Goal: Task Accomplishment & Management: Complete application form

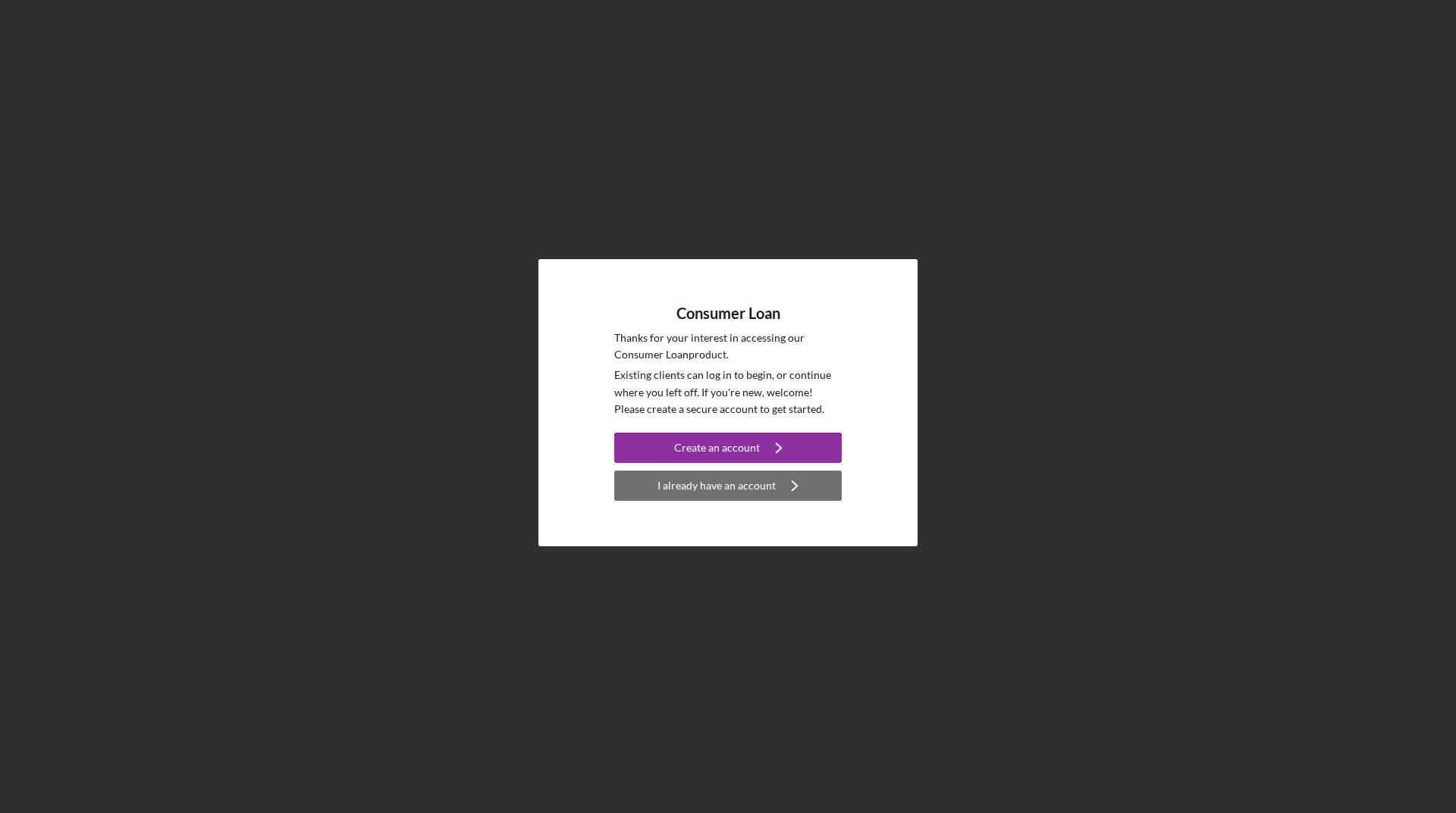
click at [748, 483] on div "I already have an account" at bounding box center [716, 486] width 118 height 30
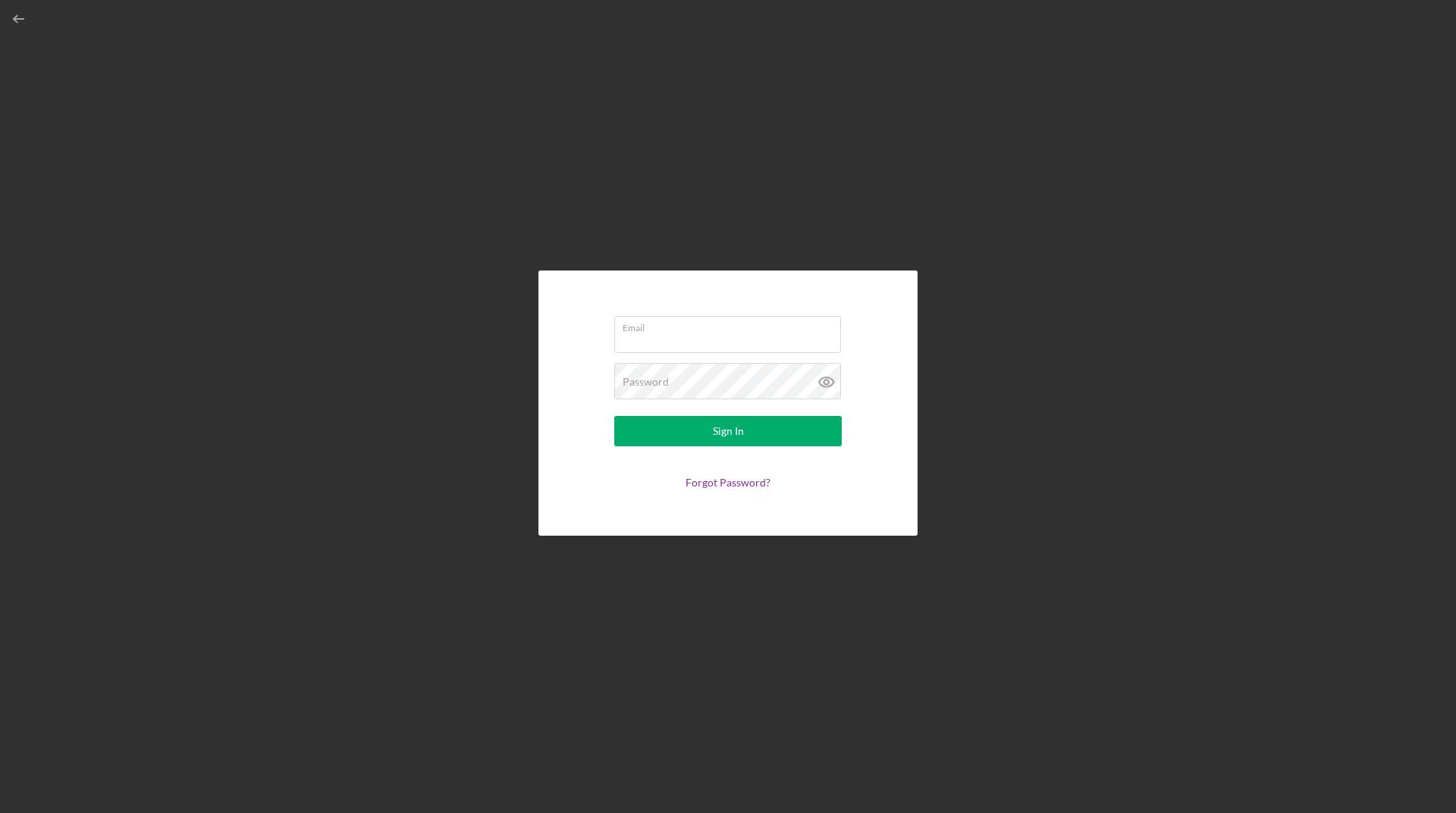
type input "[EMAIL_ADDRESS][DOMAIN_NAME]"
click at [748, 431] on button "Sign In" at bounding box center [728, 431] width 227 height 30
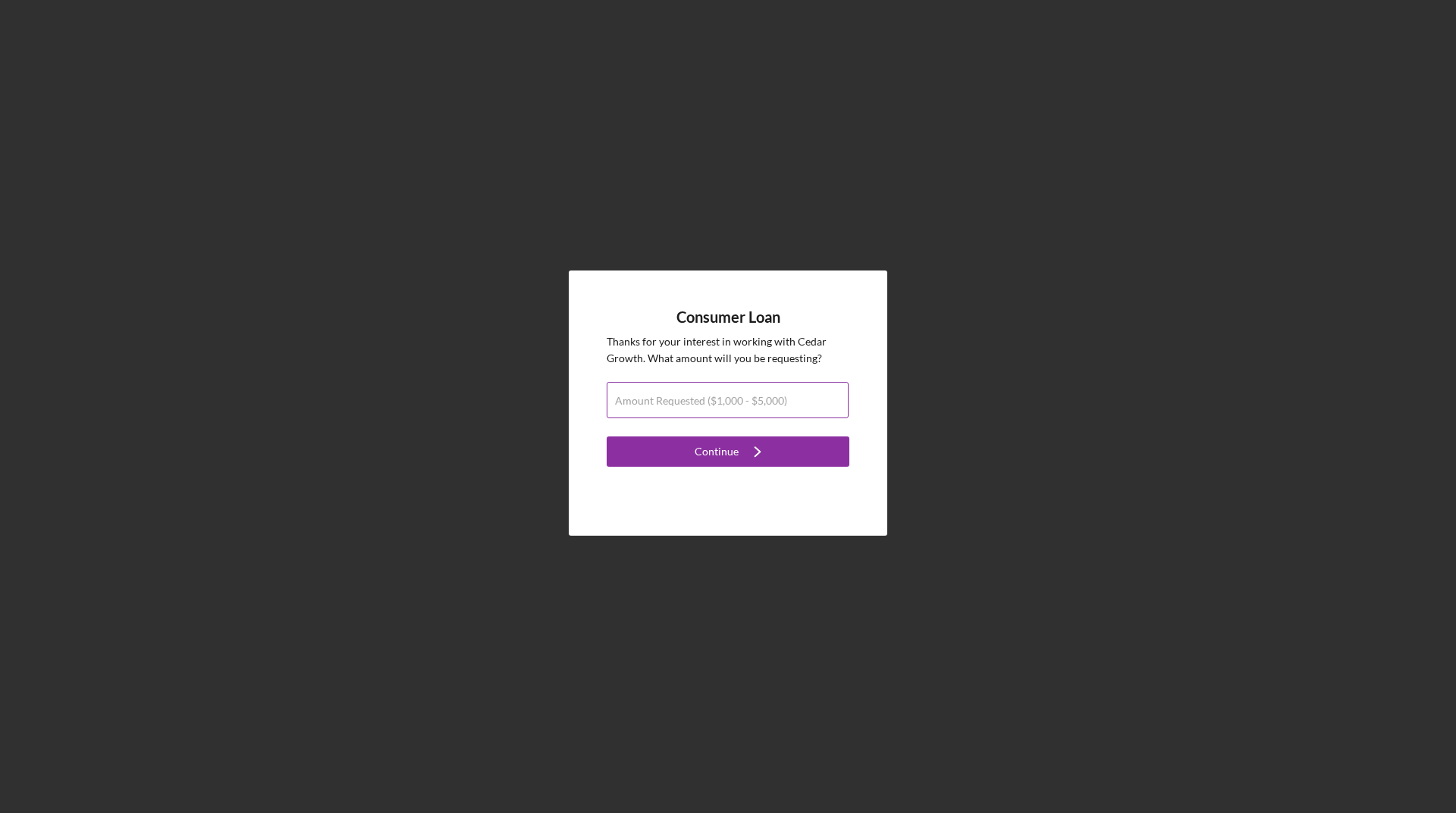
click at [774, 402] on label "Amount Requested ($1,000 - $5,000)" at bounding box center [701, 401] width 172 height 12
click at [774, 402] on input "Amount Requested ($1,000 - $5,000)" at bounding box center [727, 400] width 242 height 36
type input "$5,000"
click at [724, 468] on div "Consumer Loan Thanks for your interest in working with Cedar Growth . What amou…" at bounding box center [727, 403] width 318 height 265
click at [724, 466] on form "Consumer Loan Thanks for your interest in working with Cedar Growth . What amou…" at bounding box center [728, 388] width 243 height 160
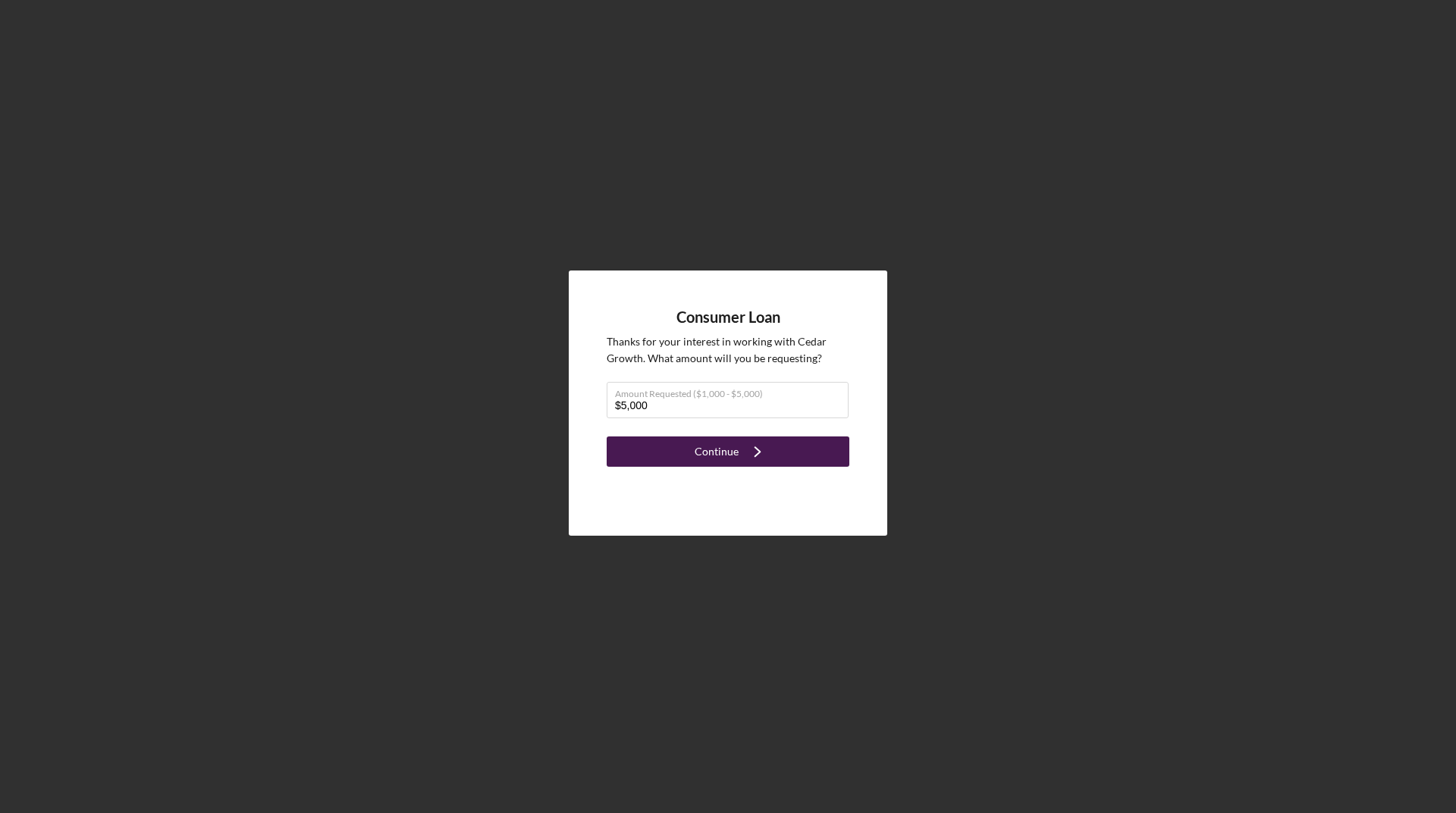
click at [707, 452] on div "Continue" at bounding box center [716, 451] width 44 height 30
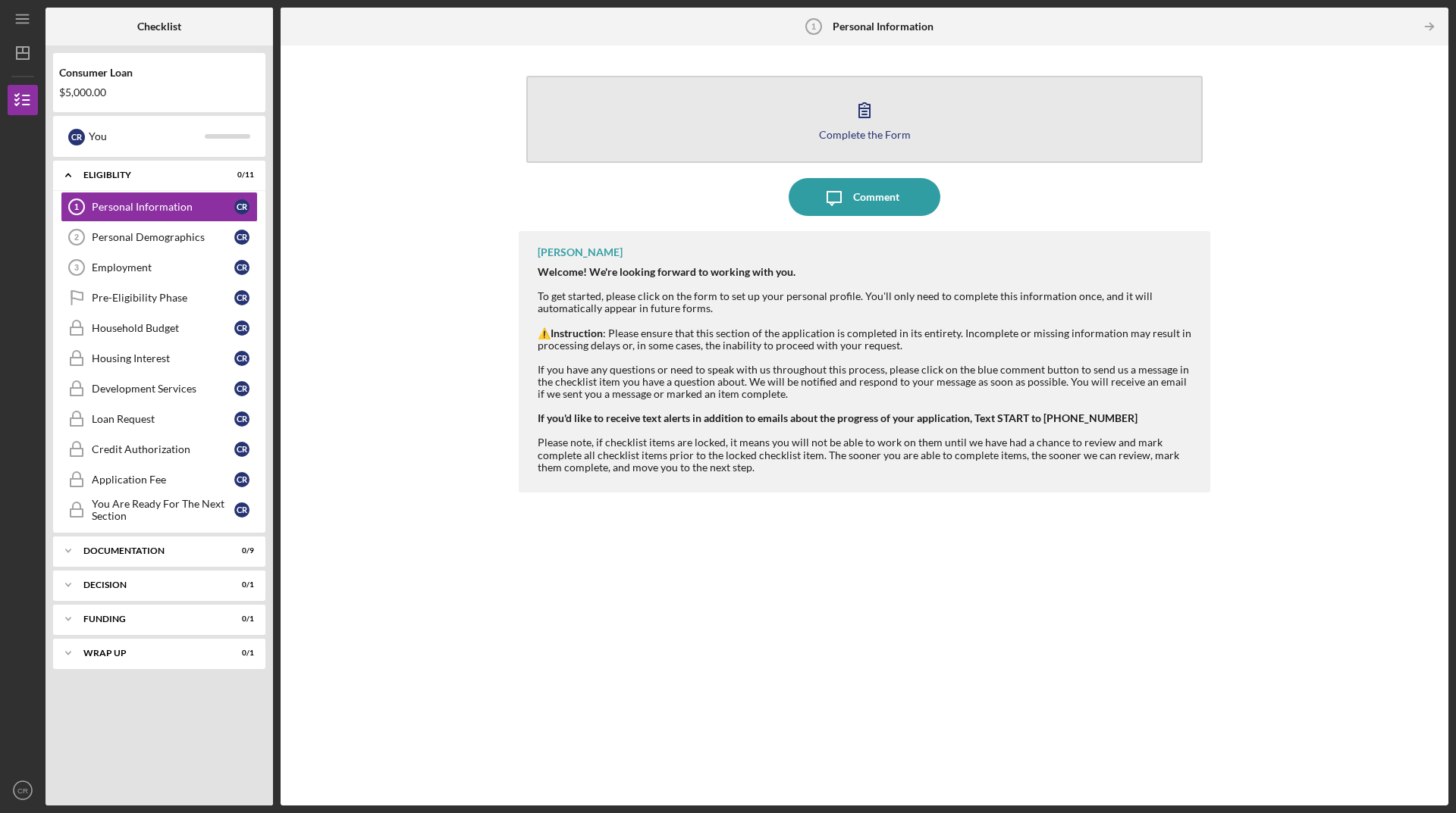
click at [885, 129] on div "Complete the Form" at bounding box center [864, 134] width 91 height 12
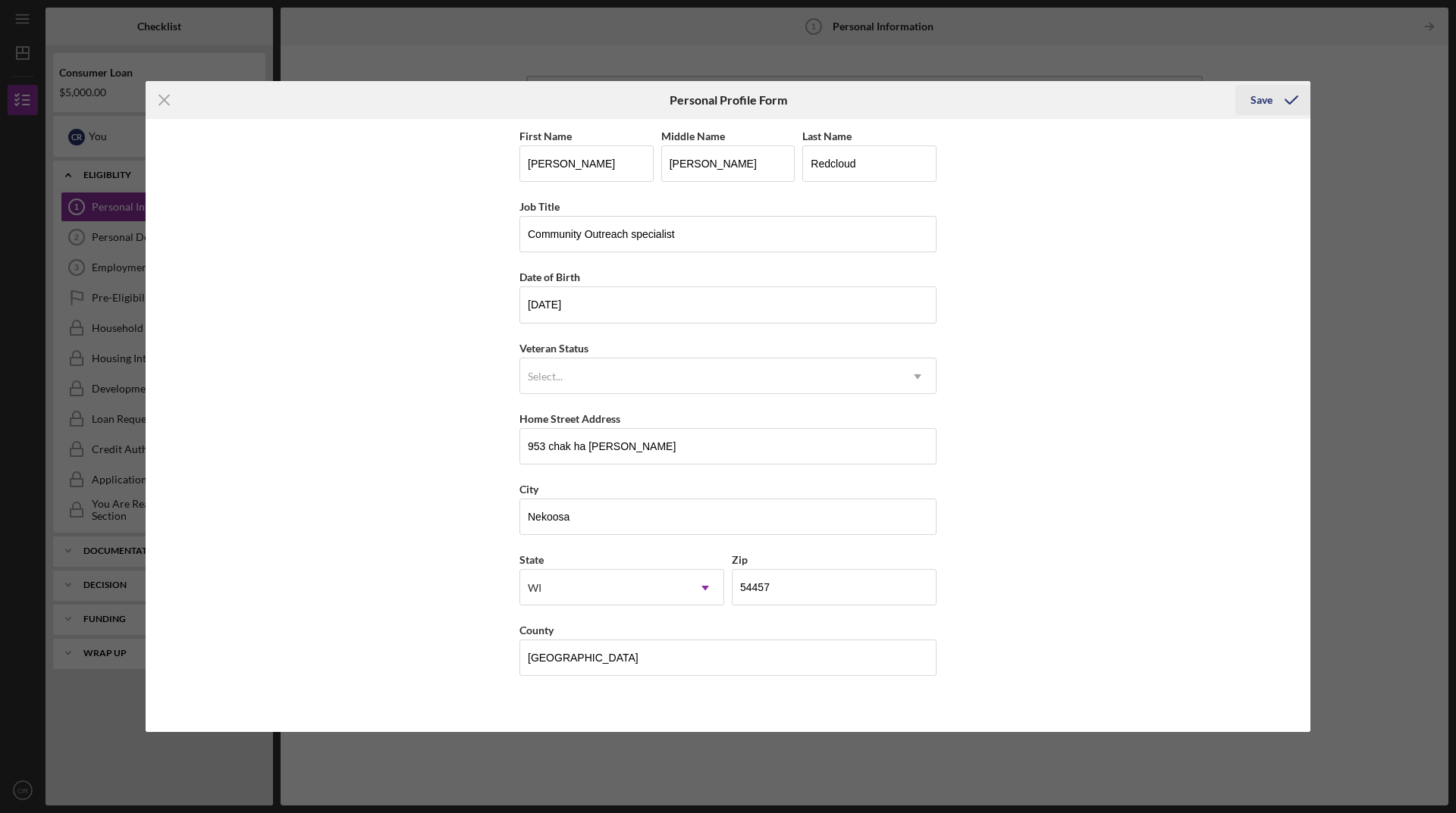
click at [1273, 96] on icon "submit" at bounding box center [1291, 99] width 38 height 38
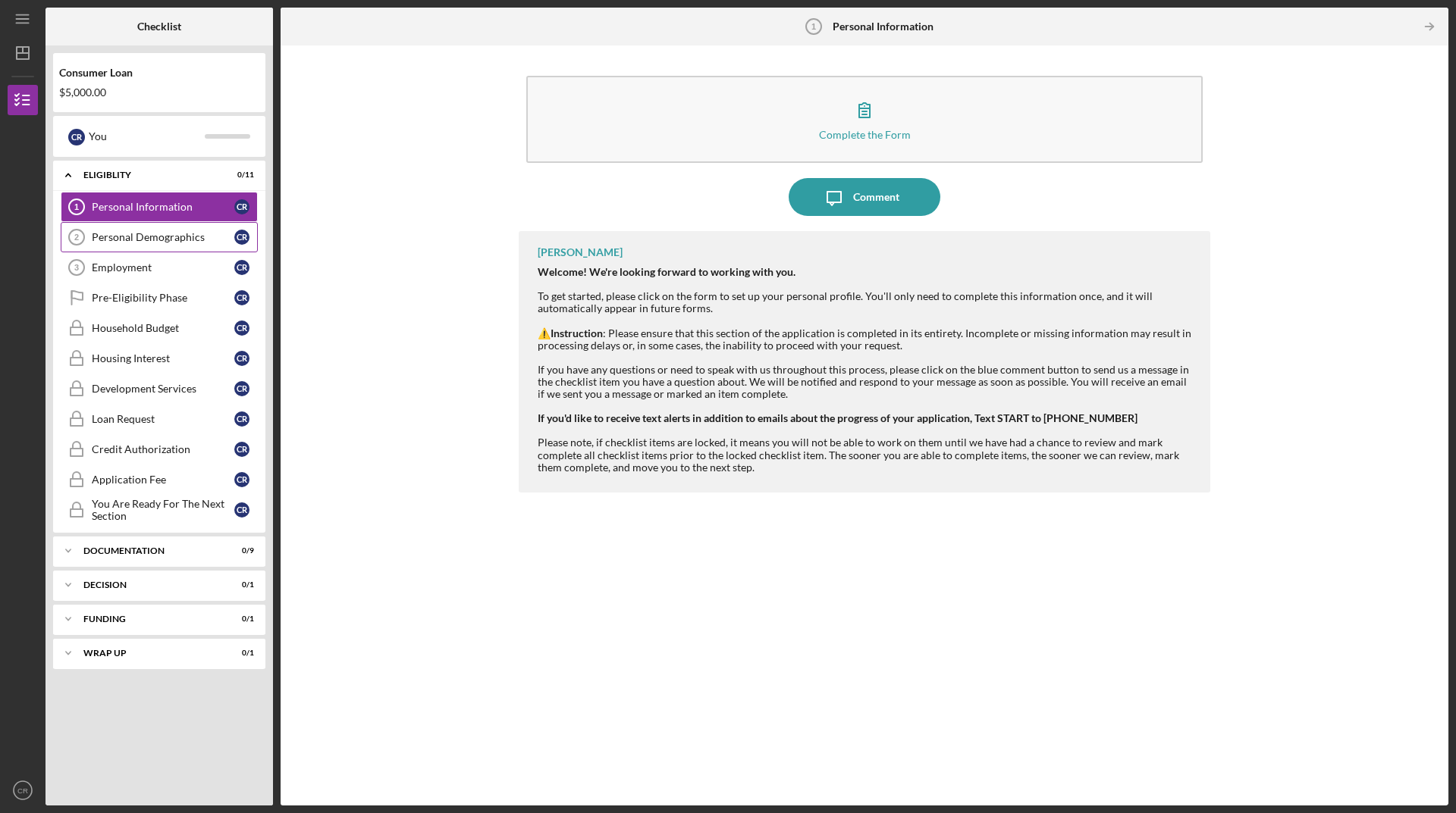
click at [158, 231] on div "Personal Demographics" at bounding box center [162, 238] width 143 height 12
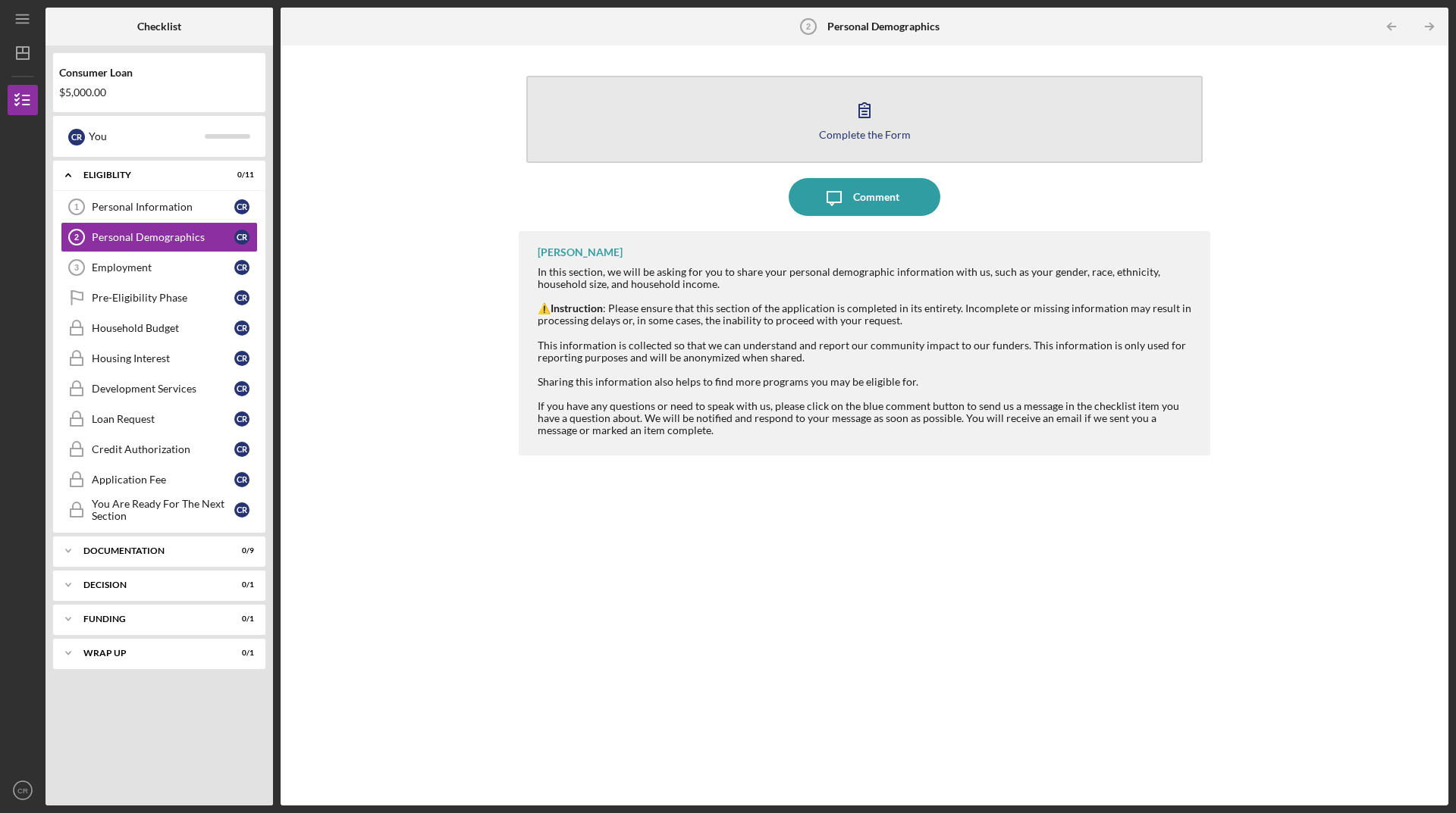
click at [910, 130] on button "Complete the Form Form" at bounding box center [864, 119] width 677 height 87
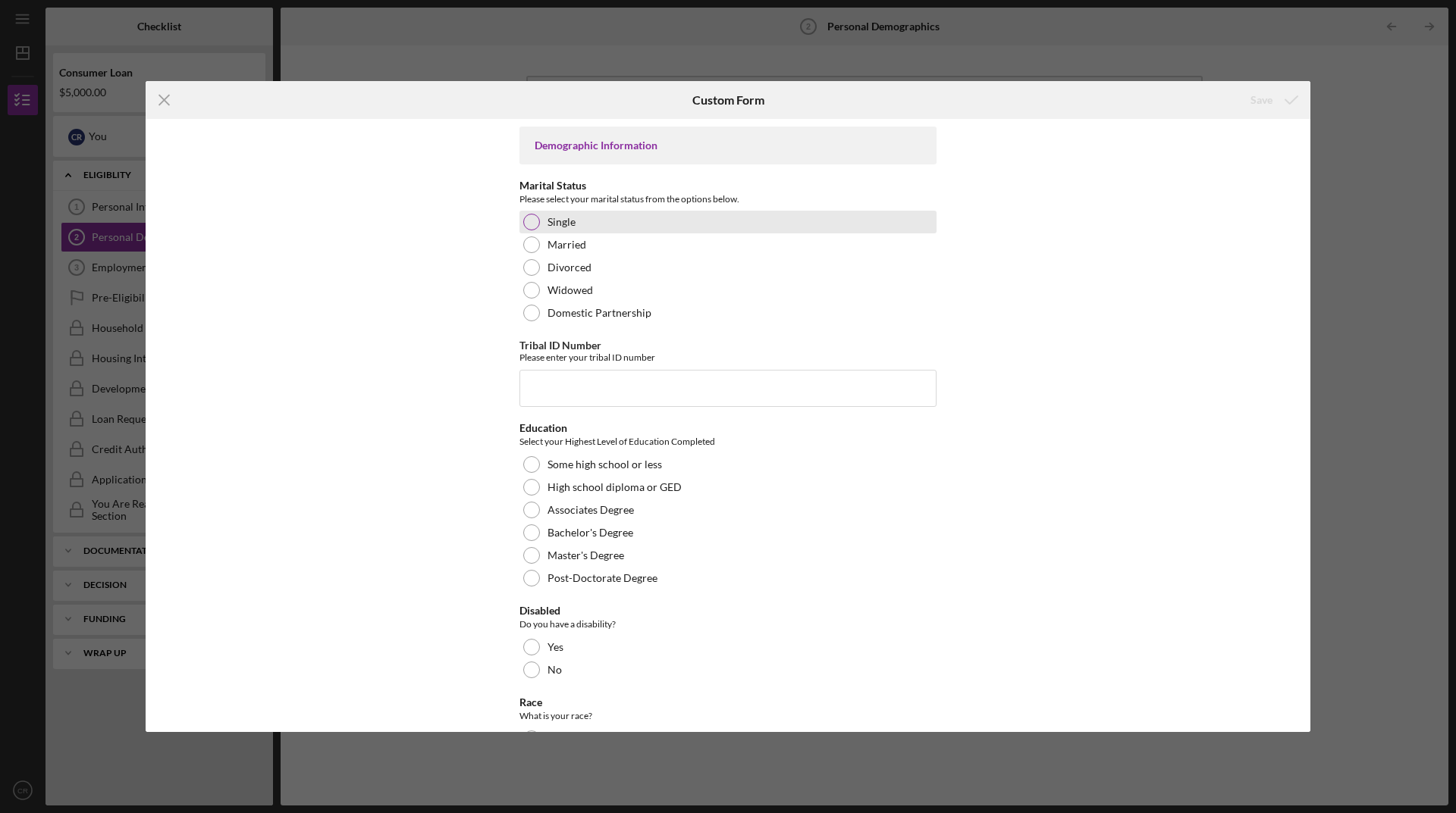
click at [531, 218] on div at bounding box center [531, 222] width 17 height 17
click at [599, 382] on input "Tribal ID Number" at bounding box center [728, 387] width 417 height 36
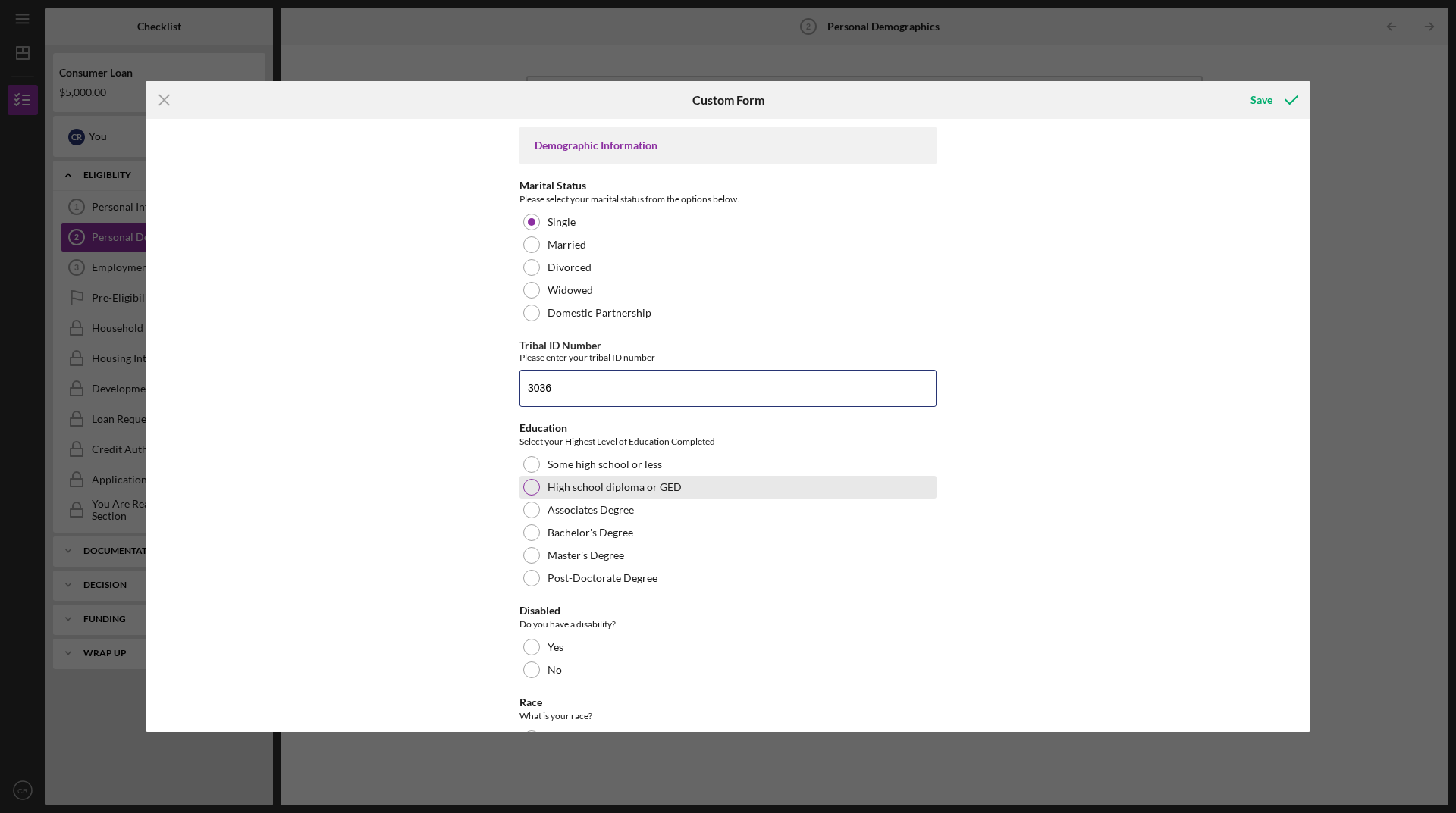
type input "3036"
click at [530, 494] on div at bounding box center [531, 487] width 17 height 17
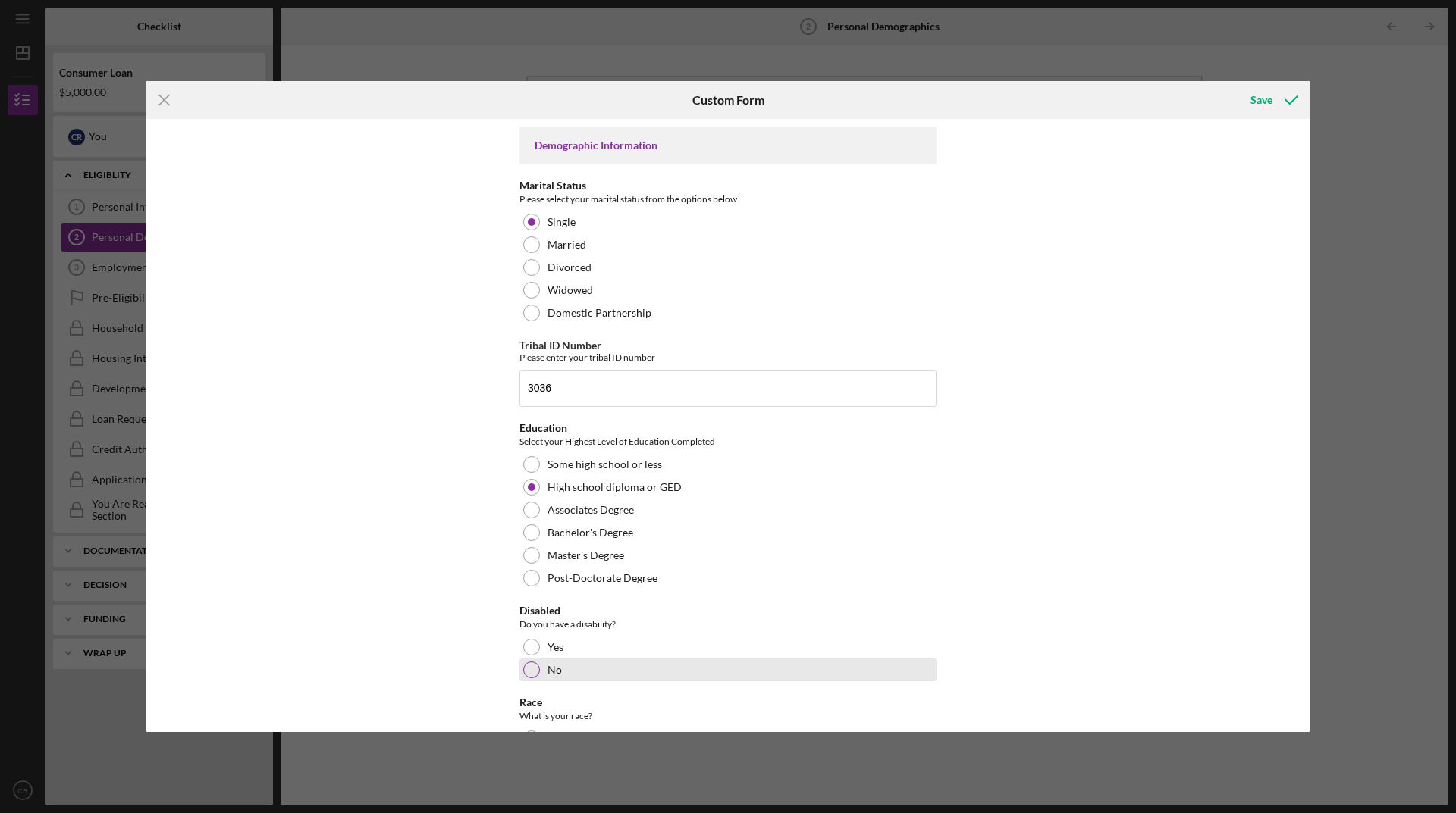
click at [535, 671] on div at bounding box center [531, 669] width 17 height 17
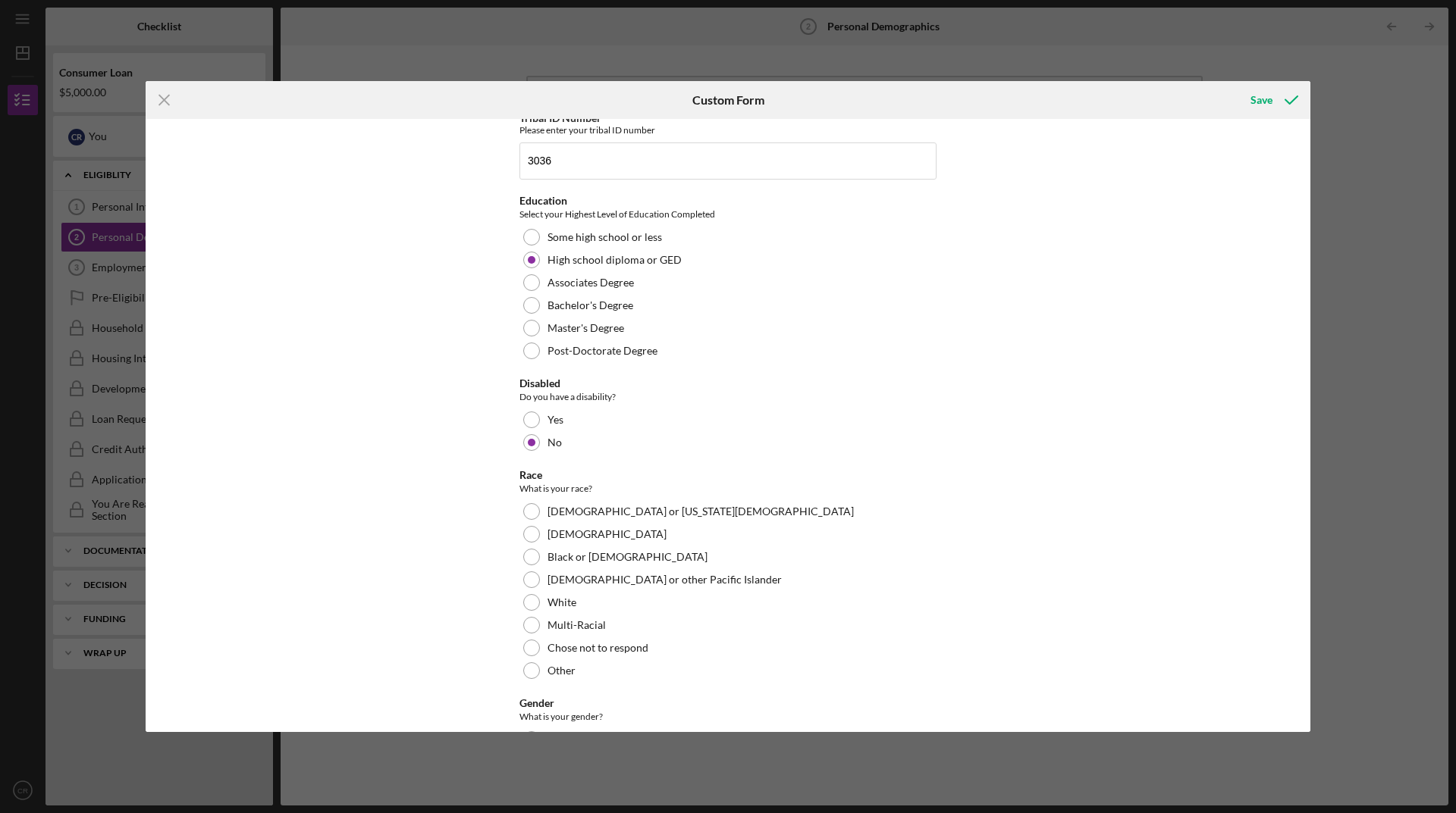
scroll to position [379, 0]
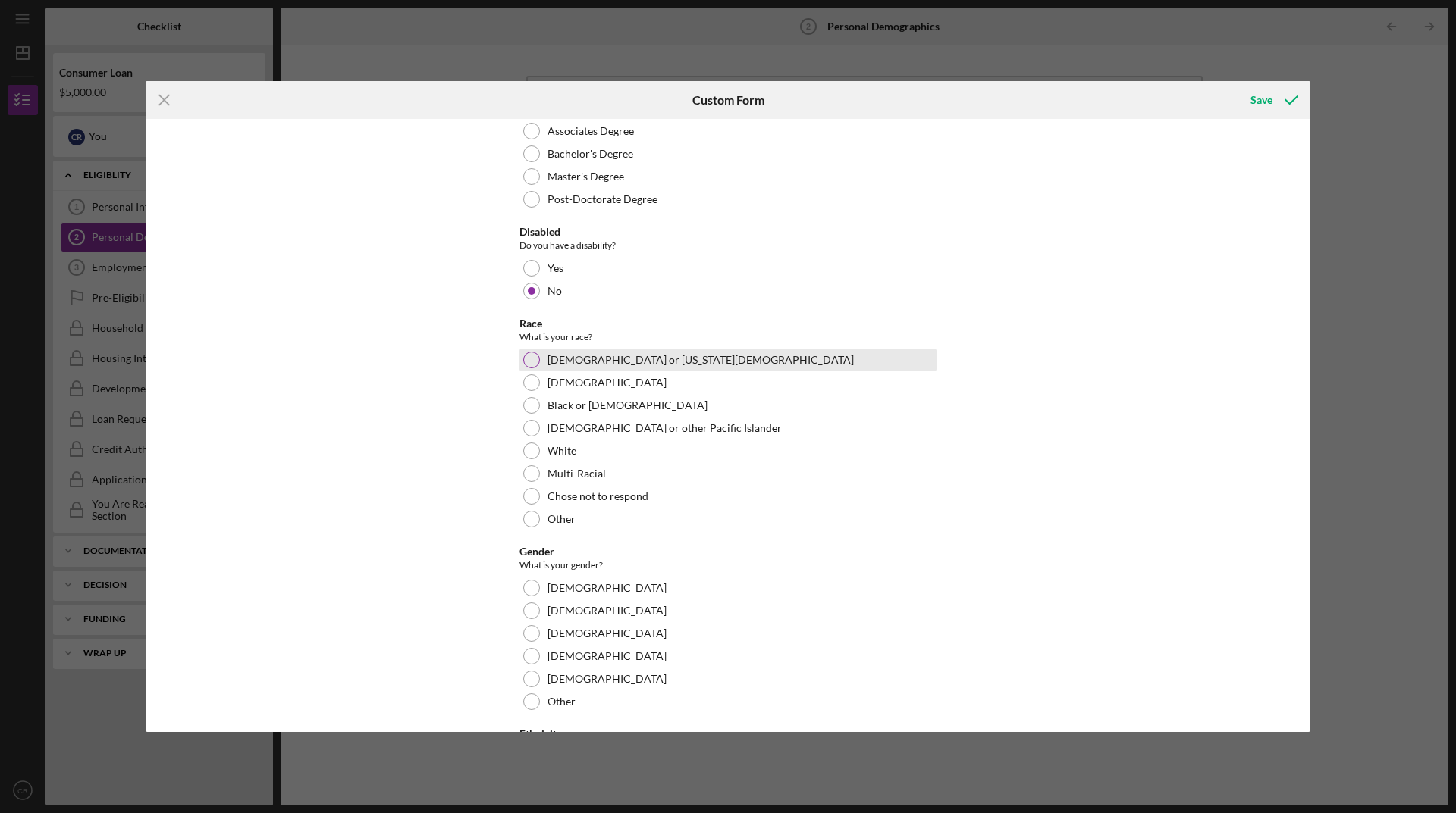
click at [530, 368] on div at bounding box center [531, 360] width 17 height 17
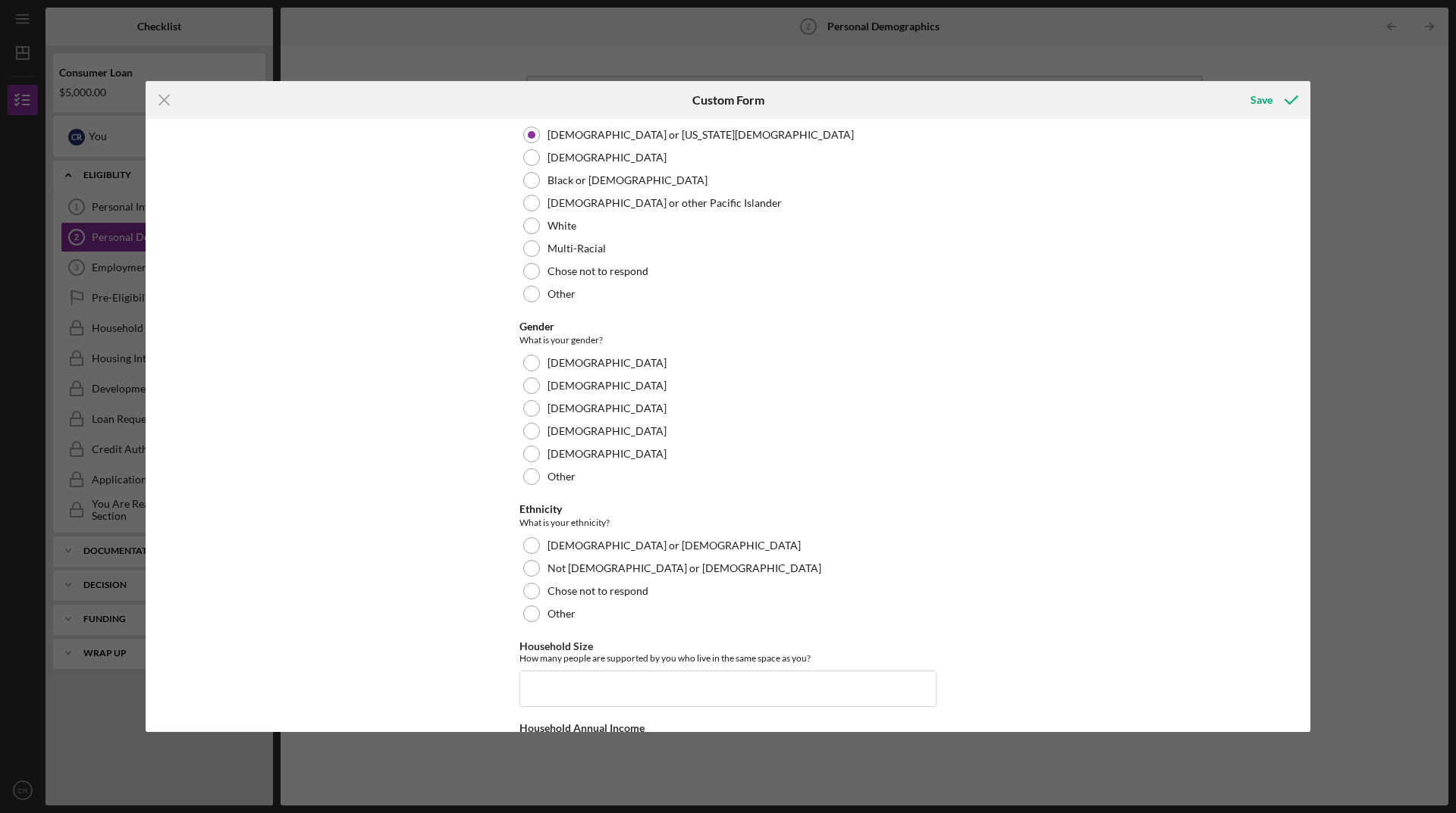
scroll to position [604, 0]
click at [535, 368] on div at bounding box center [531, 364] width 17 height 17
click at [536, 573] on div at bounding box center [531, 569] width 17 height 17
click at [540, 614] on div "Other" at bounding box center [728, 615] width 417 height 23
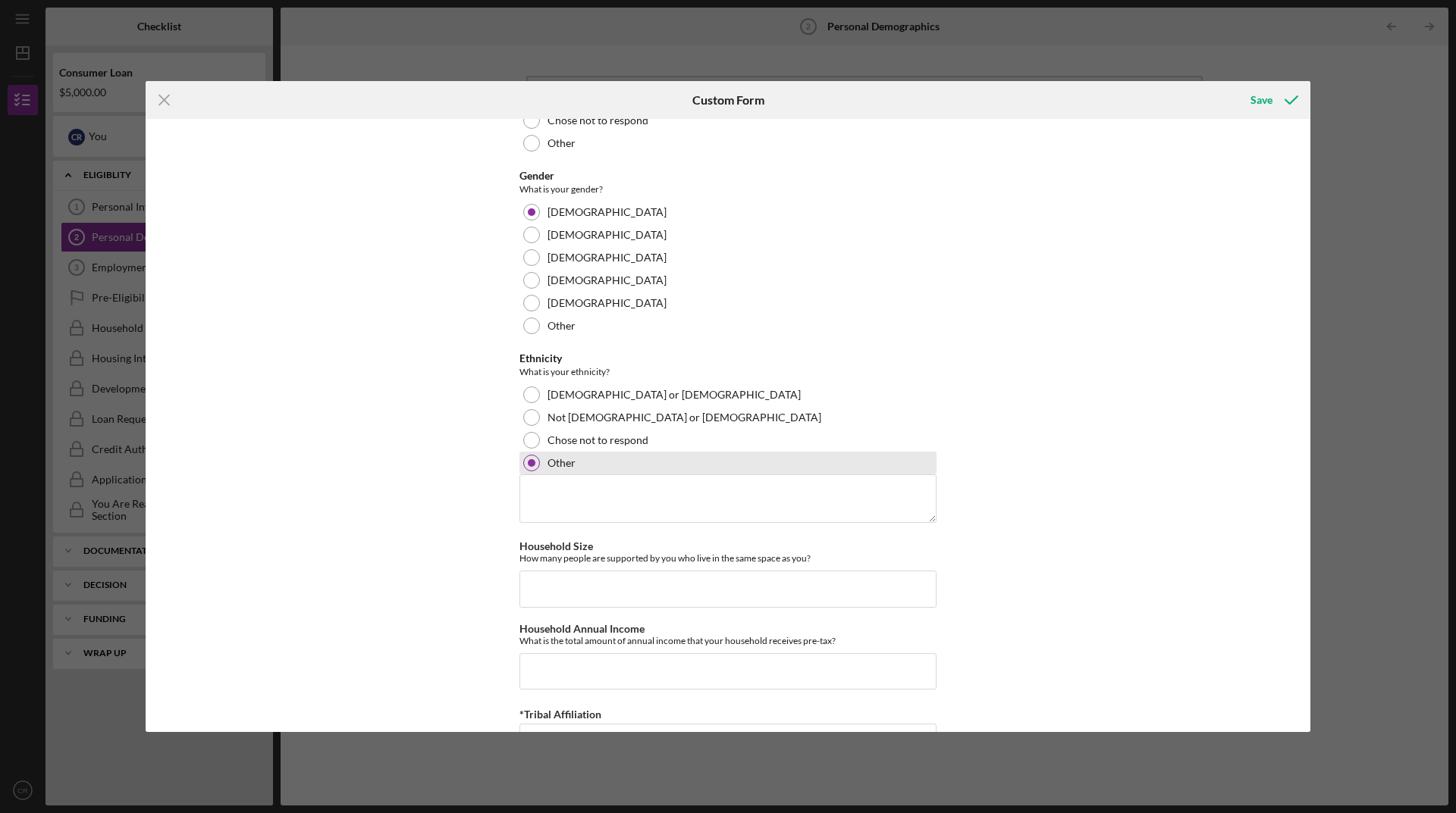
scroll to position [806, 0]
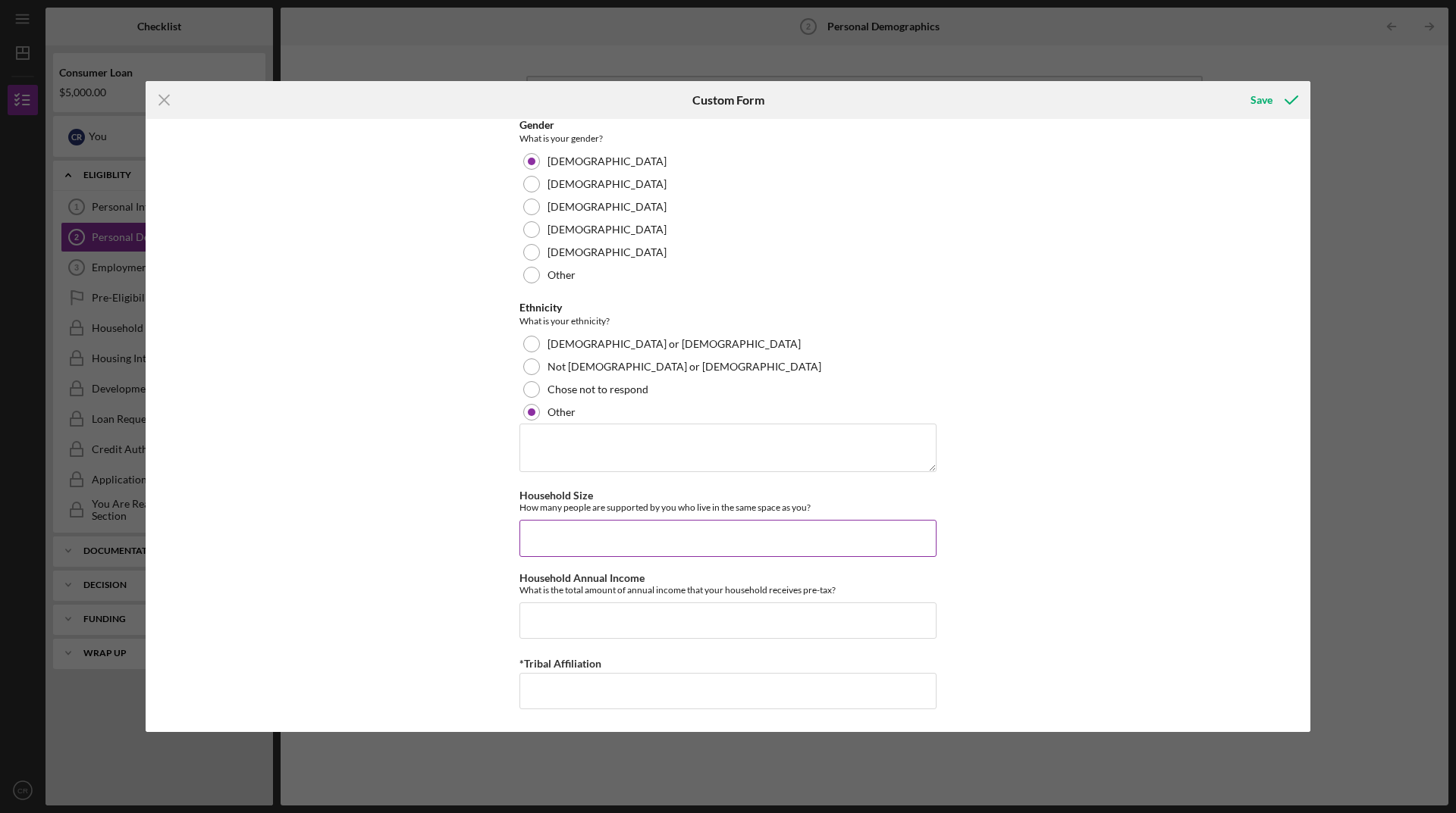
click at [588, 534] on input "Household Size" at bounding box center [728, 538] width 417 height 36
type input "2"
click at [685, 609] on input "Household Annual Income" at bounding box center [728, 621] width 417 height 36
type input "$40,000"
click at [632, 706] on input "*Tribal Affiliation" at bounding box center [728, 691] width 417 height 36
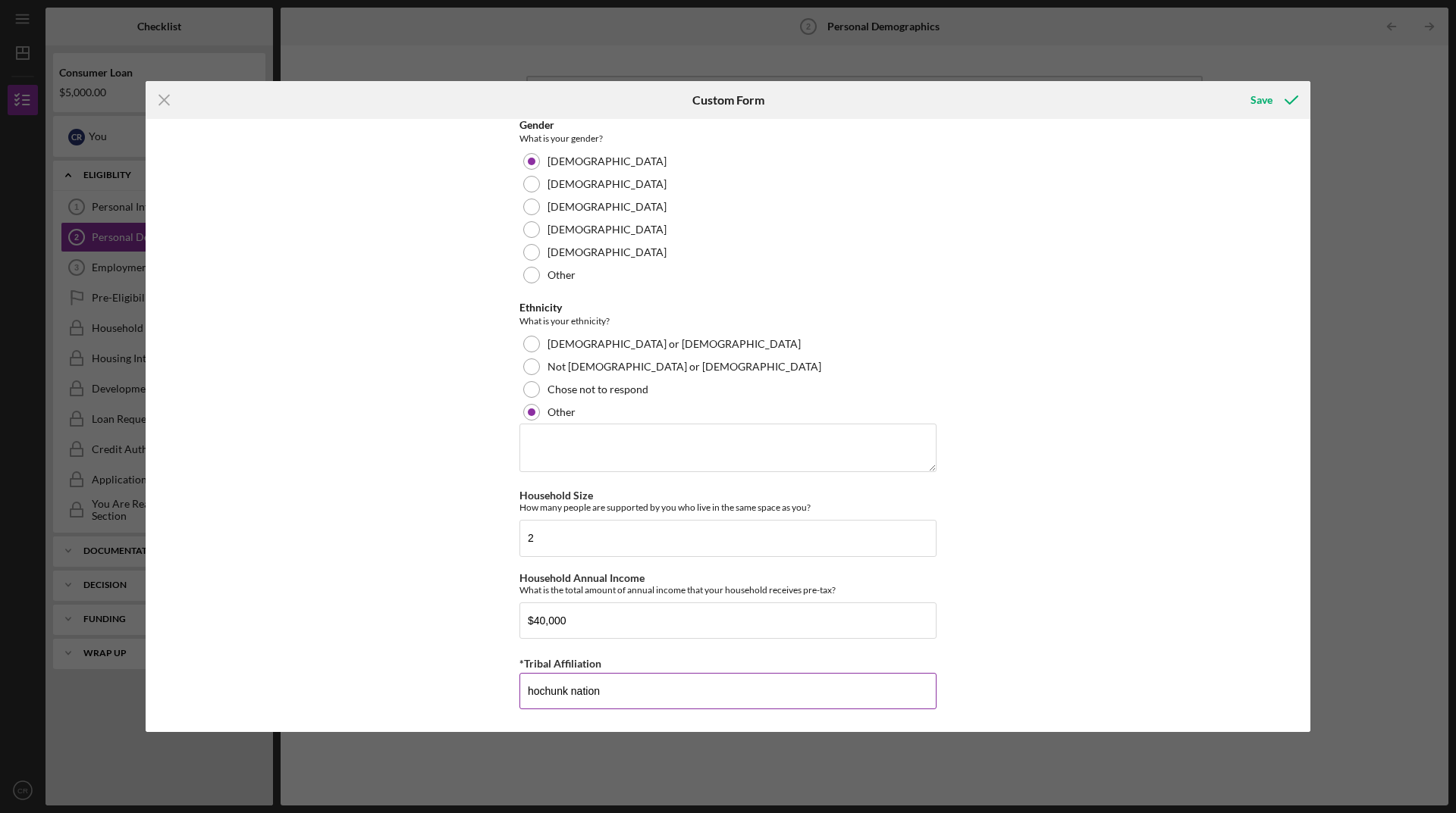
type input "hochunk nation"
click at [1235, 85] on button "Save" at bounding box center [1272, 100] width 75 height 30
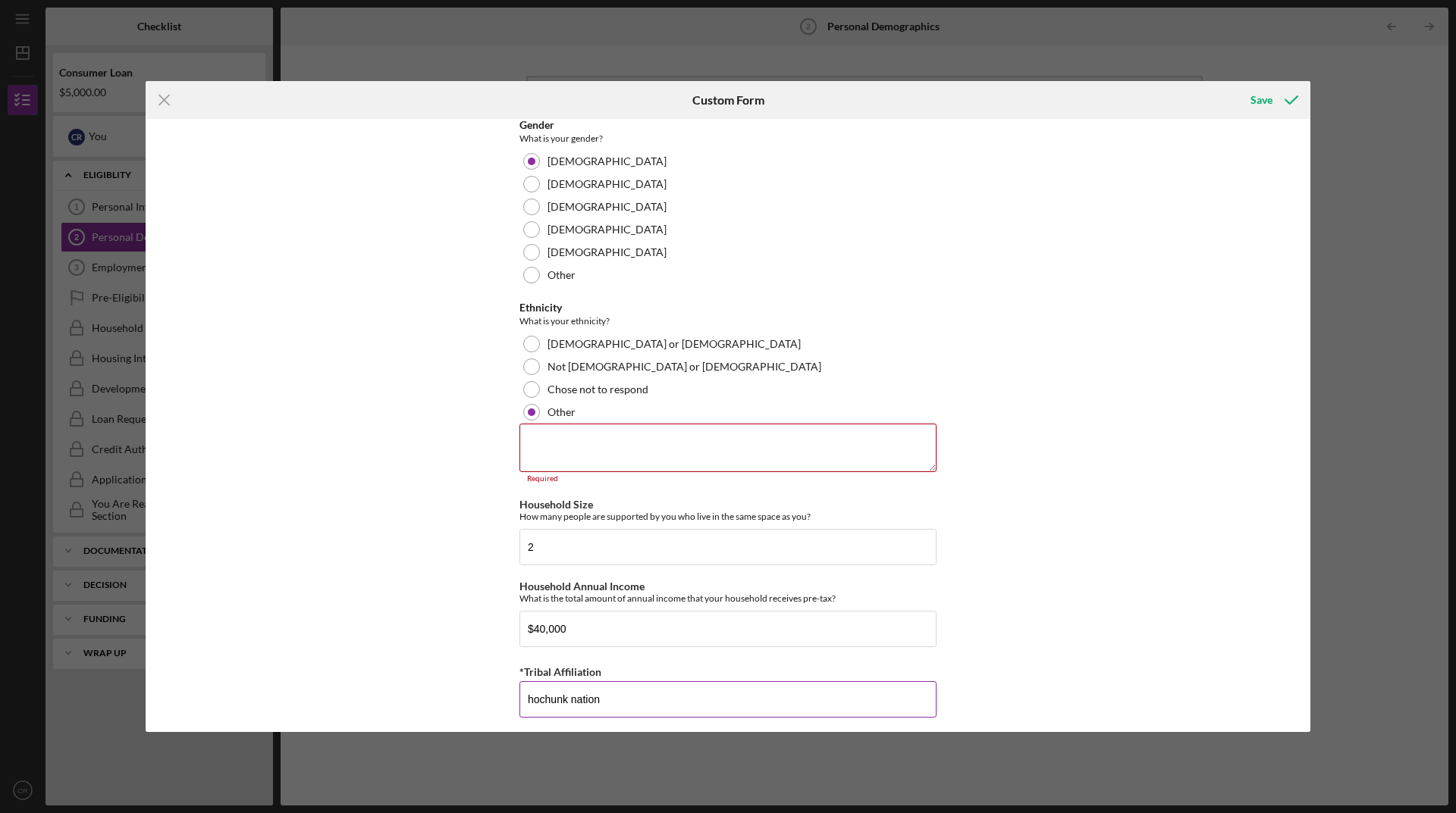
scroll to position [815, 0]
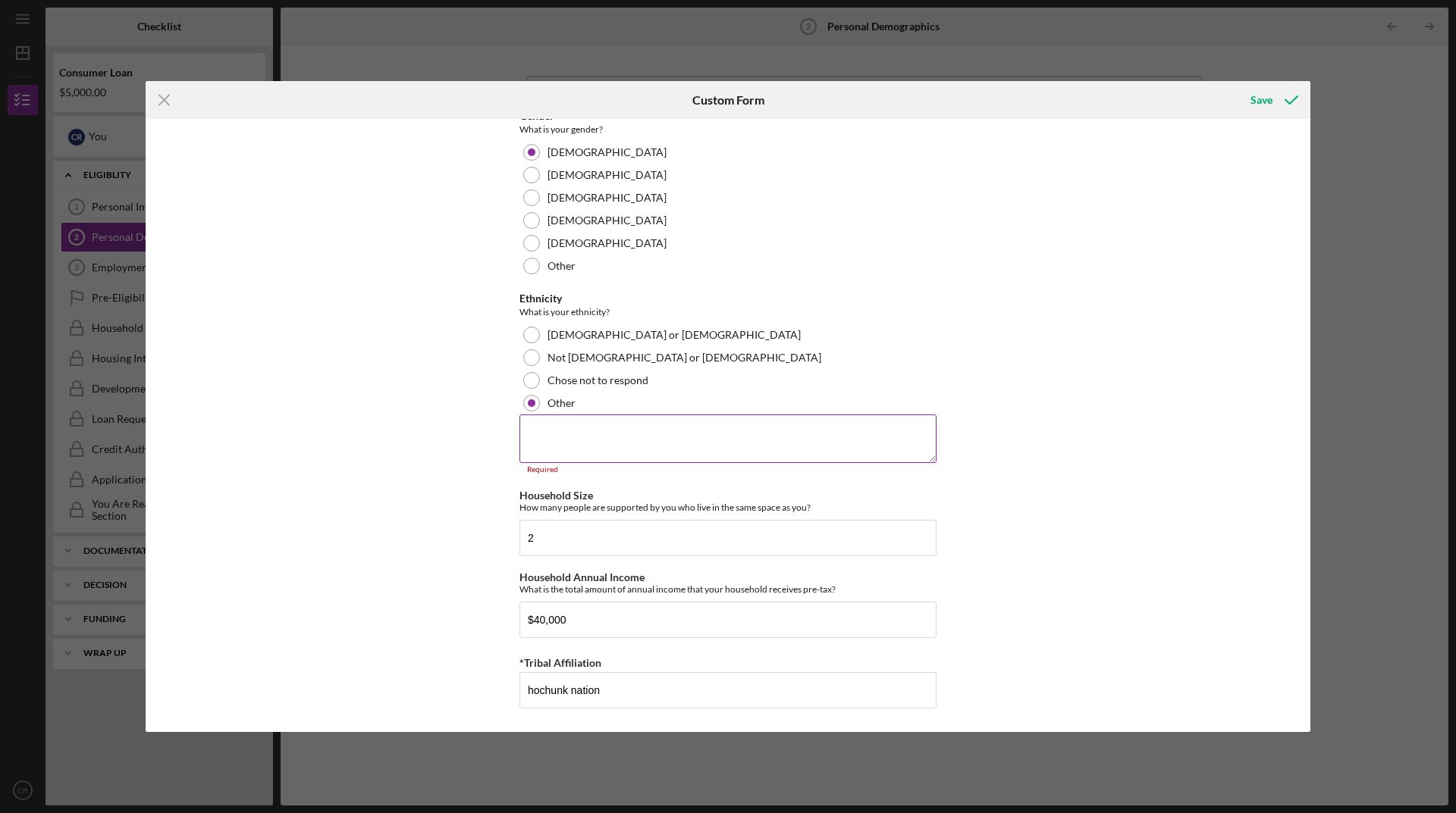
click at [703, 444] on textarea at bounding box center [728, 439] width 417 height 49
click at [536, 384] on div at bounding box center [531, 380] width 17 height 17
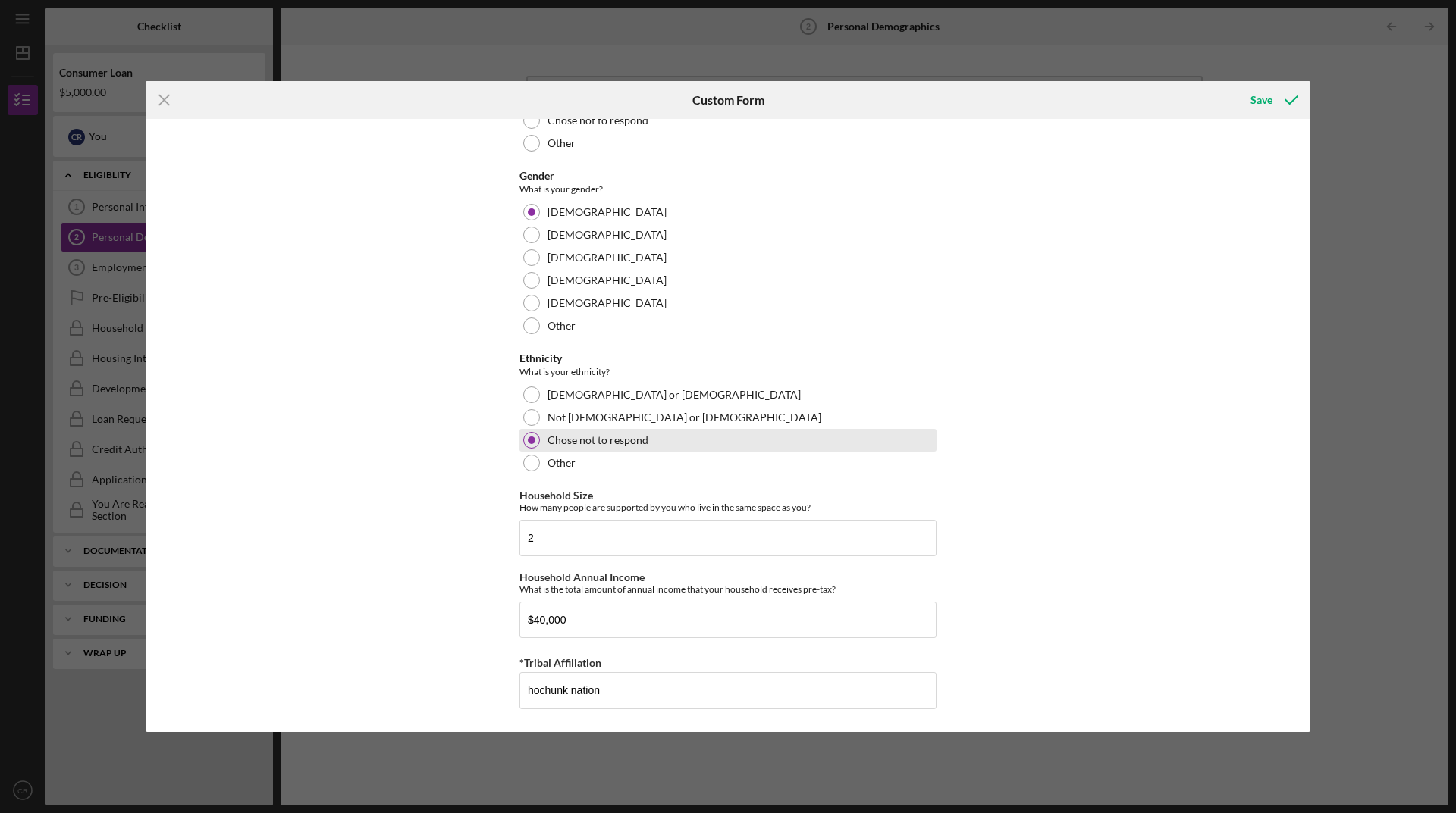
scroll to position [755, 0]
click at [536, 412] on div at bounding box center [531, 418] width 17 height 17
click at [1257, 98] on div "Save" at bounding box center [1261, 100] width 22 height 30
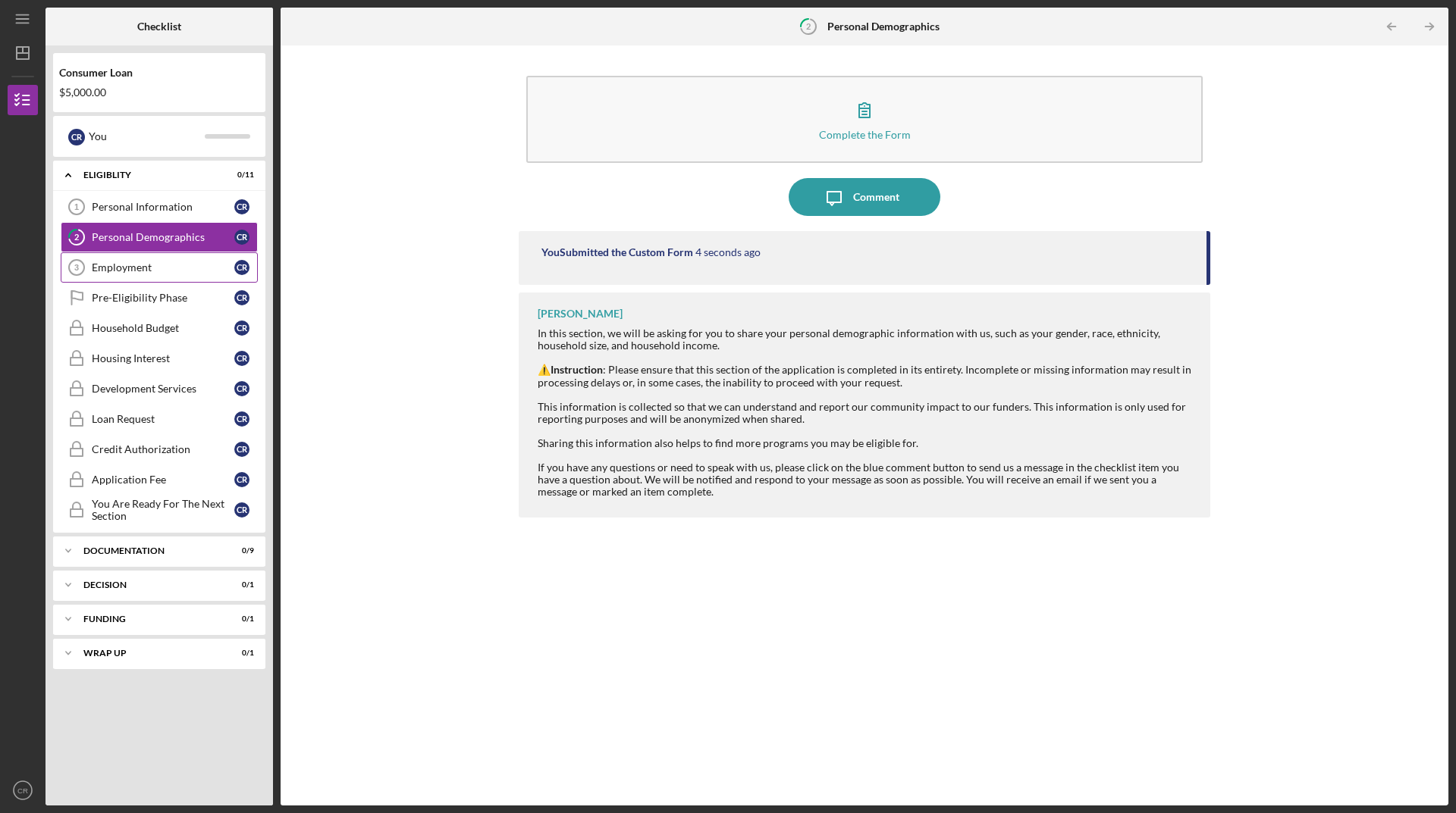
click at [166, 268] on div "Employment" at bounding box center [162, 268] width 143 height 12
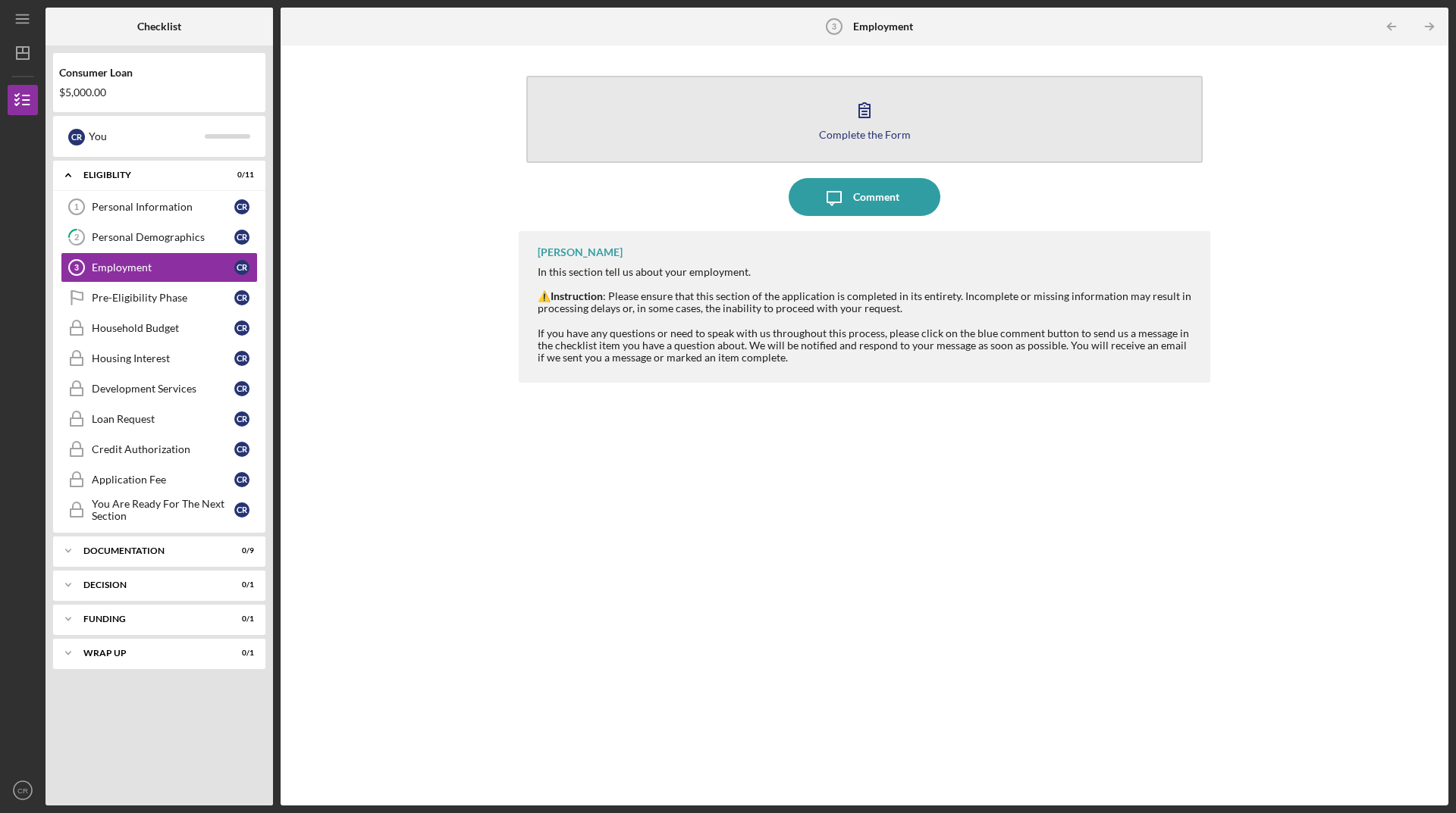
click at [905, 144] on button "Complete the Form Form" at bounding box center [864, 119] width 677 height 87
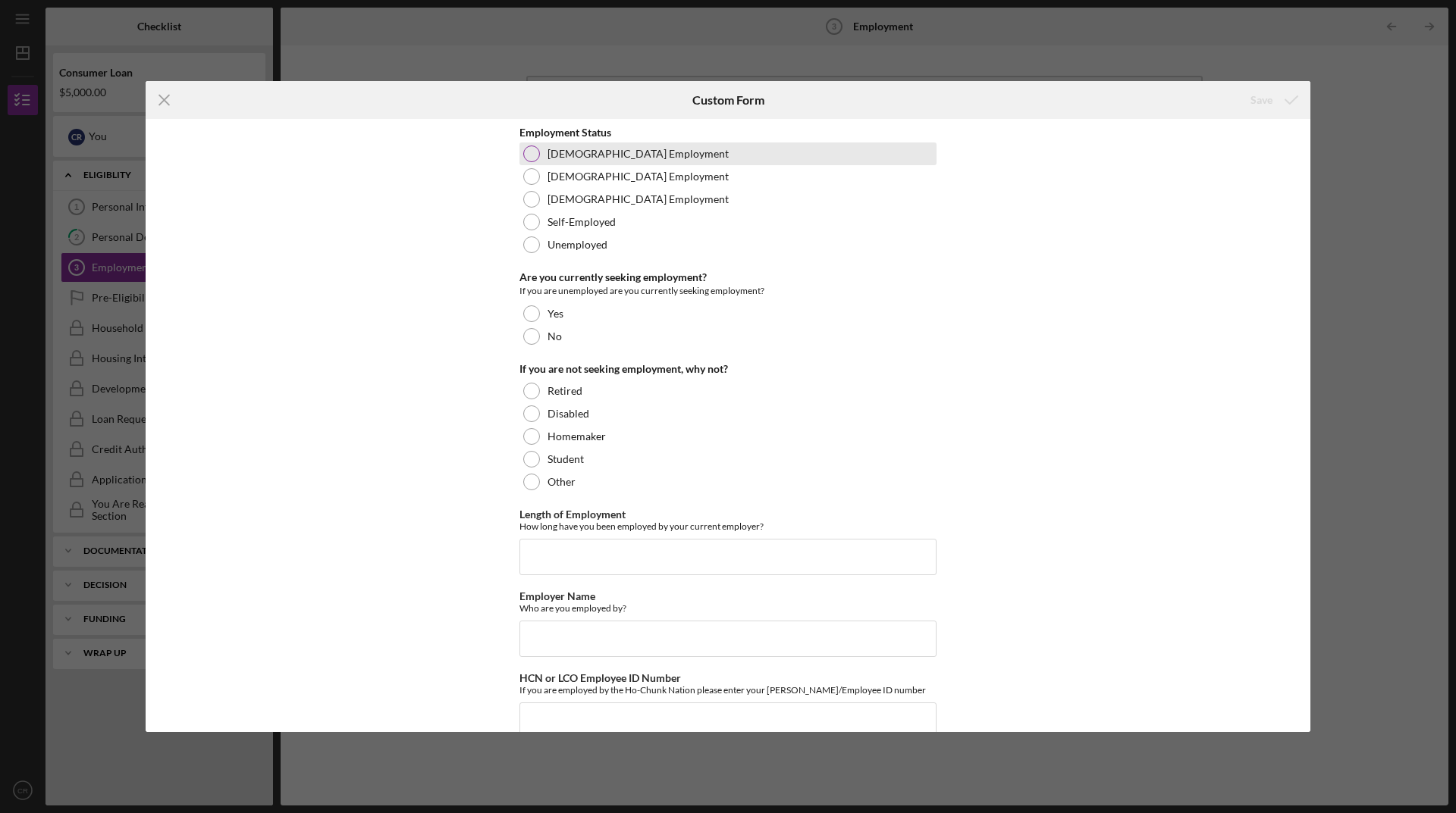
click at [547, 152] on label "[DEMOGRAPHIC_DATA] Employment" at bounding box center [638, 154] width 181 height 12
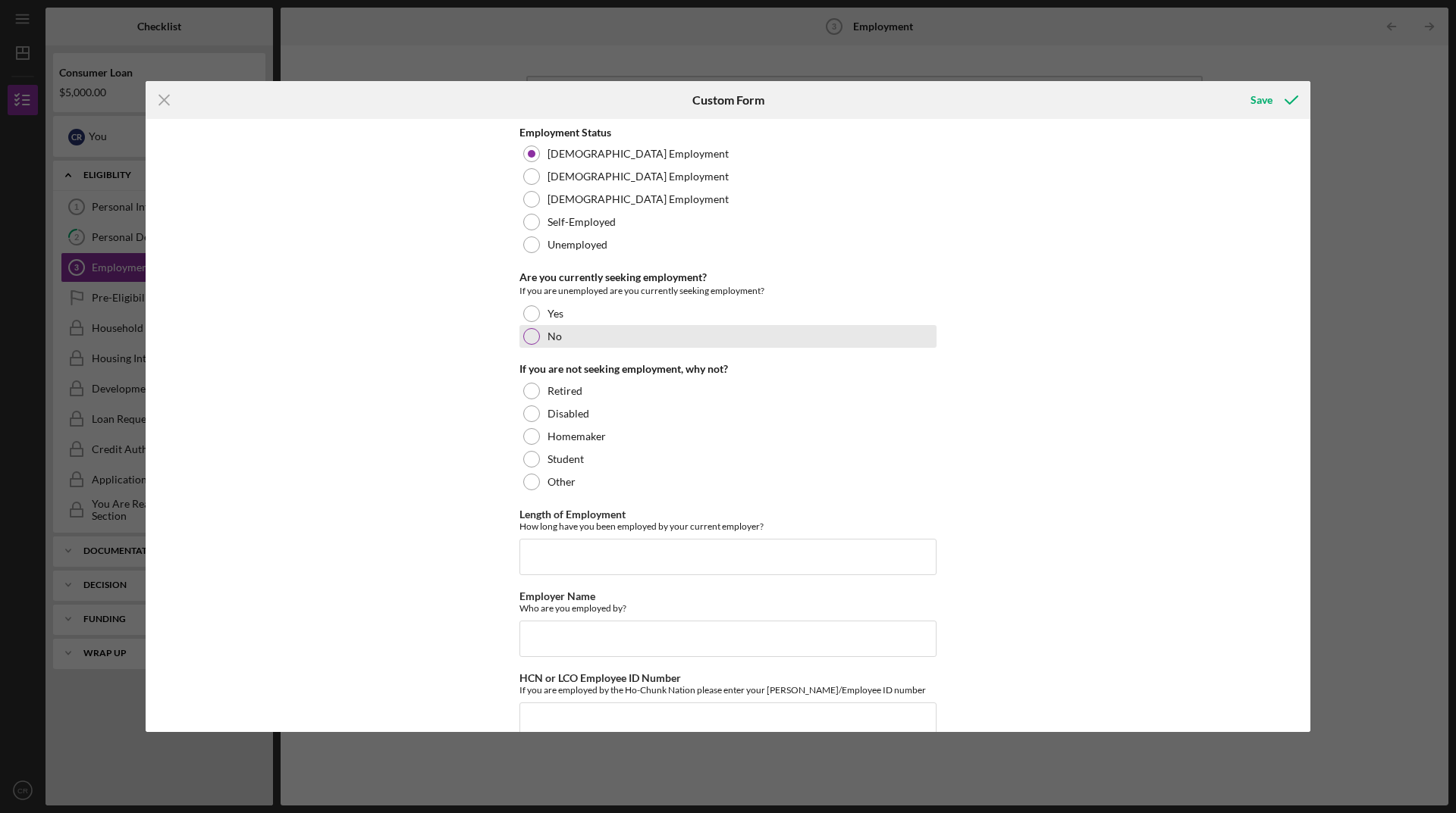
click at [527, 341] on div at bounding box center [531, 336] width 17 height 17
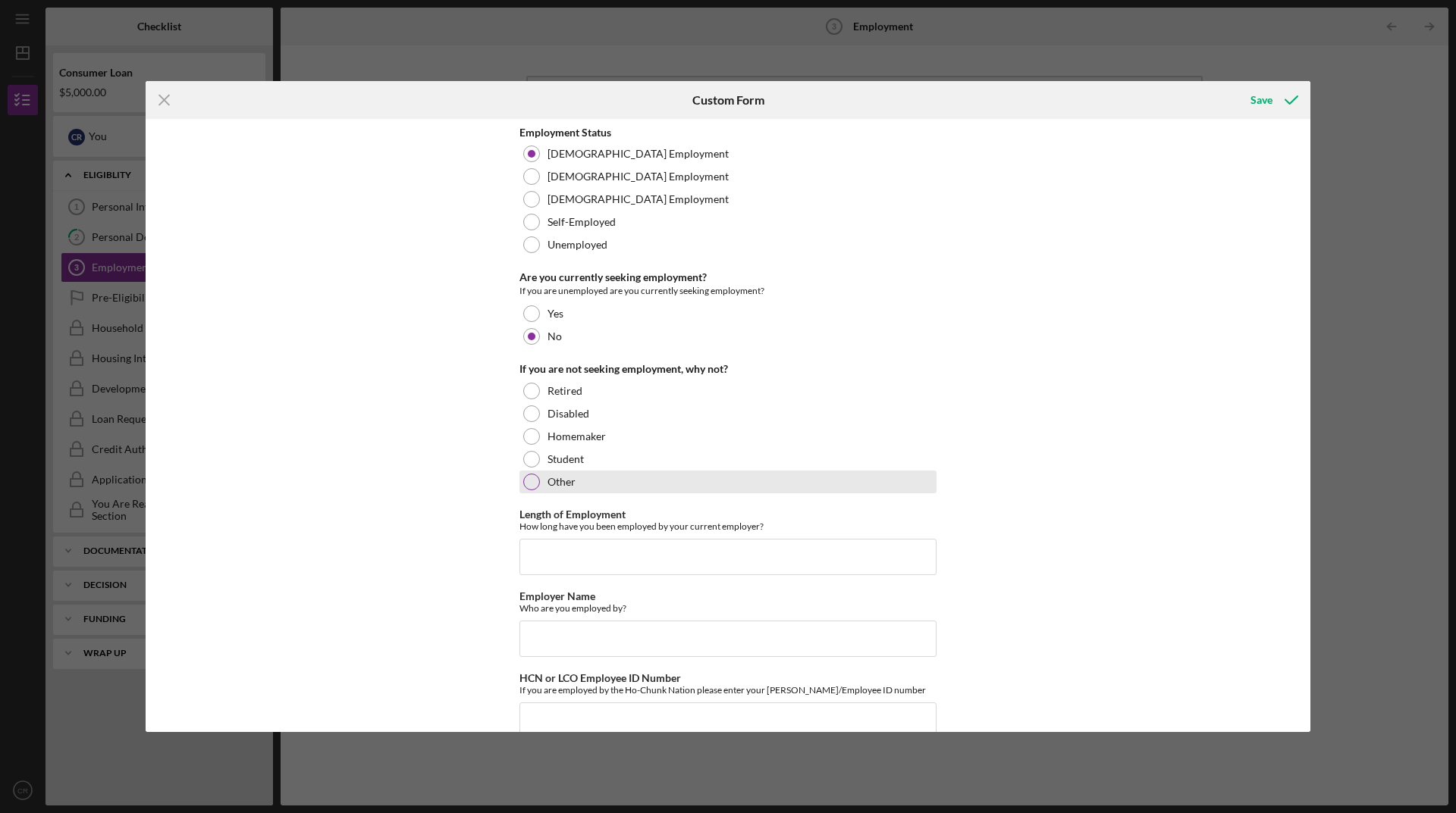
click at [532, 489] on div at bounding box center [531, 481] width 17 height 17
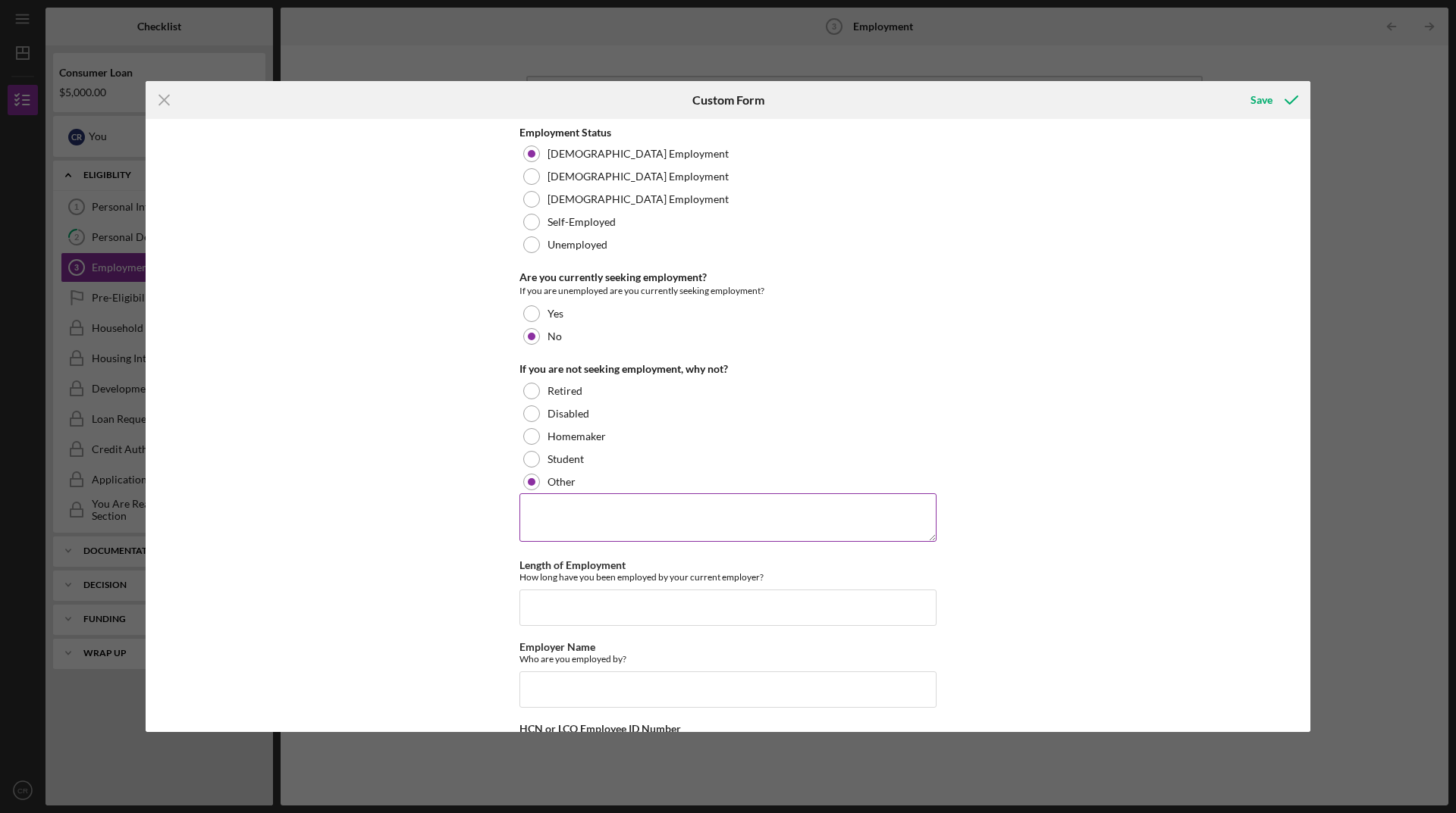
click at [575, 504] on textarea at bounding box center [728, 518] width 417 height 49
type textarea "employeed full time"
click at [594, 598] on input "Length of Employment" at bounding box center [728, 607] width 417 height 36
type input "3 years"
click at [826, 703] on input "Employer Name" at bounding box center [728, 690] width 417 height 36
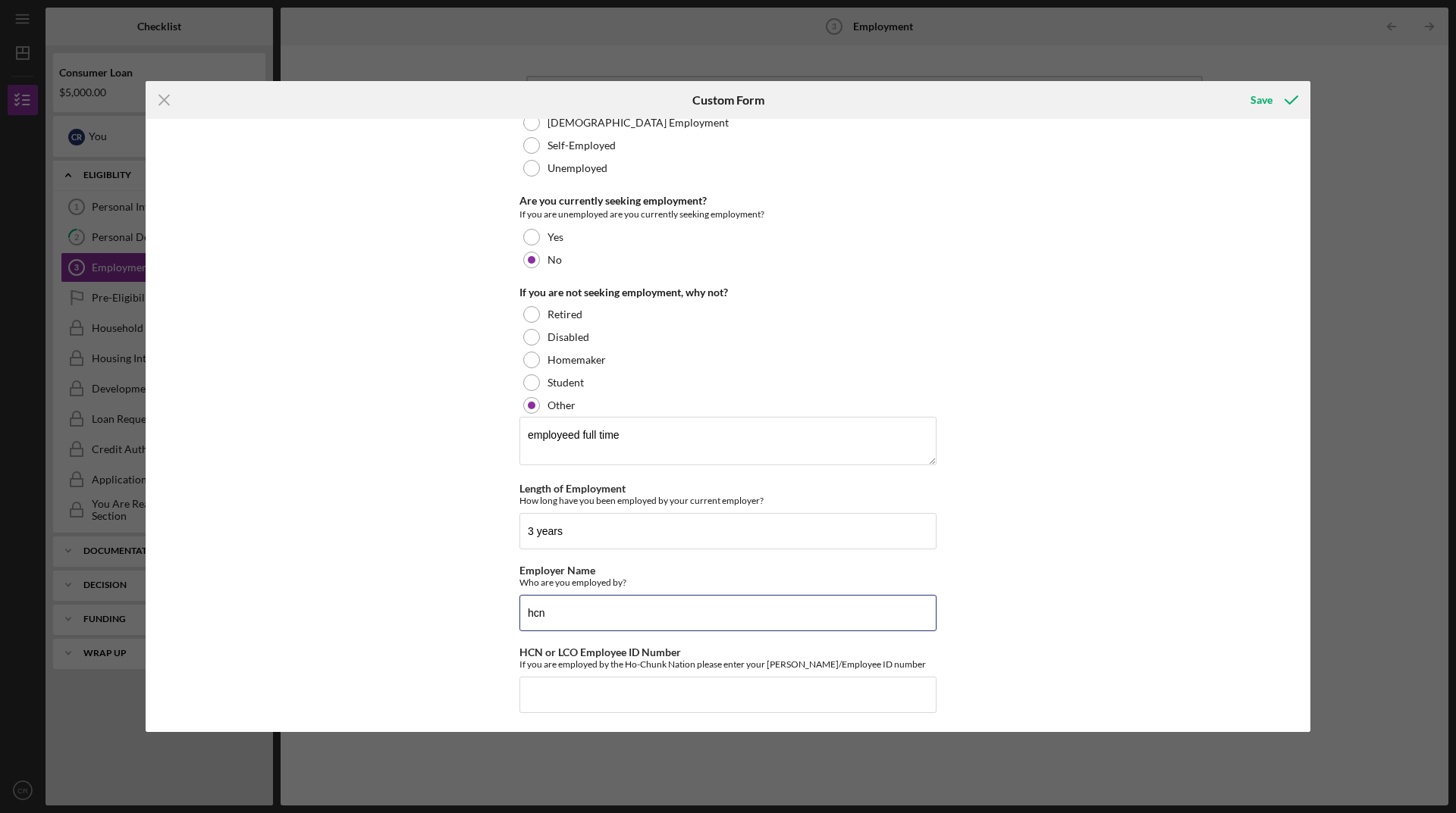
scroll to position [81, 0]
type input "hcn"
click at [679, 698] on input "HCN or LCO Employee ID Number" at bounding box center [728, 691] width 417 height 36
type input "2100"
click at [1266, 100] on div "Save" at bounding box center [1261, 100] width 22 height 30
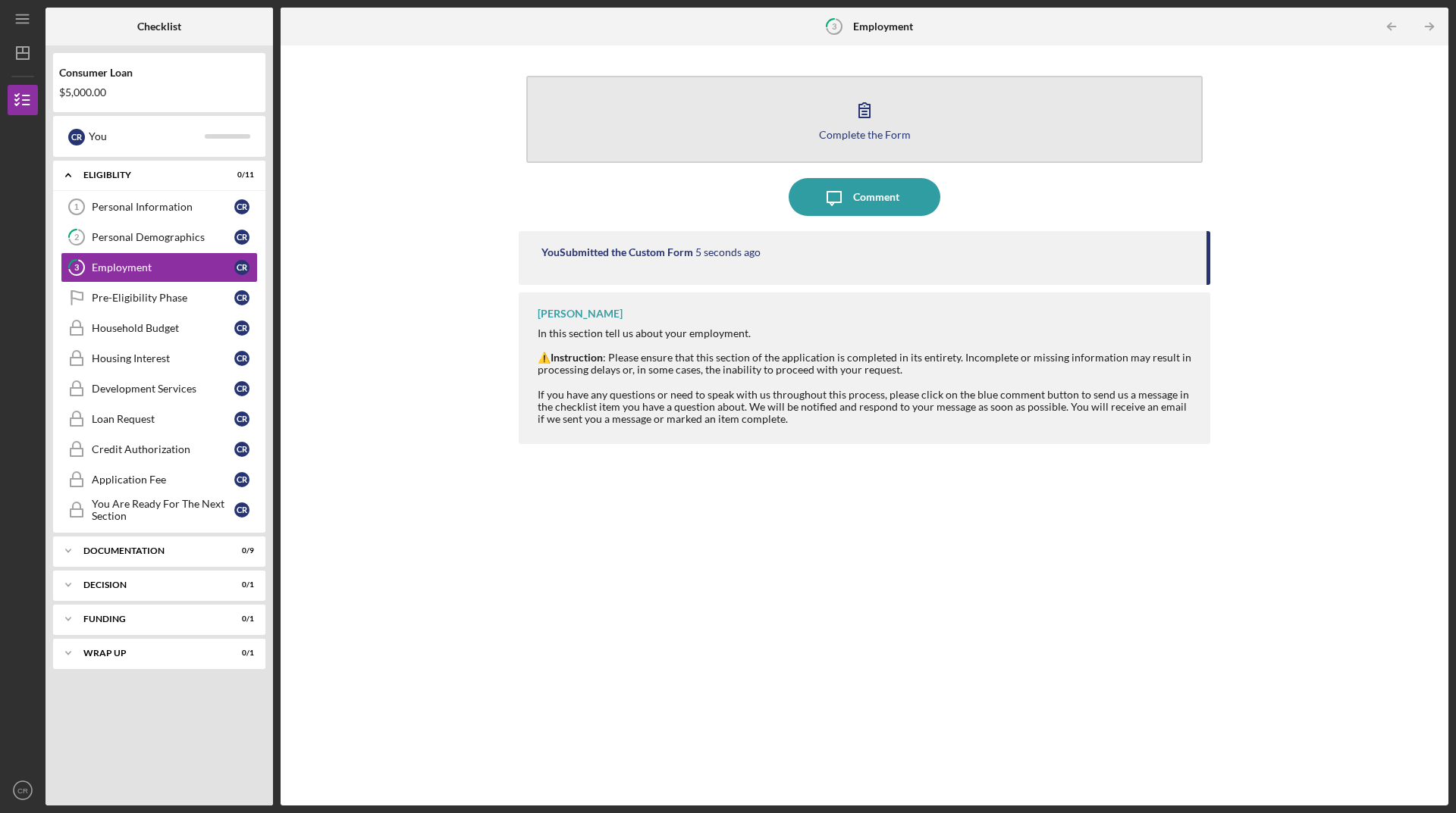
click at [896, 125] on button "Complete the Form Form" at bounding box center [864, 119] width 677 height 87
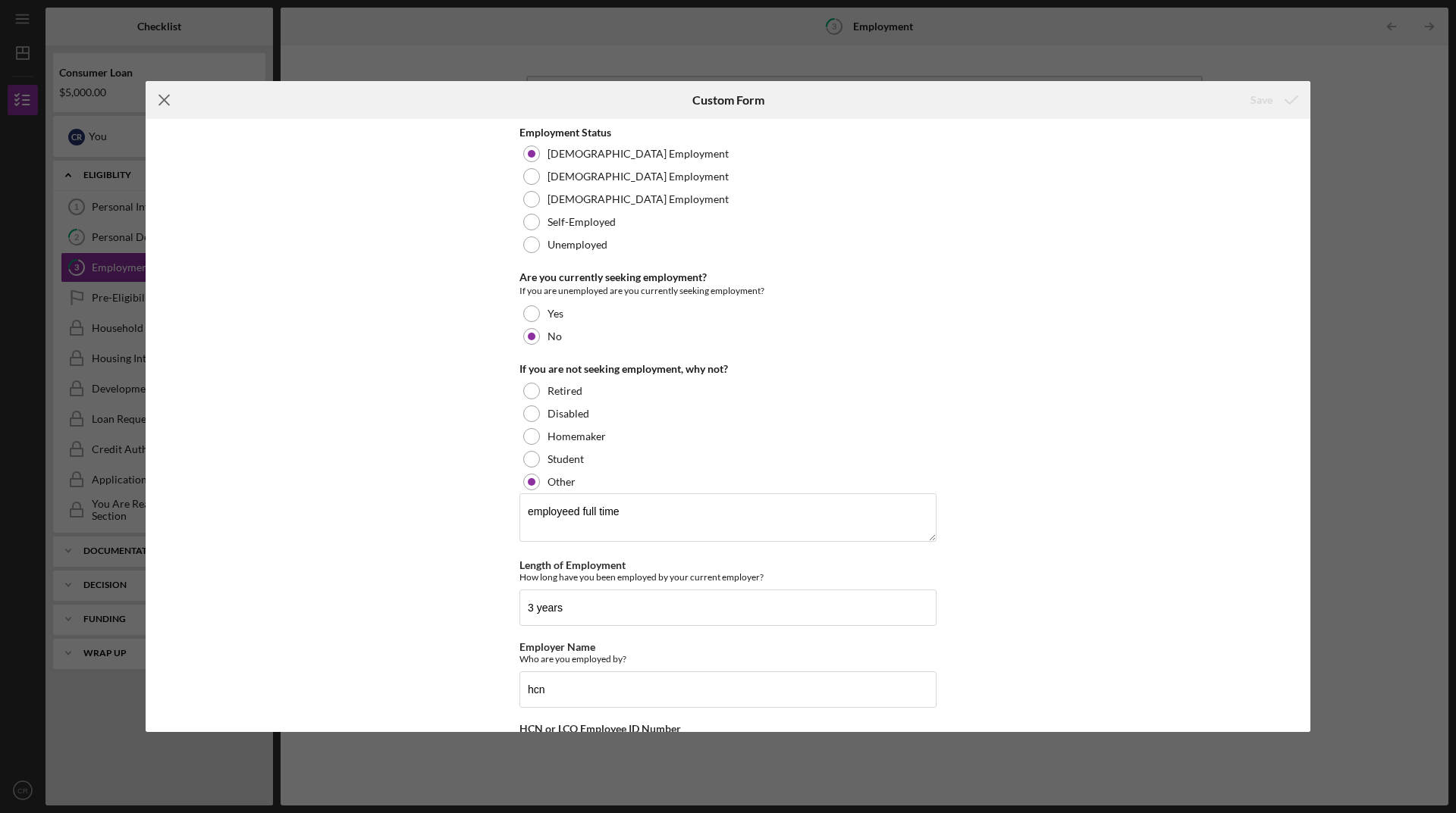
click at [168, 113] on icon "Icon/Menu Close" at bounding box center [164, 99] width 38 height 38
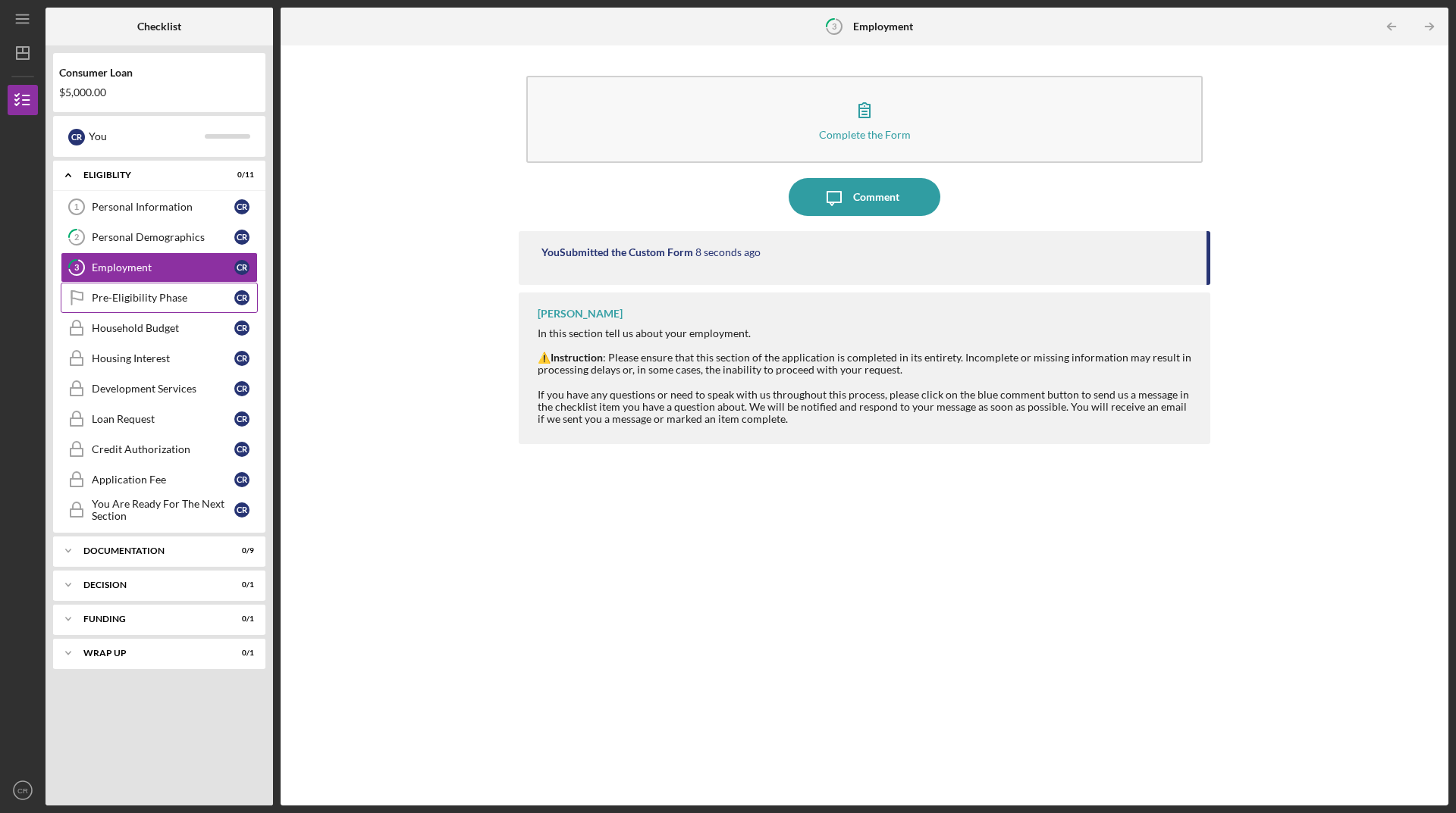
click at [136, 300] on div "Pre-Eligibility Phase" at bounding box center [162, 298] width 143 height 12
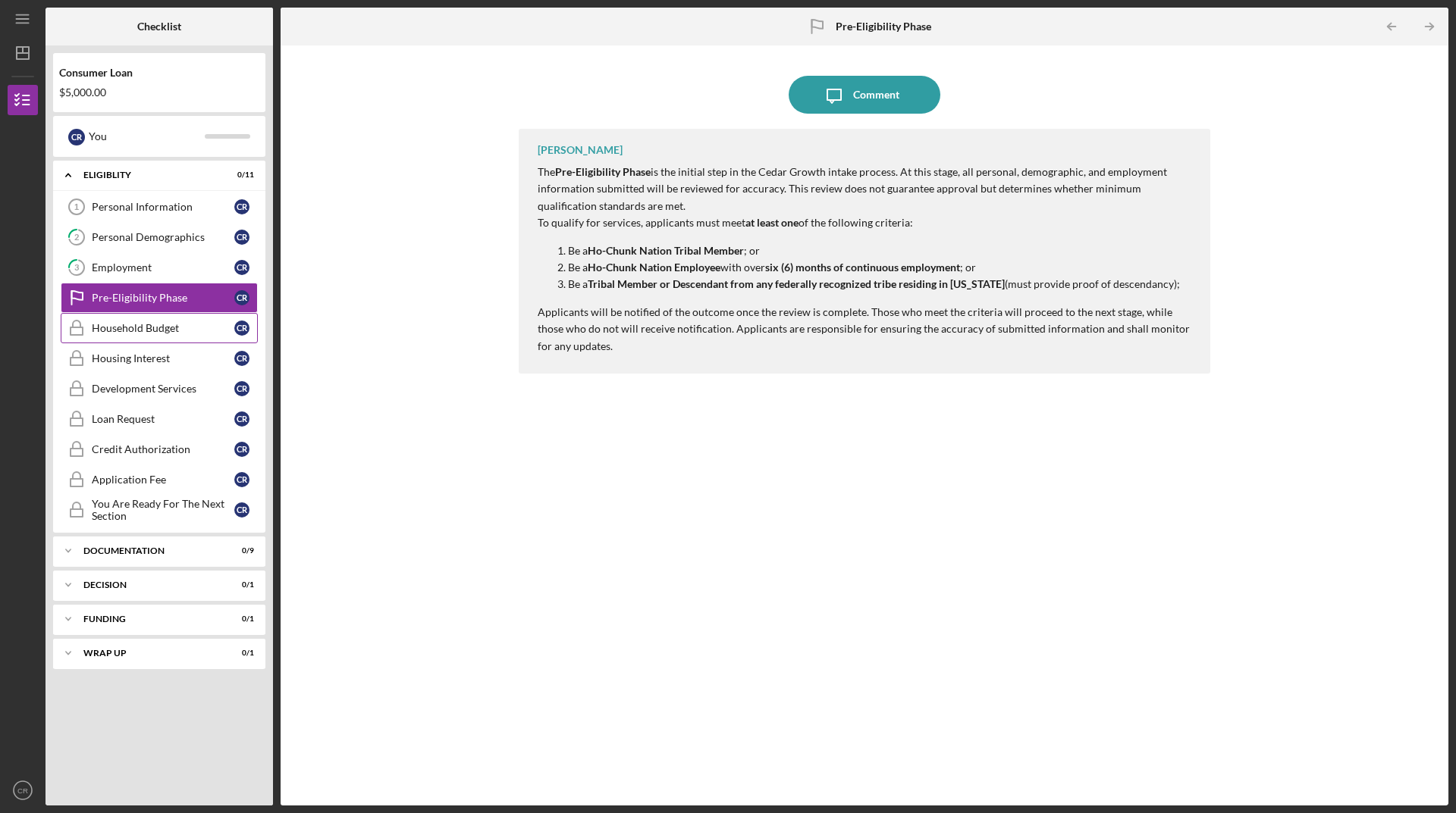
click at [145, 331] on div "Household Budget" at bounding box center [162, 328] width 143 height 12
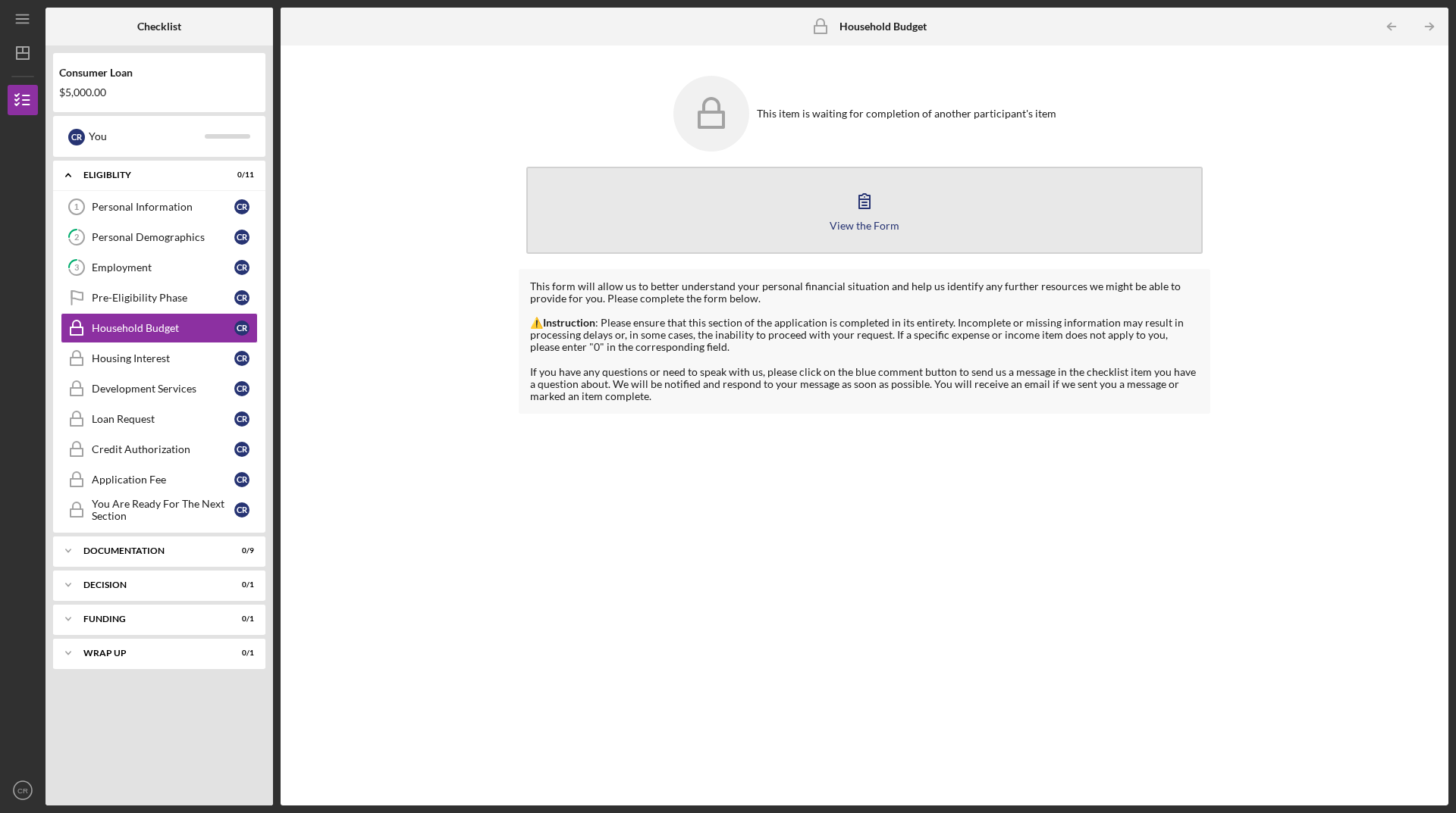
click at [860, 201] on icon "button" at bounding box center [865, 201] width 11 height 14
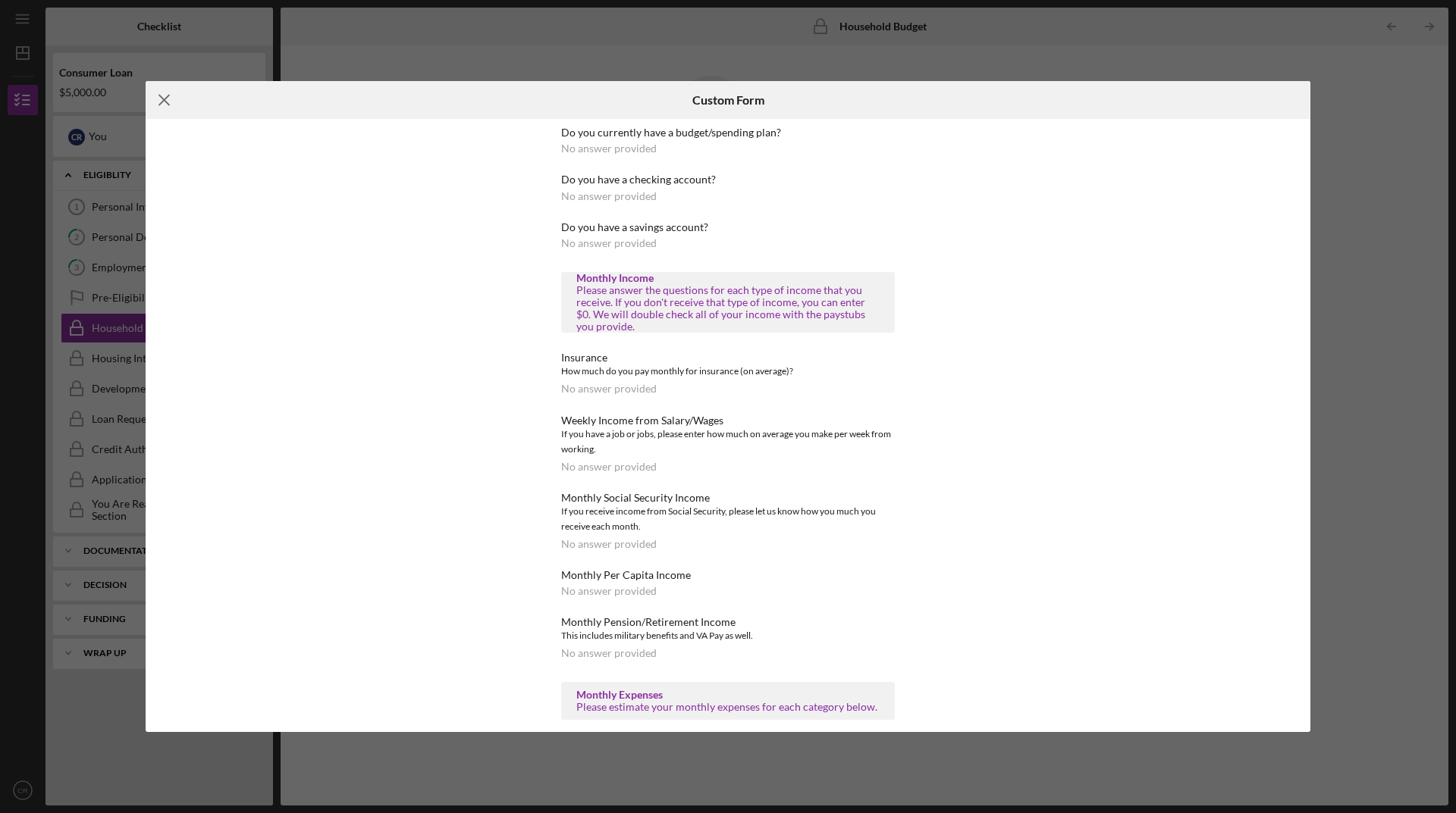
click at [167, 96] on icon "Icon/Menu Close" at bounding box center [164, 99] width 38 height 38
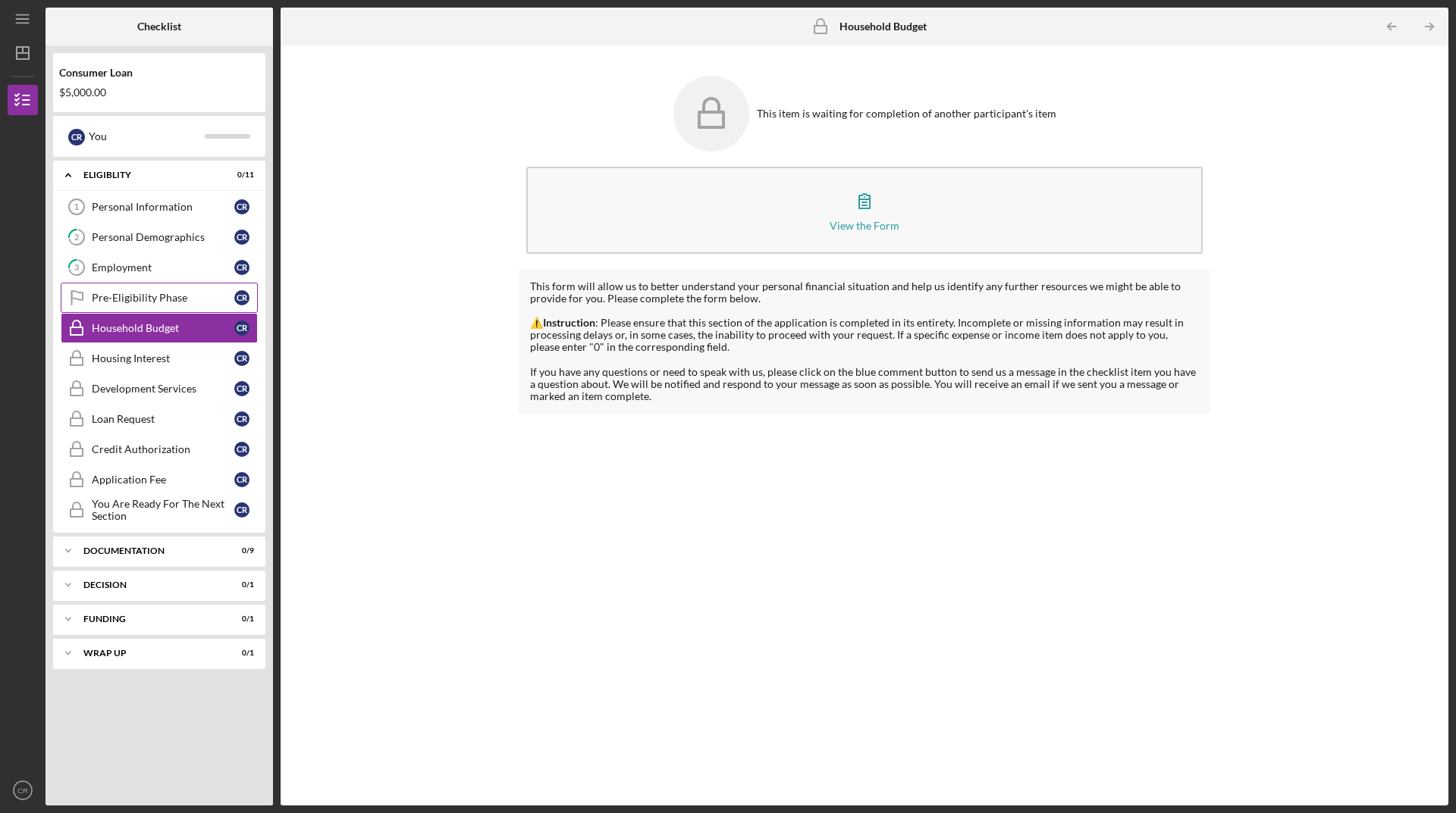
click at [114, 301] on div "Pre-Eligibility Phase" at bounding box center [162, 298] width 143 height 12
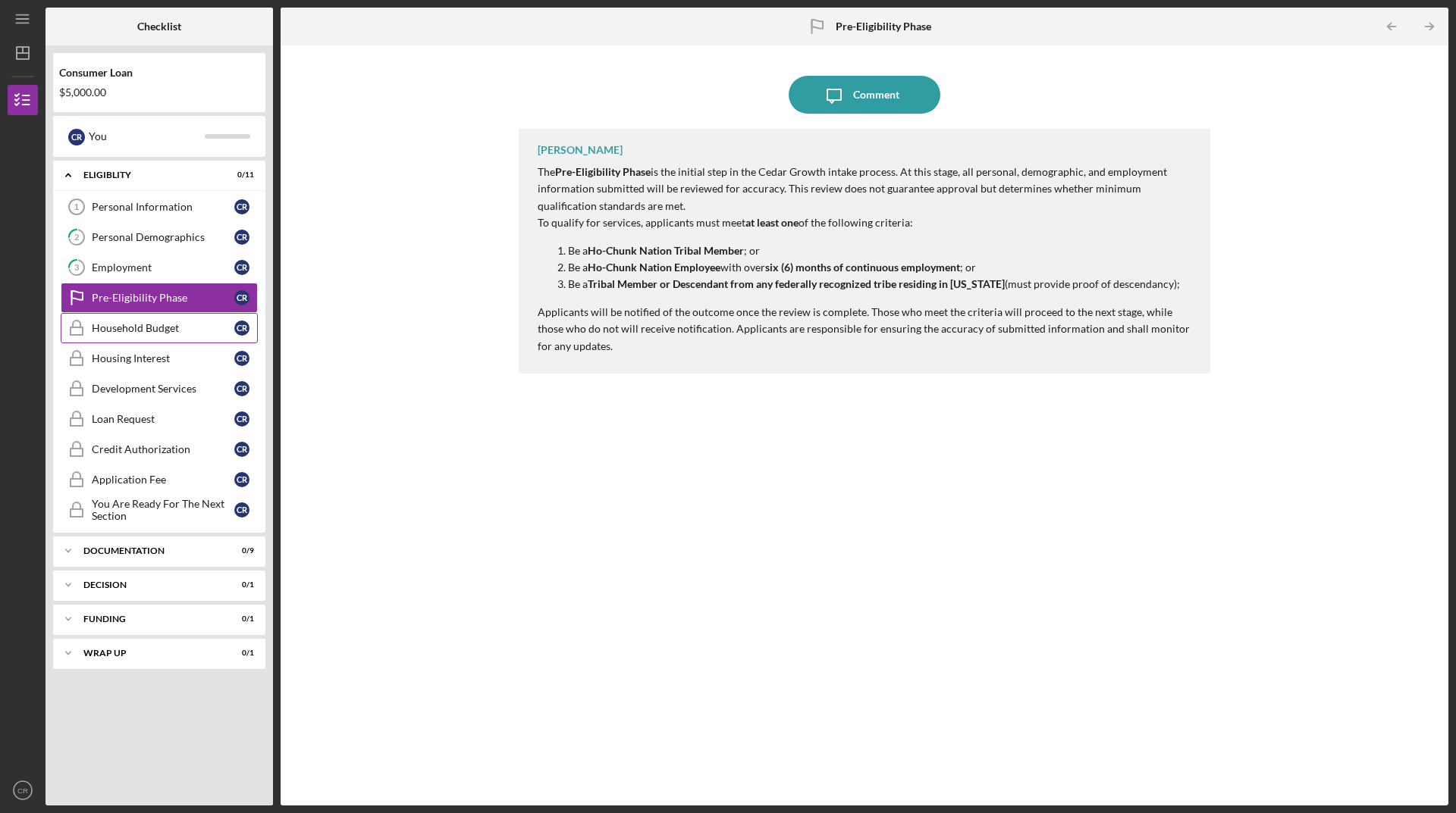
click at [132, 332] on div "Household Budget" at bounding box center [162, 328] width 143 height 12
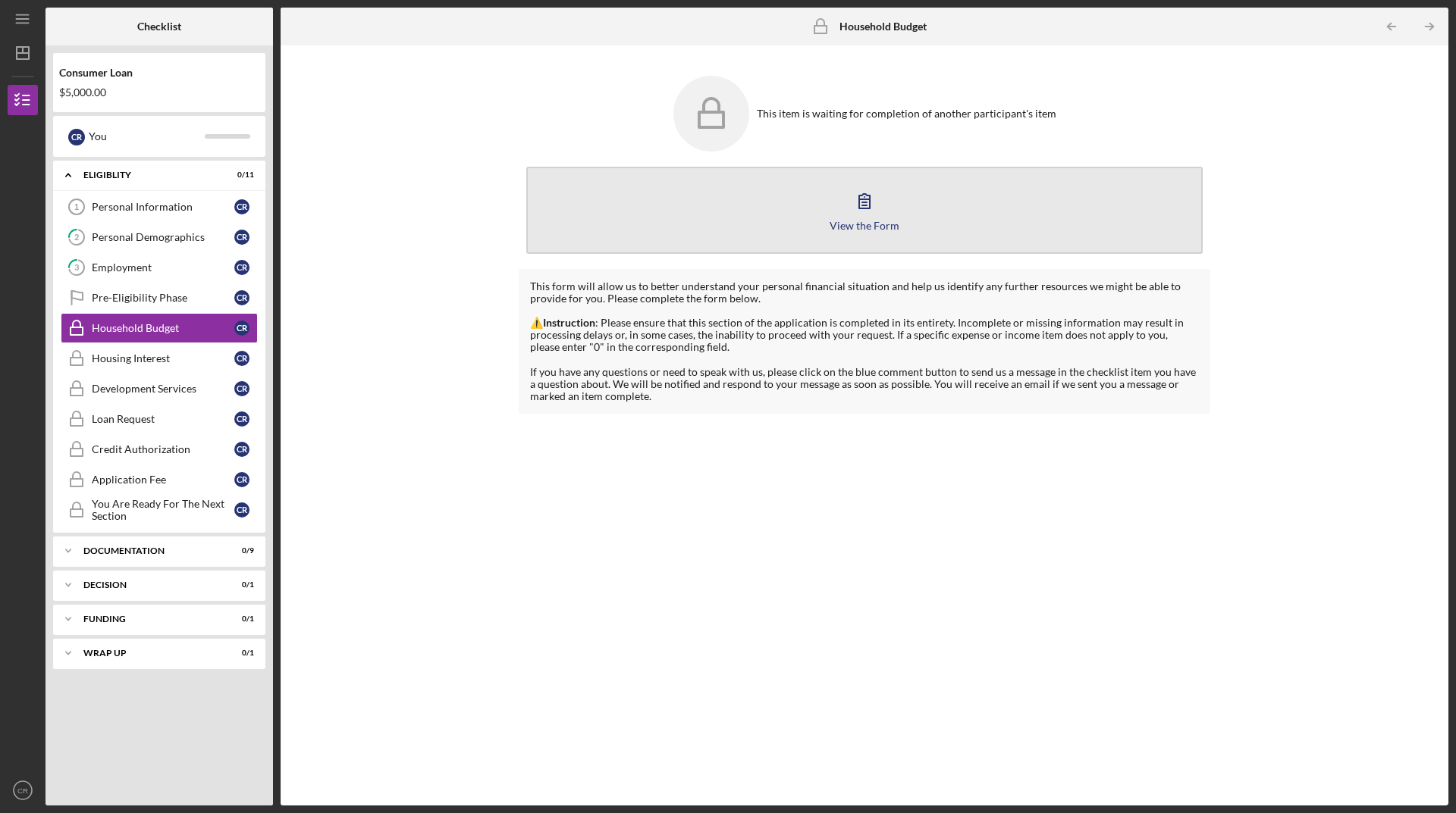
click at [877, 218] on button "View the Form Form" at bounding box center [864, 210] width 677 height 87
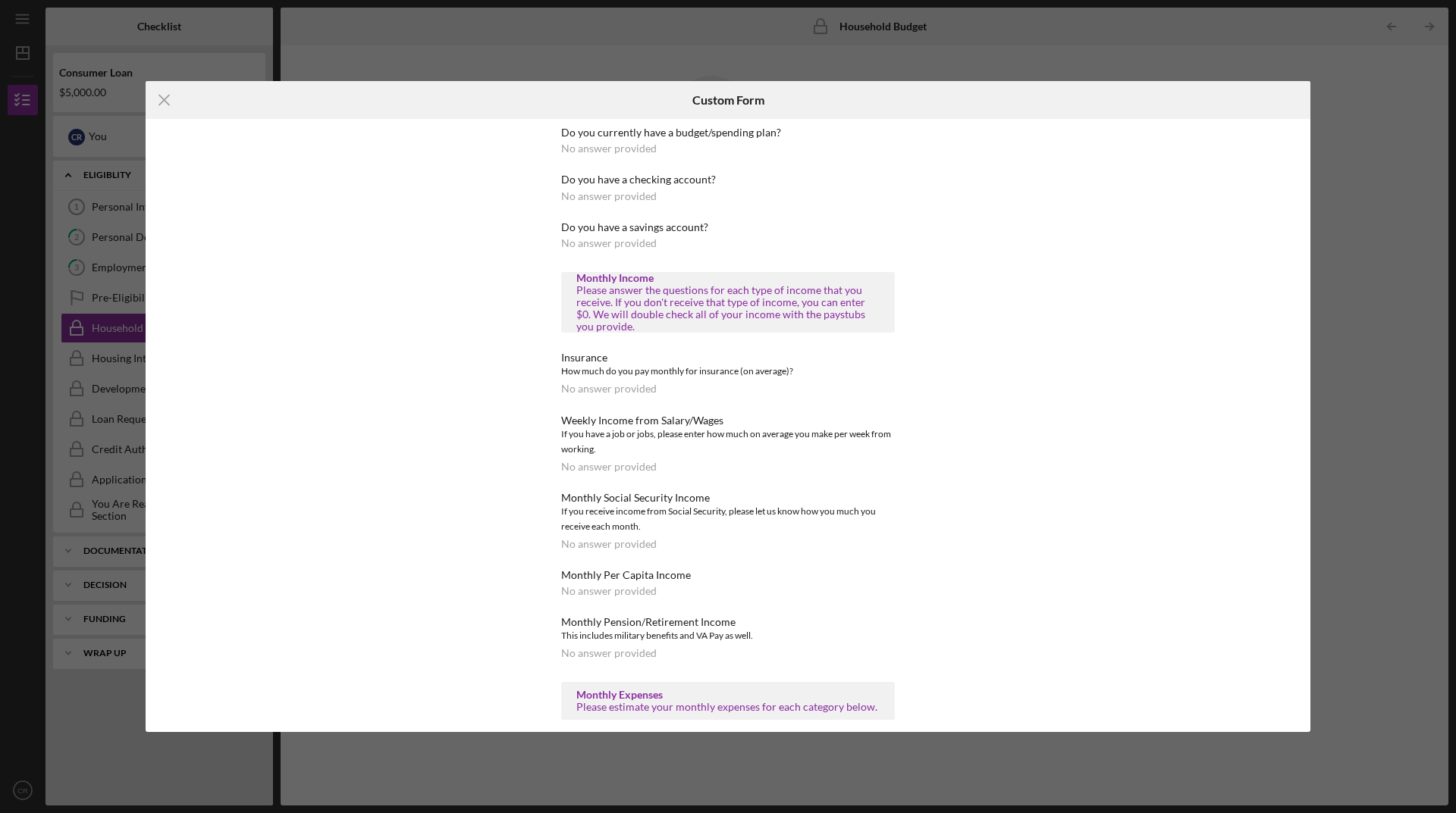
click at [643, 379] on div "How much do you pay monthly for insurance (on average)?" at bounding box center [728, 371] width 333 height 15
drag, startPoint x: 646, startPoint y: 393, endPoint x: 651, endPoint y: 366, distance: 27.5
click at [650, 371] on div "Insurance How much do you pay monthly for insurance (on average)? No answer pro…" at bounding box center [728, 373] width 333 height 43
drag, startPoint x: 707, startPoint y: 258, endPoint x: 743, endPoint y: 154, distance: 110.1
click at [720, 235] on div "Do you currently have a budget/spending plan? No answer provided Do you have a …" at bounding box center [728, 680] width 333 height 1106
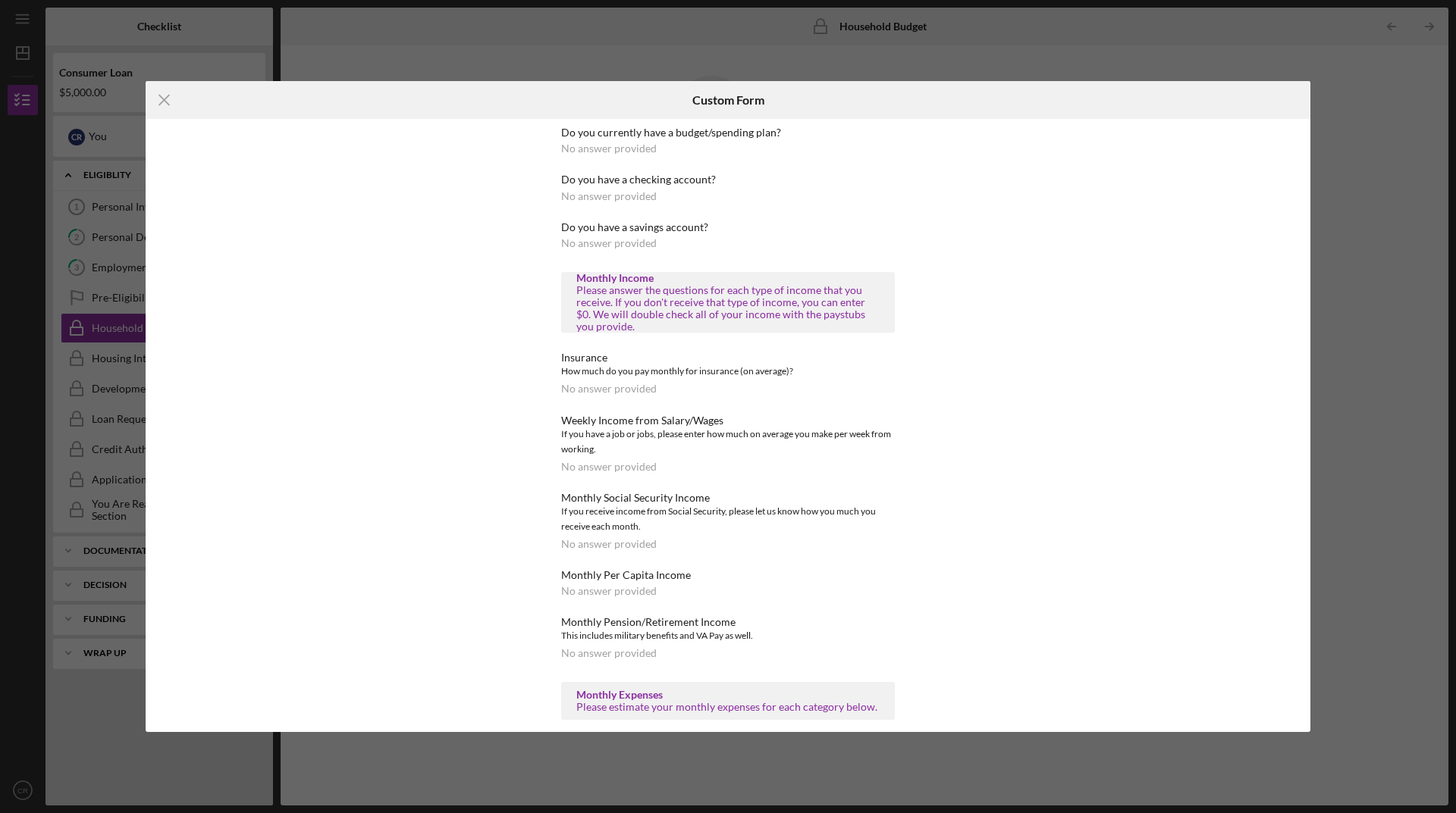
click at [661, 142] on div "Do you currently have a budget/spending plan? No answer provided" at bounding box center [728, 141] width 333 height 28
click at [651, 153] on div "No answer provided" at bounding box center [609, 149] width 96 height 12
click at [662, 148] on div "Do you currently have a budget/spending plan? No answer provided" at bounding box center [728, 141] width 333 height 28
click at [612, 137] on div "Do you currently have a budget/spending plan?" at bounding box center [728, 133] width 333 height 12
click at [777, 124] on div "Do you currently have a budget/spending plan? No answer provided Do you have a …" at bounding box center [728, 425] width 417 height 613
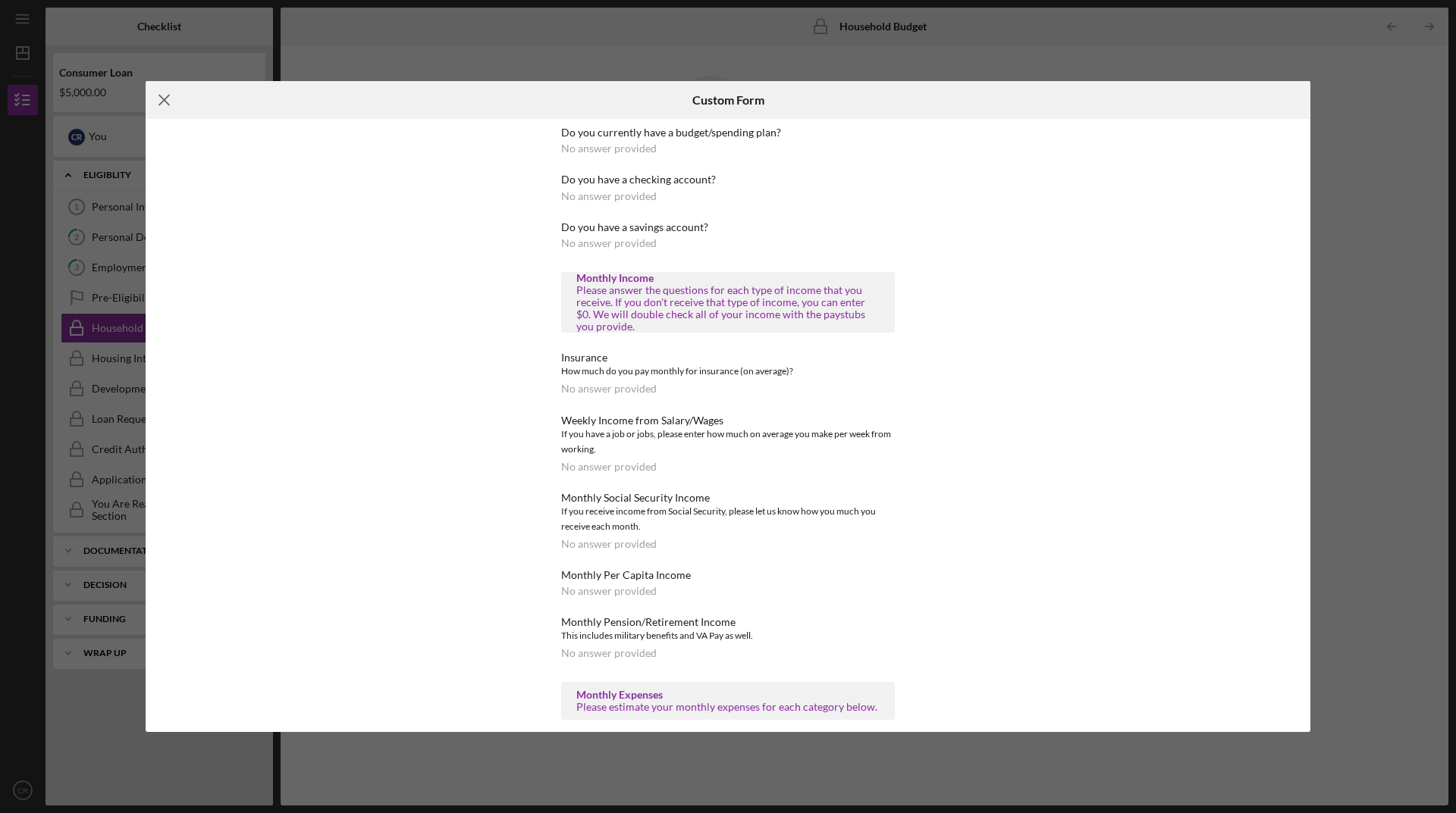
click at [160, 102] on icon "Icon/Menu Close" at bounding box center [164, 99] width 38 height 38
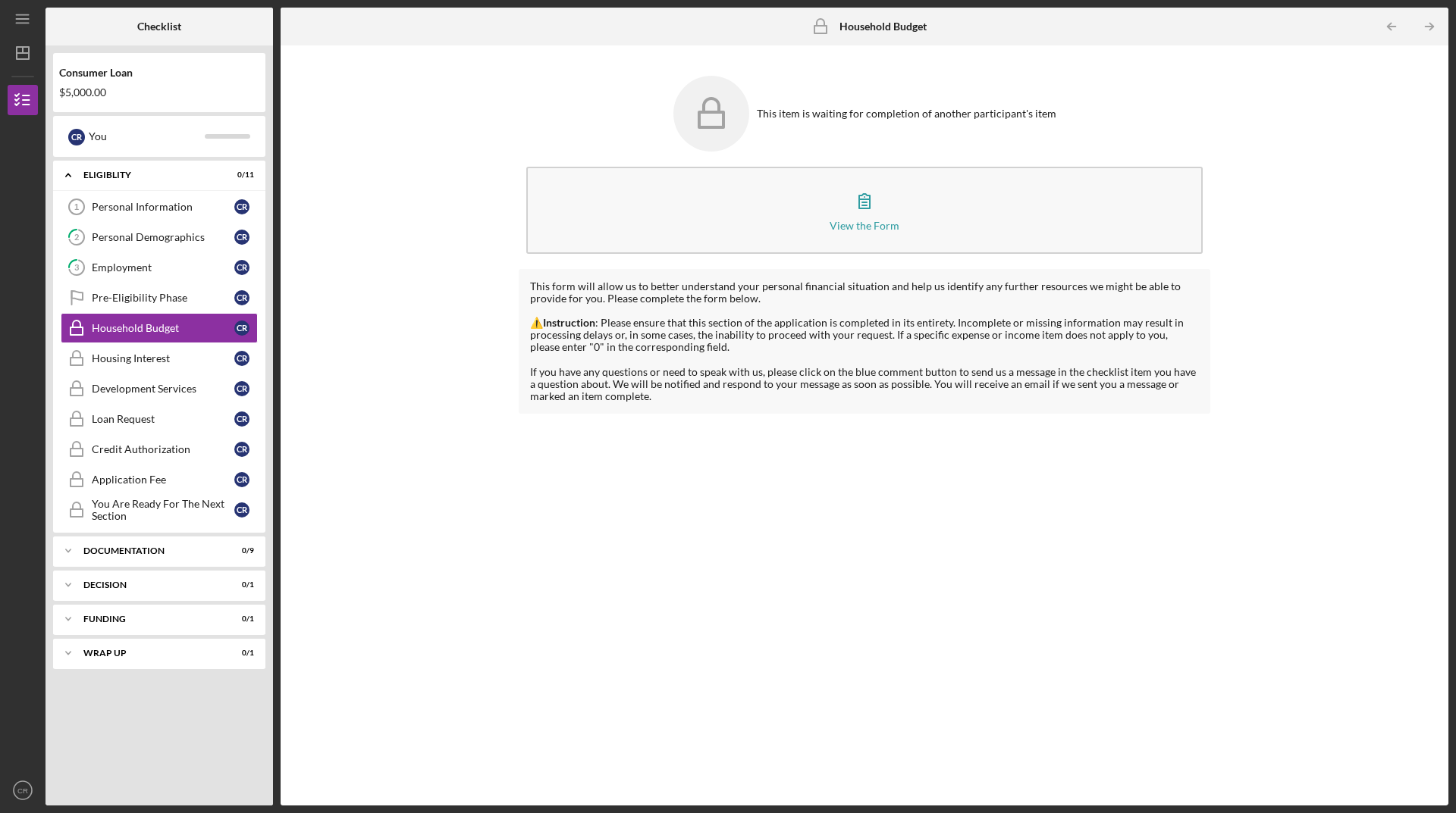
click at [935, 126] on div "This item is waiting for completion of another participant's item" at bounding box center [865, 113] width 692 height 91
click at [169, 354] on div "Housing Interest" at bounding box center [162, 359] width 143 height 12
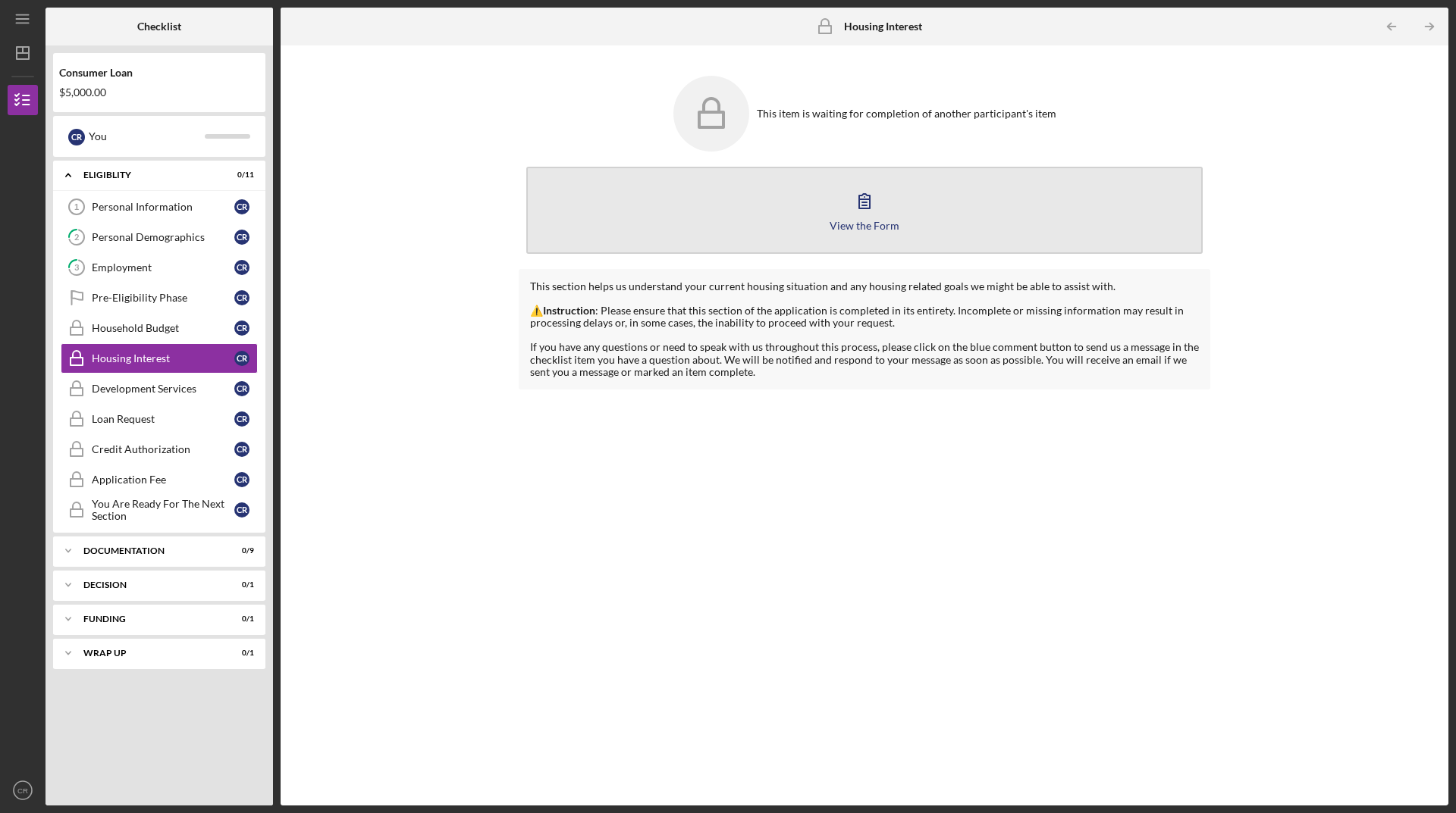
click at [854, 211] on icon "button" at bounding box center [864, 200] width 38 height 38
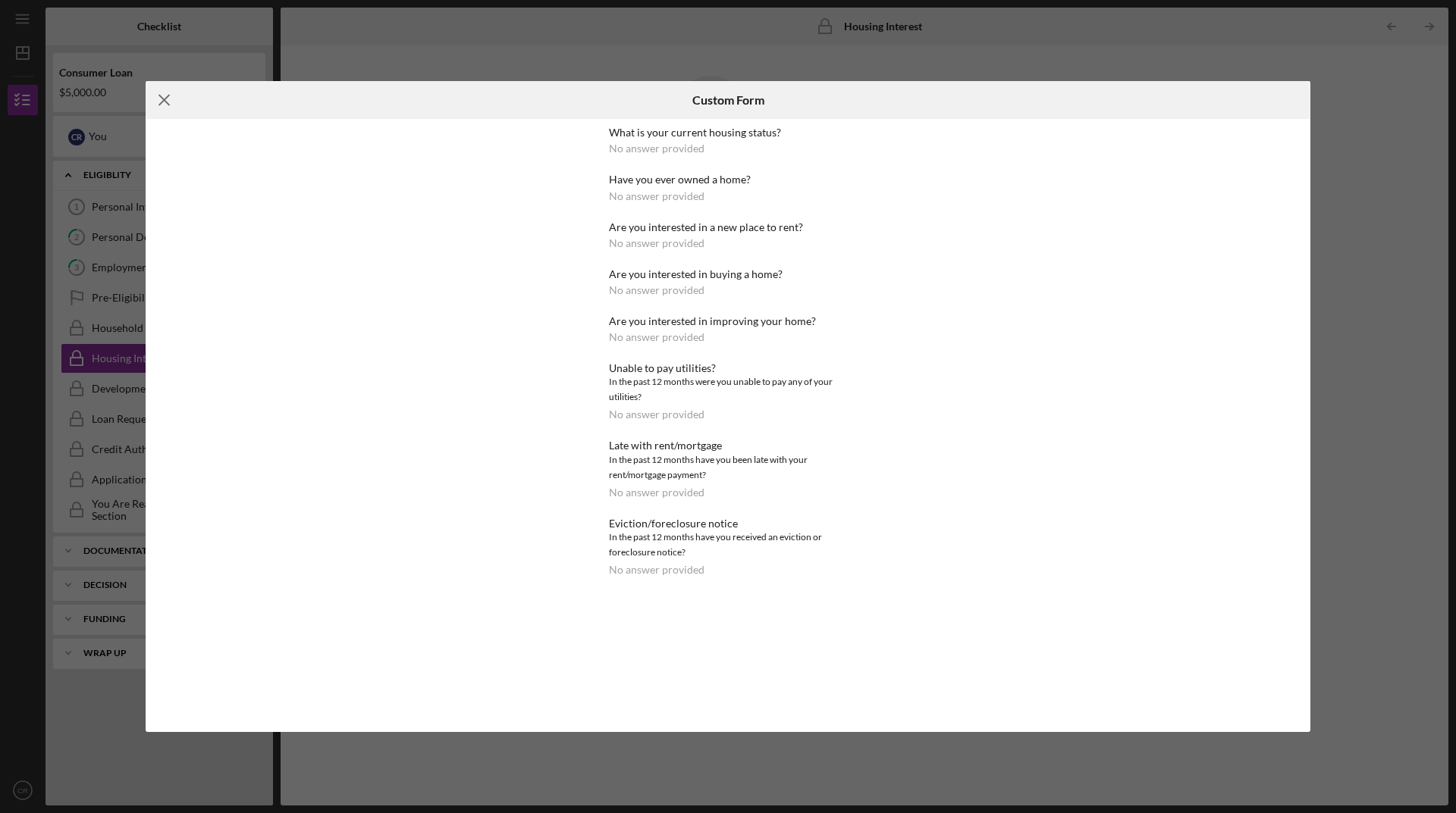
click at [167, 106] on icon "Icon/Menu Close" at bounding box center [164, 99] width 38 height 38
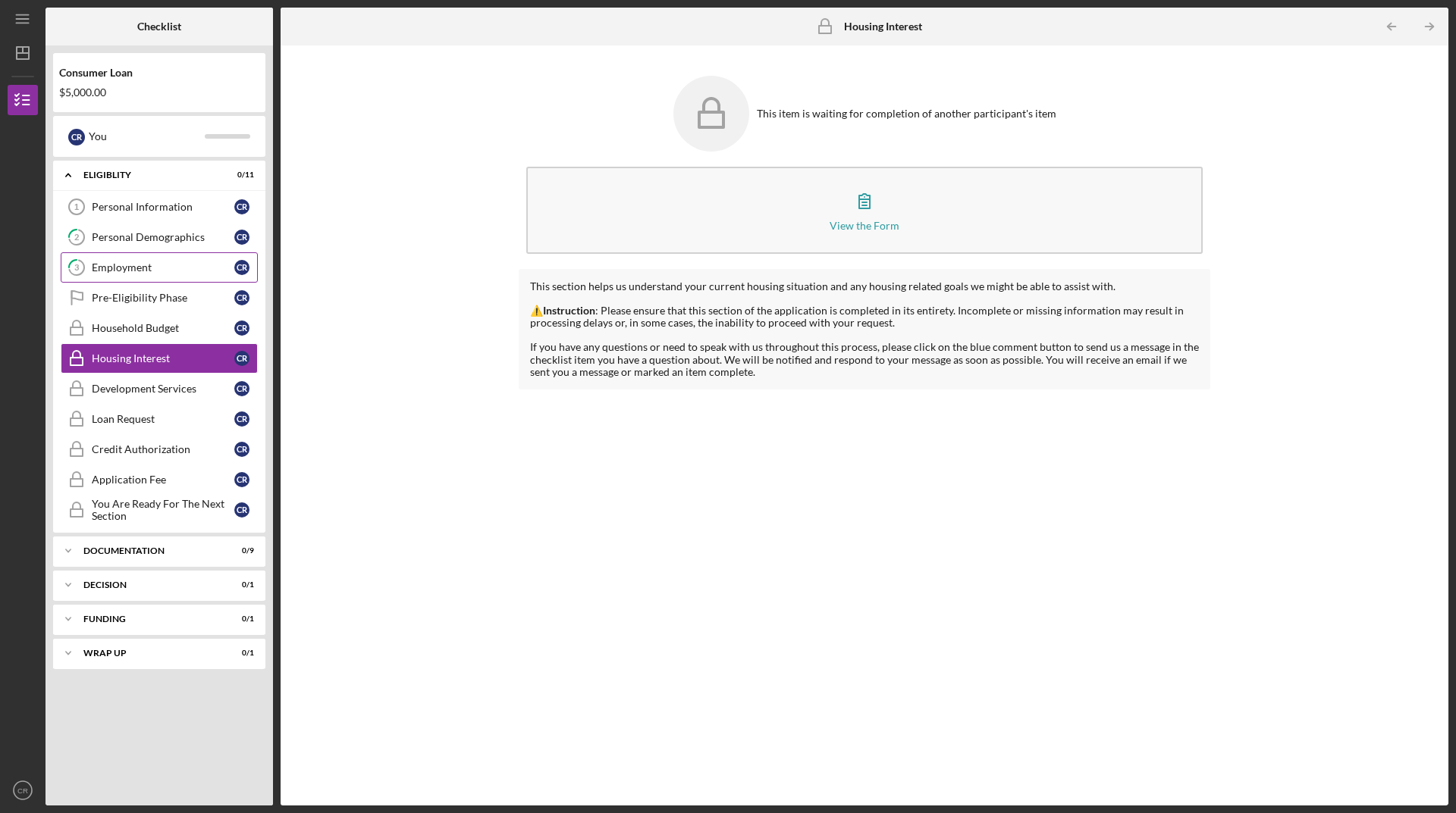
click at [121, 275] on link "3 Employment C R" at bounding box center [159, 268] width 197 height 30
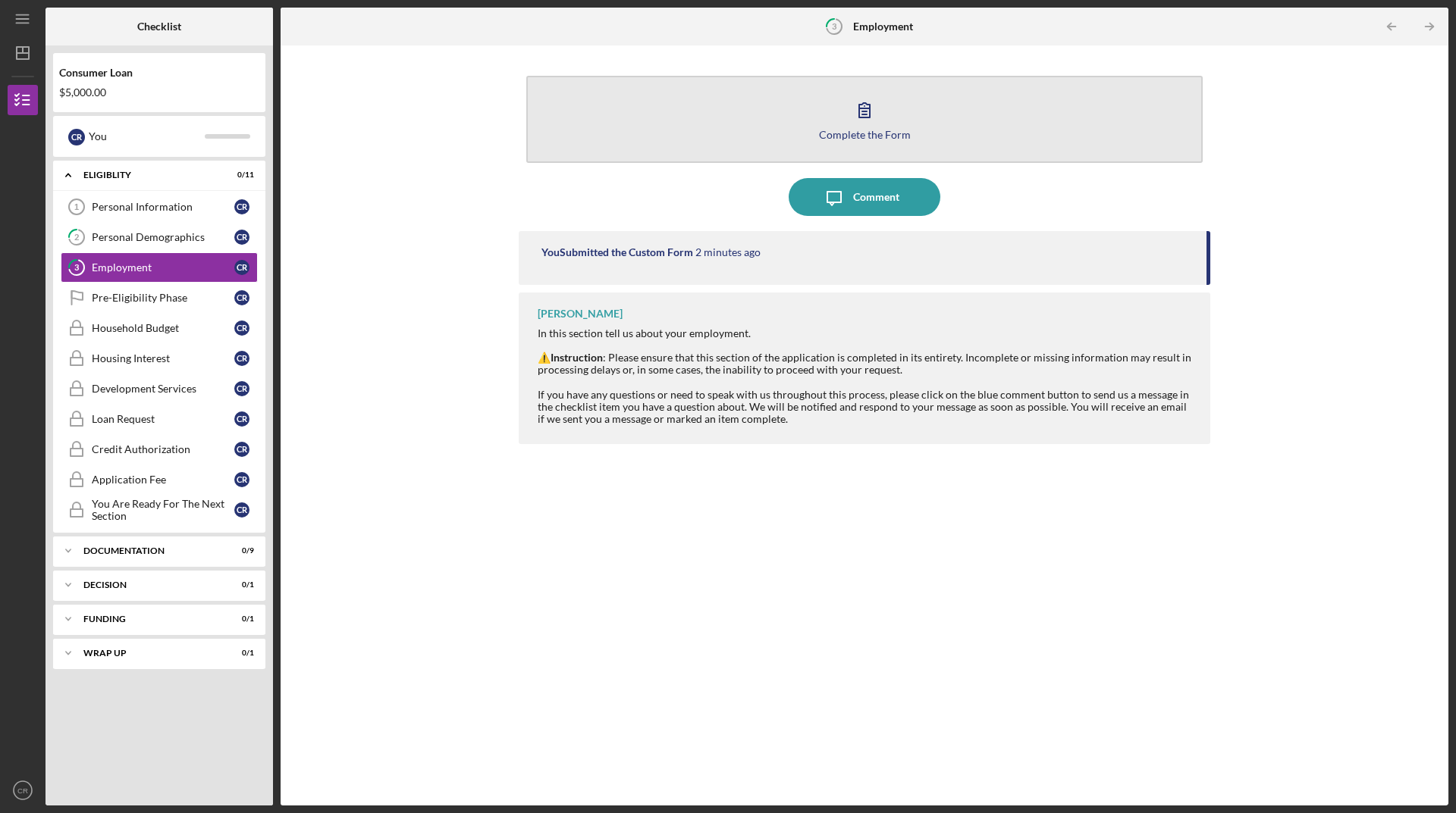
click at [888, 93] on button "Complete the Form Form" at bounding box center [864, 119] width 677 height 87
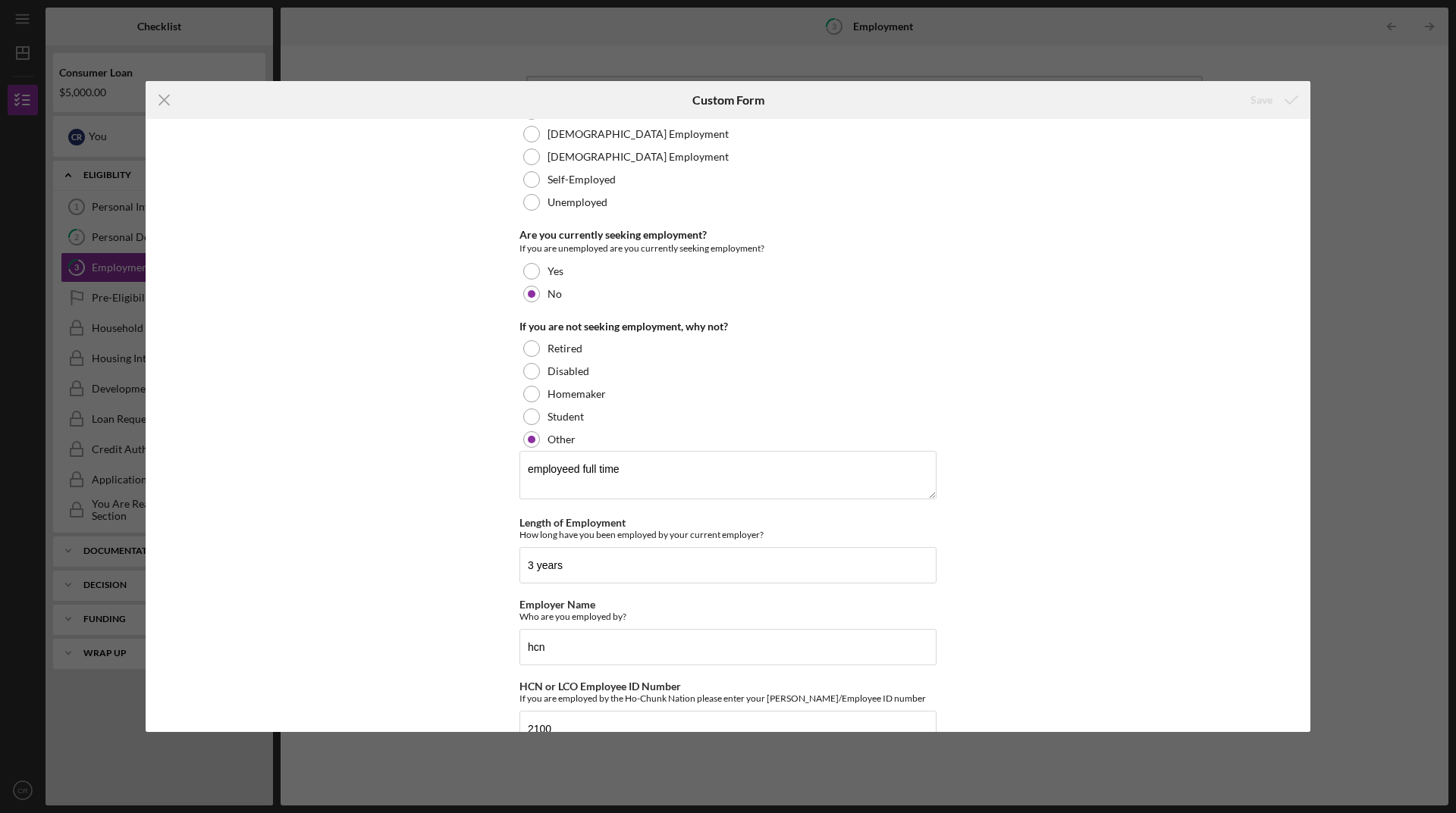
scroll to position [81, 0]
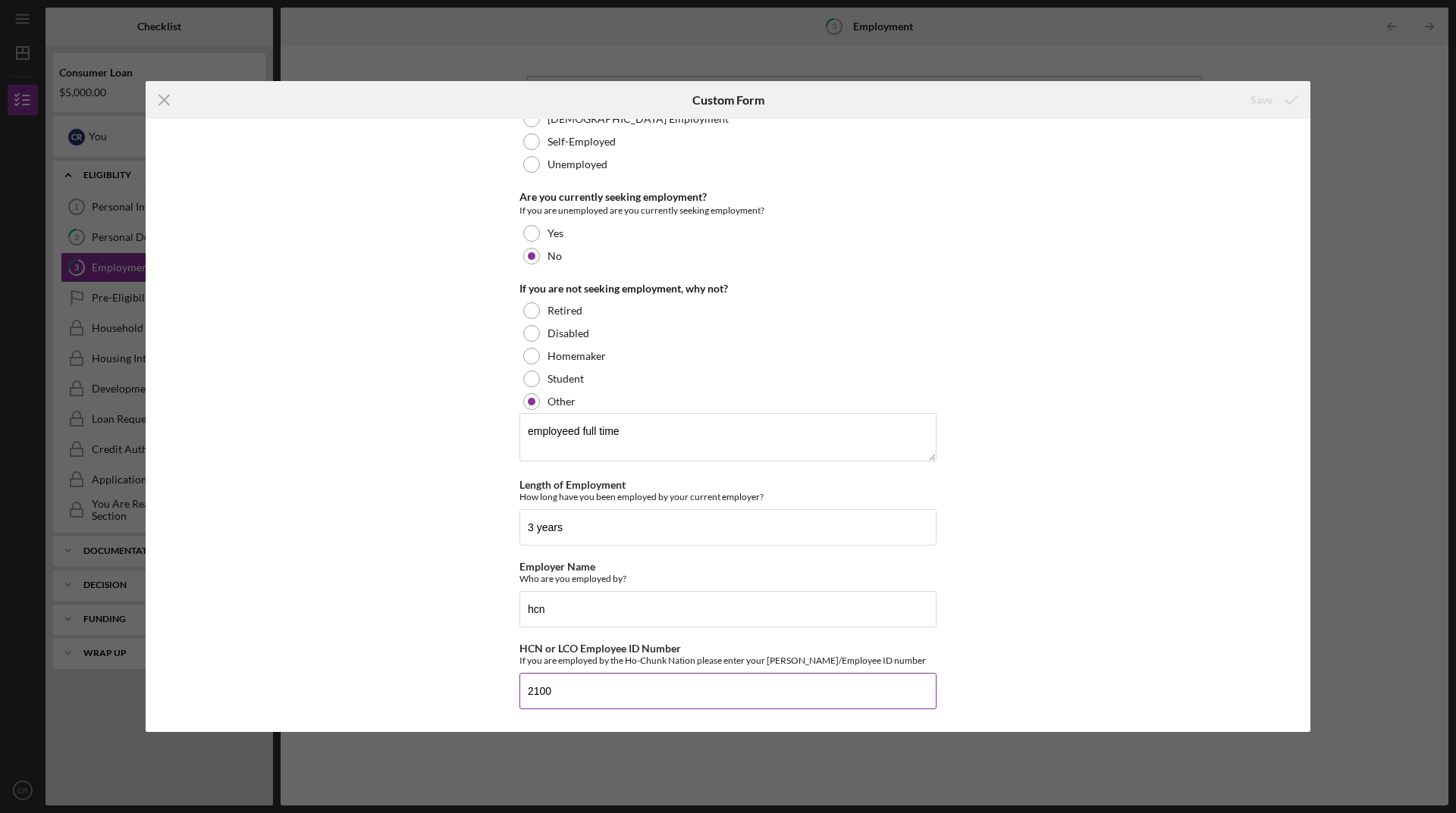
click at [630, 696] on input "2100" at bounding box center [728, 691] width 417 height 36
click at [165, 95] on icon "Icon/Menu Close" at bounding box center [164, 99] width 38 height 38
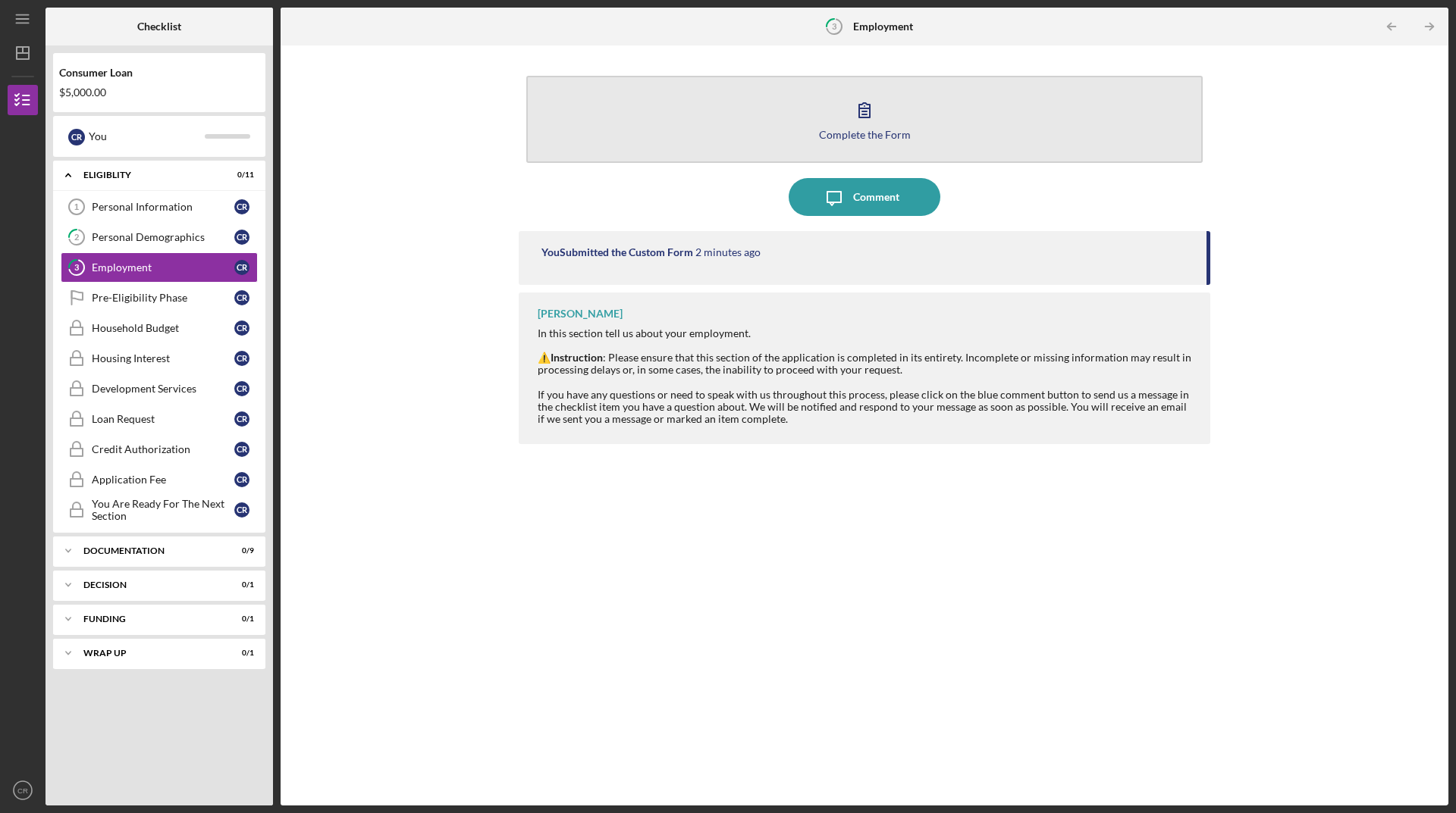
click at [881, 144] on button "Complete the Form Form" at bounding box center [864, 119] width 677 height 87
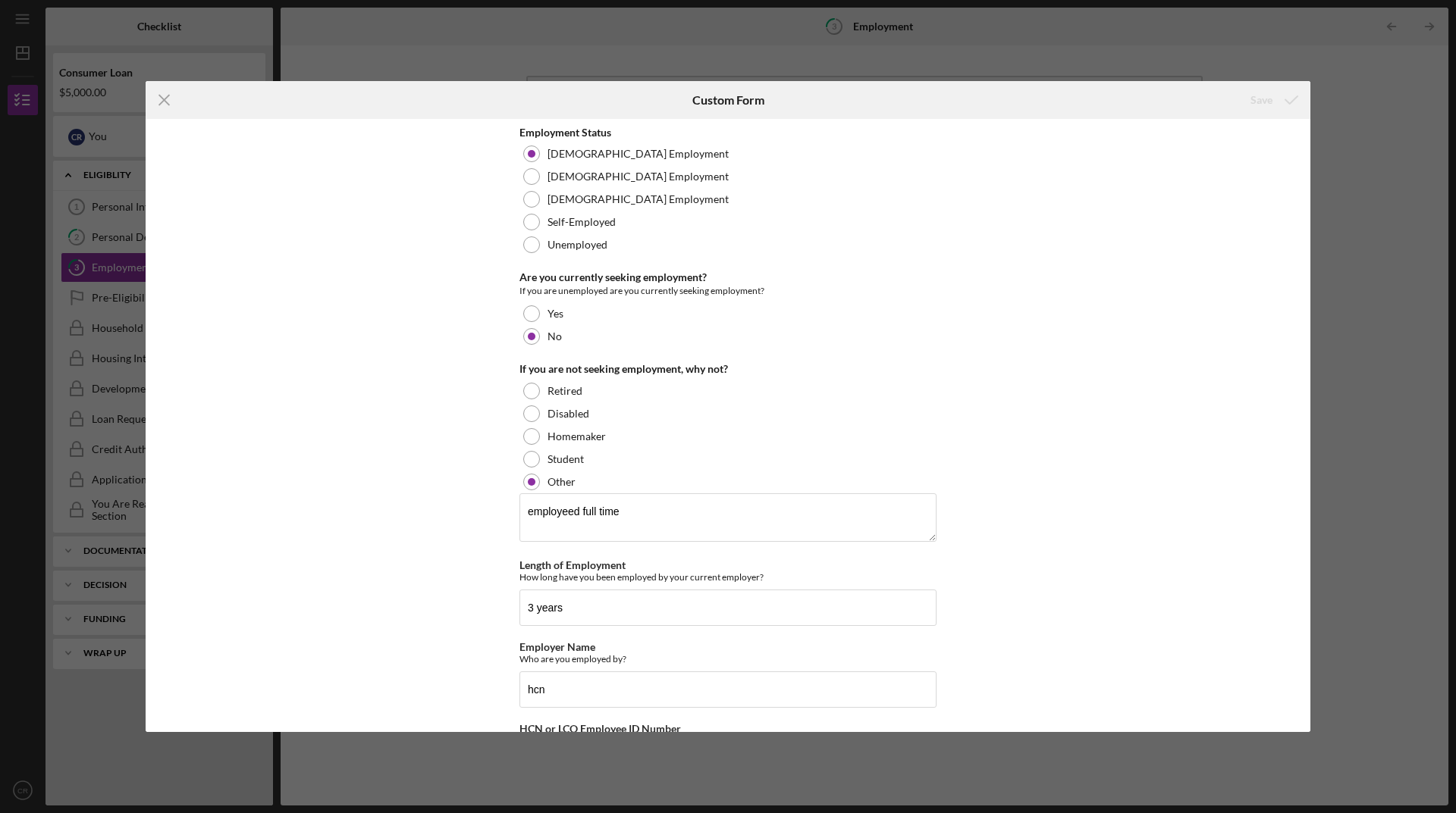
scroll to position [81, 0]
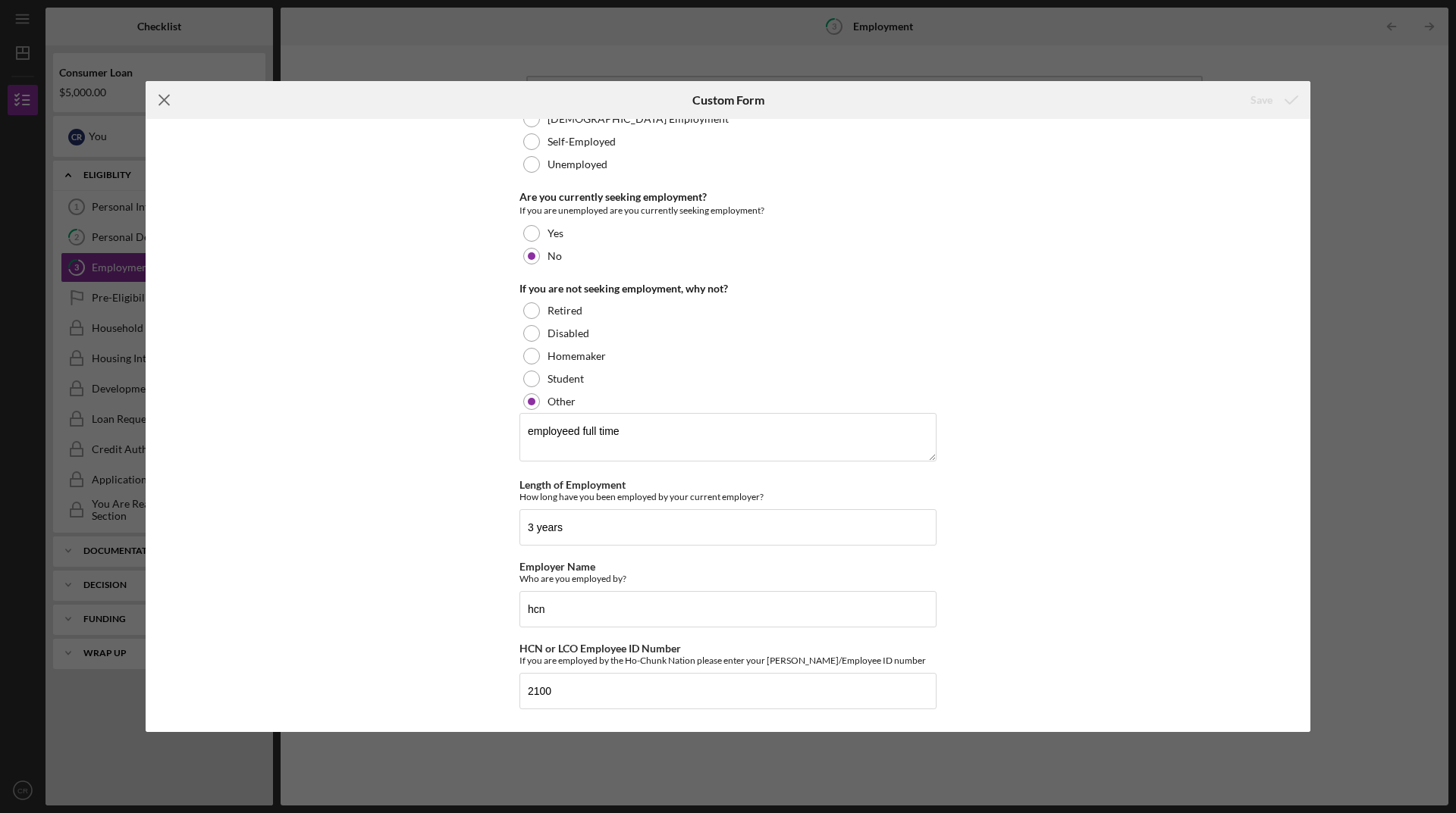
click at [153, 100] on icon "Icon/Menu Close" at bounding box center [164, 99] width 38 height 38
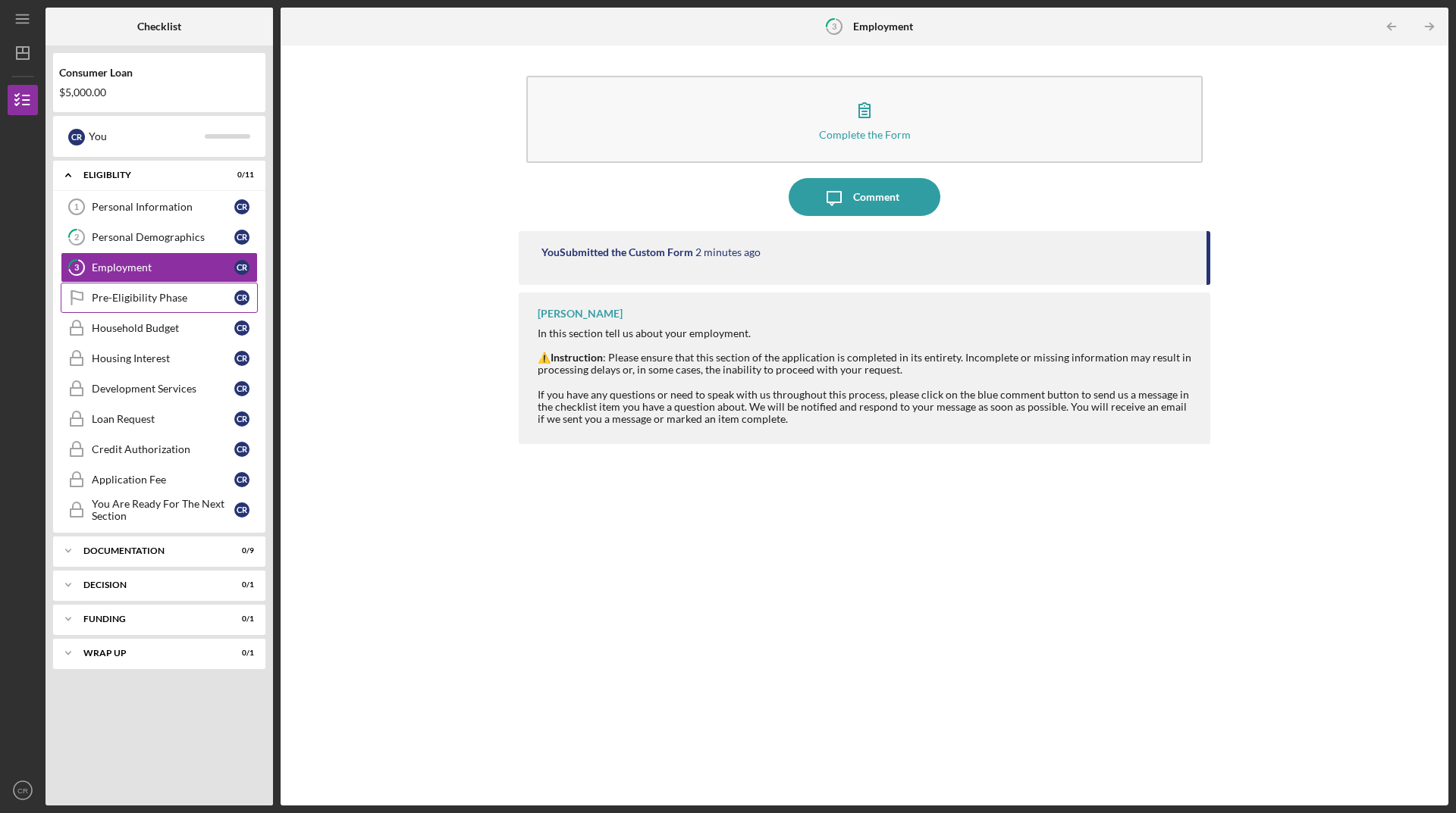
click at [167, 303] on div "Pre-Eligibility Phase" at bounding box center [162, 298] width 143 height 12
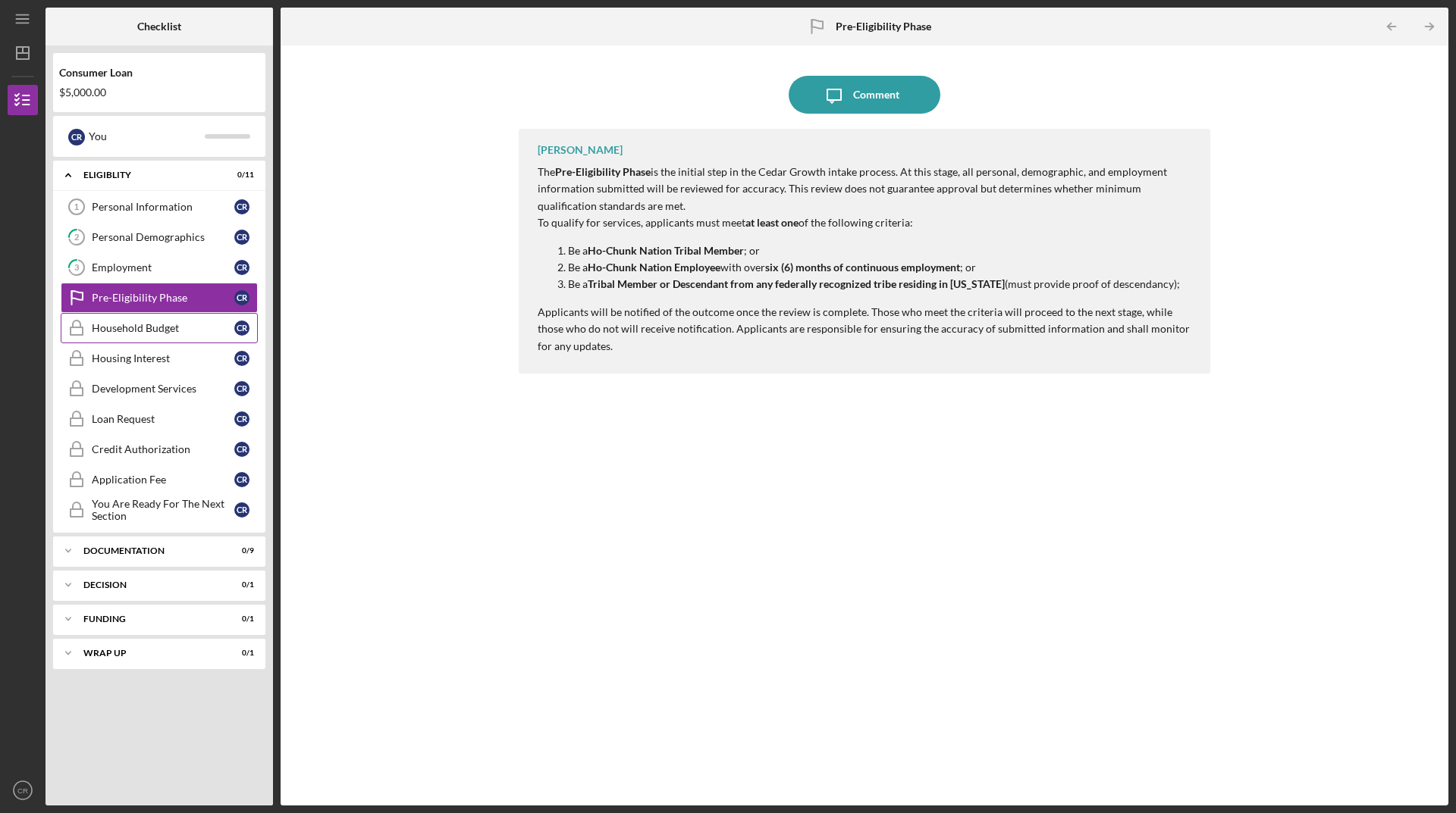
click at [149, 332] on div "Household Budget" at bounding box center [162, 328] width 143 height 12
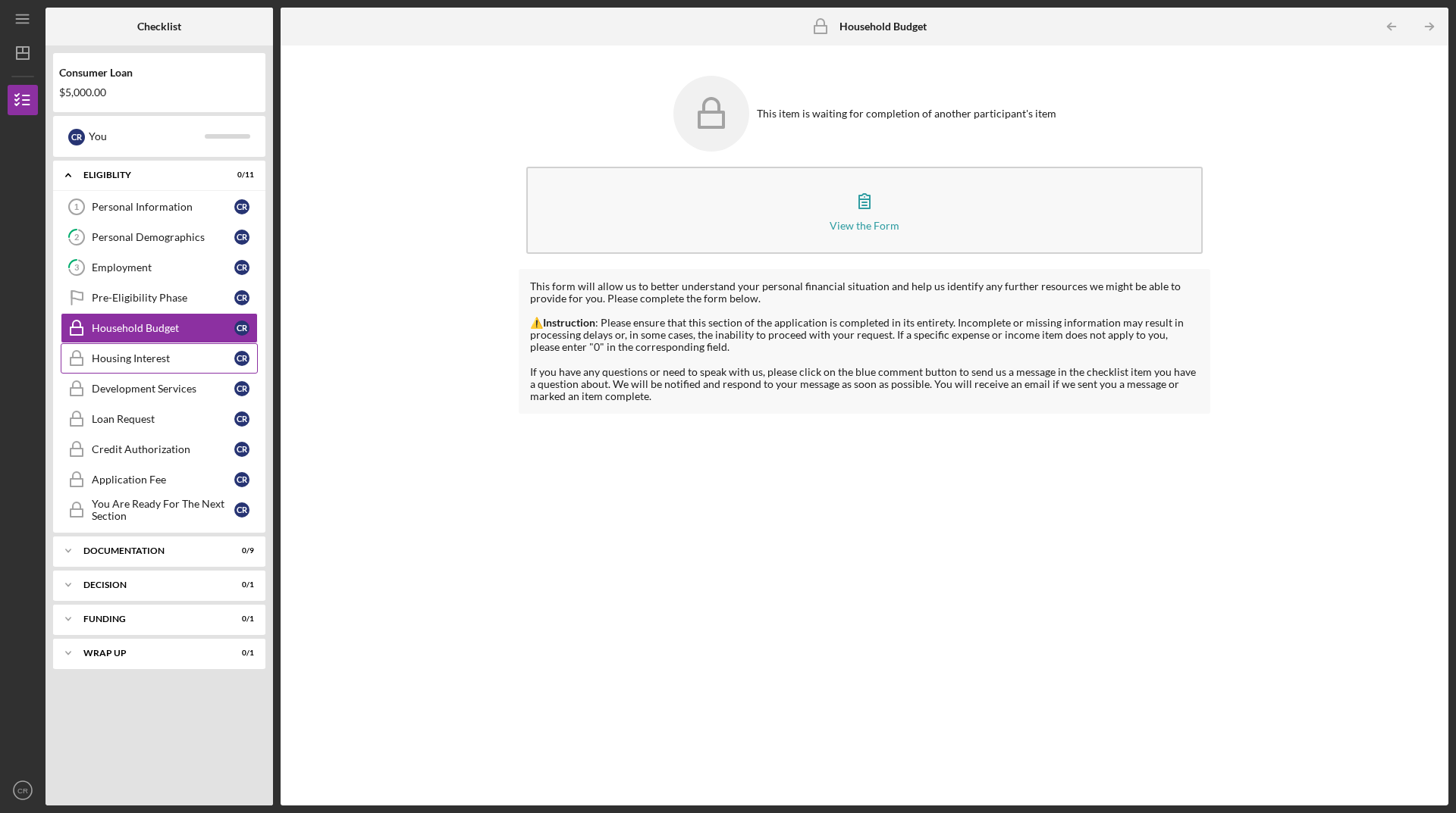
click at [133, 357] on div "Housing Interest" at bounding box center [162, 359] width 143 height 12
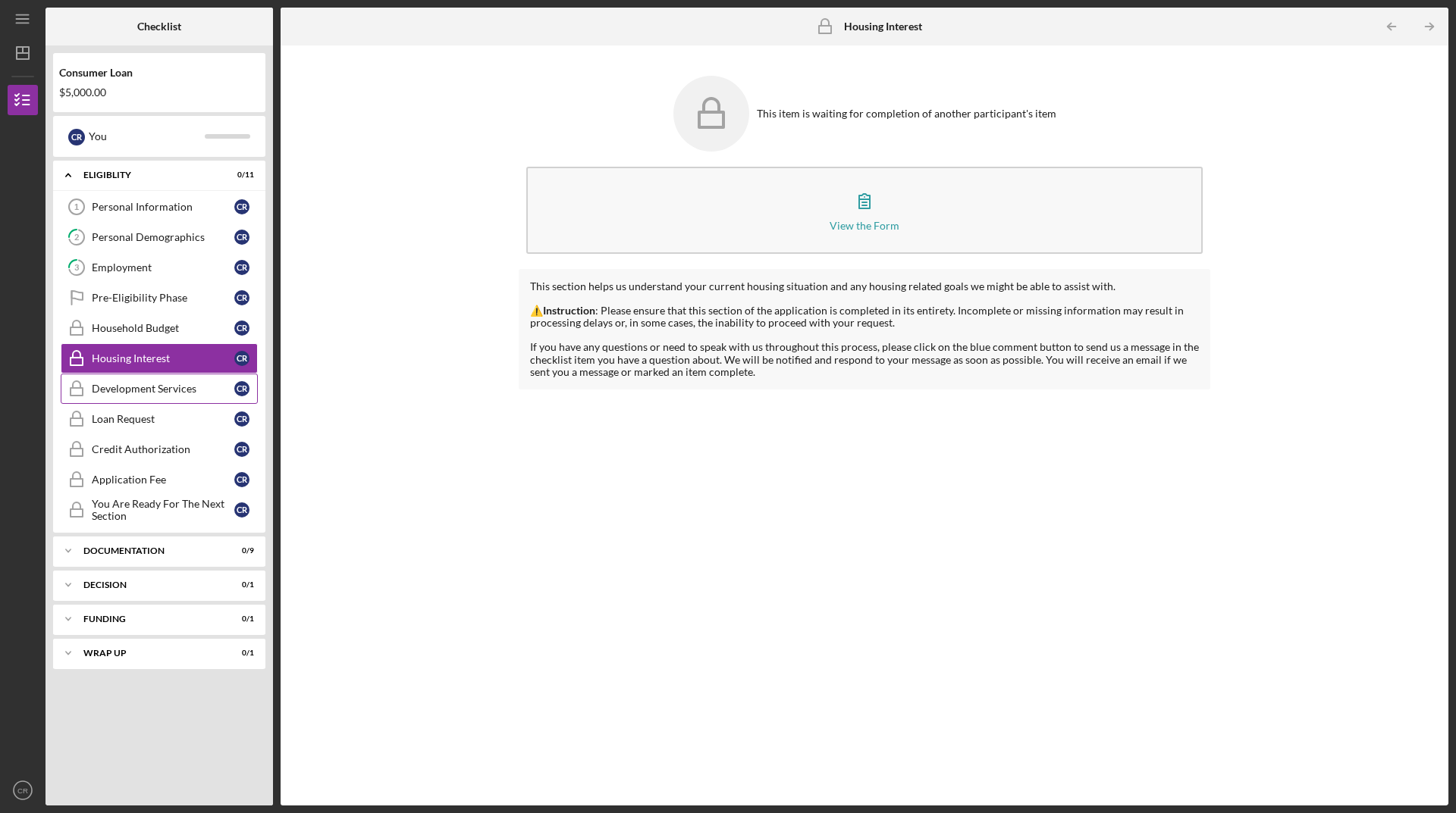
click at [133, 386] on div "Development Services" at bounding box center [162, 389] width 143 height 12
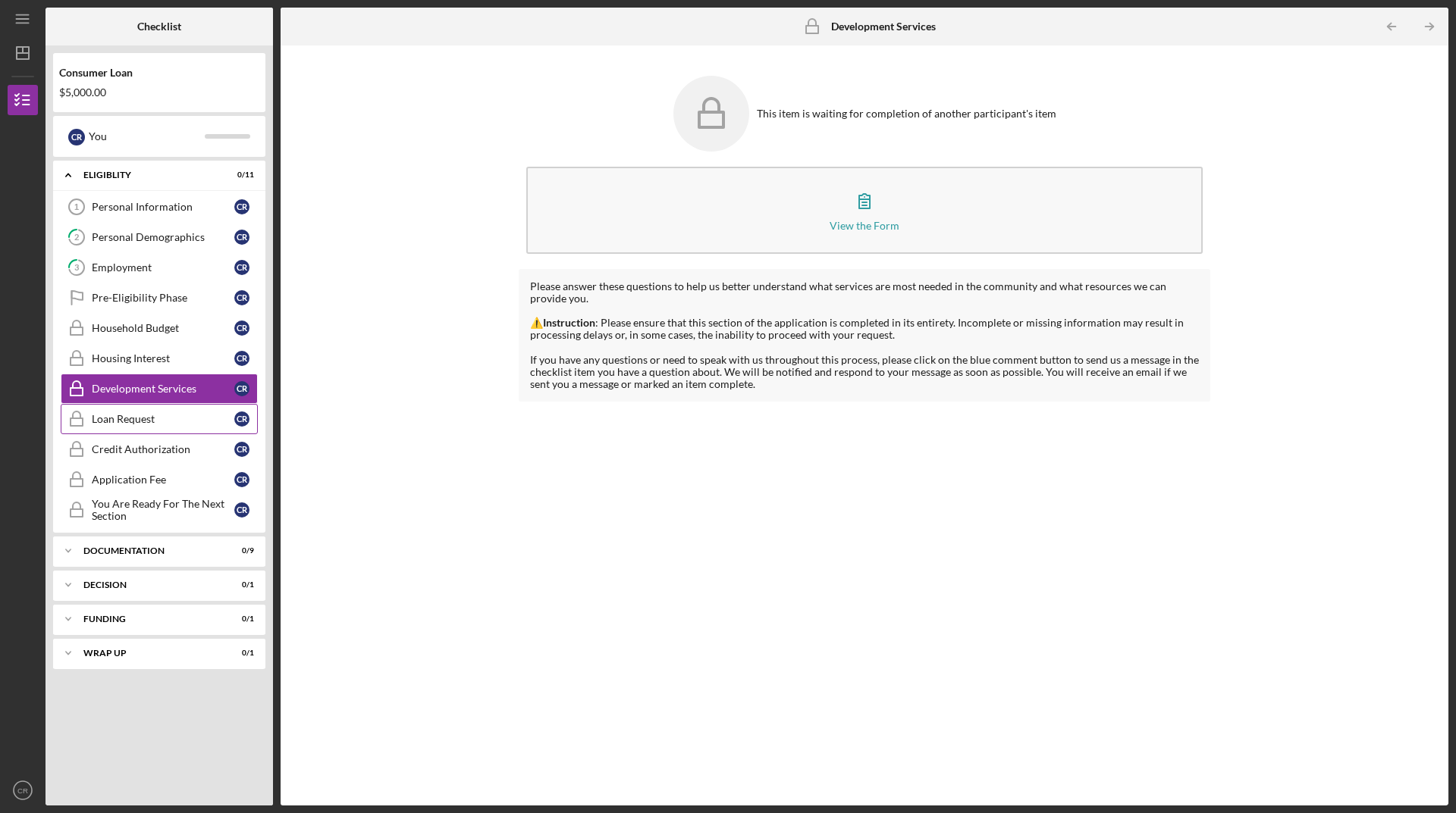
click at [131, 413] on div "Loan Request" at bounding box center [162, 419] width 143 height 12
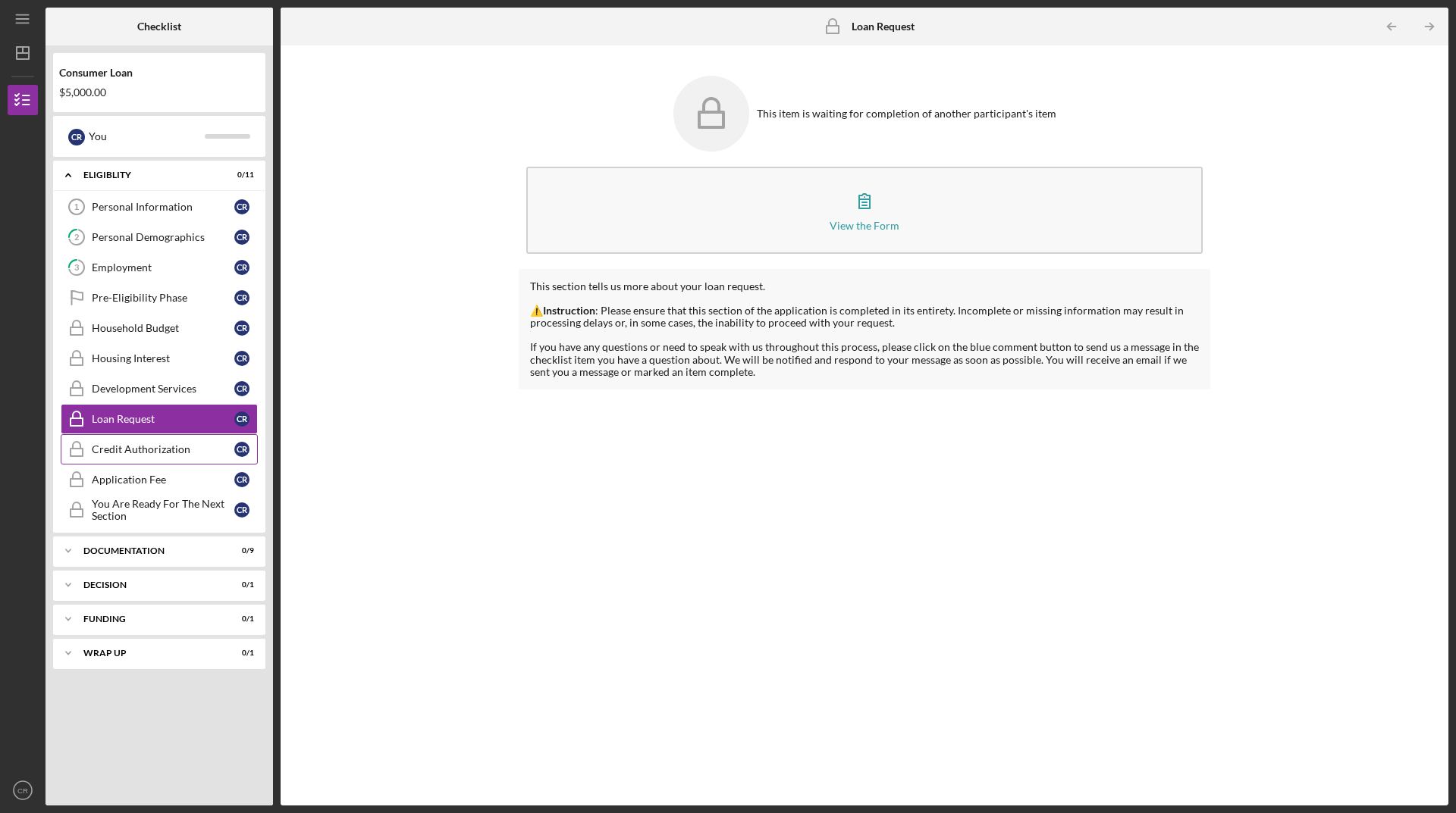
click at [134, 450] on div "Credit Authorization" at bounding box center [162, 449] width 143 height 12
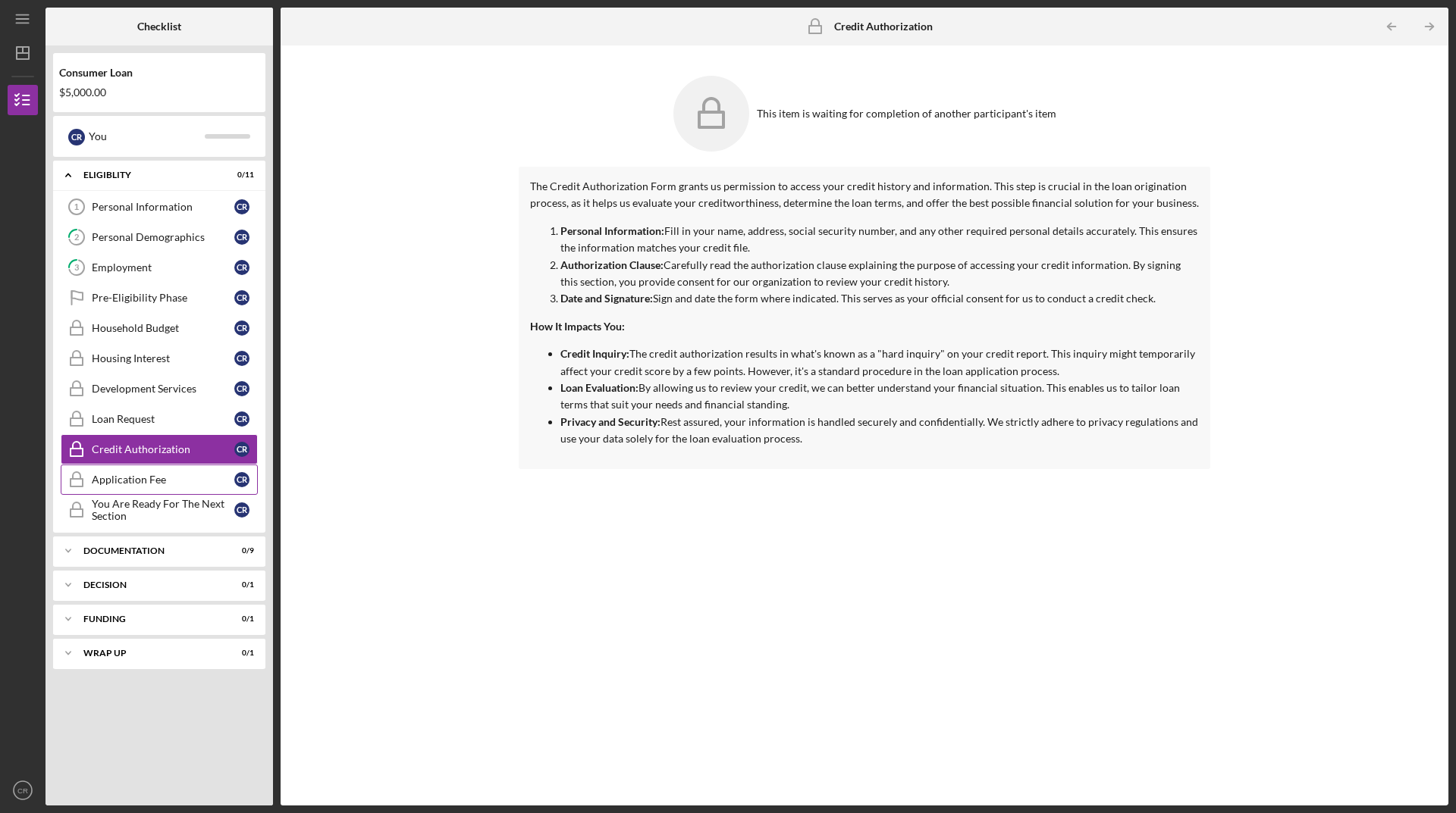
click at [131, 493] on link "Application Fee Application Fee C R" at bounding box center [159, 480] width 197 height 30
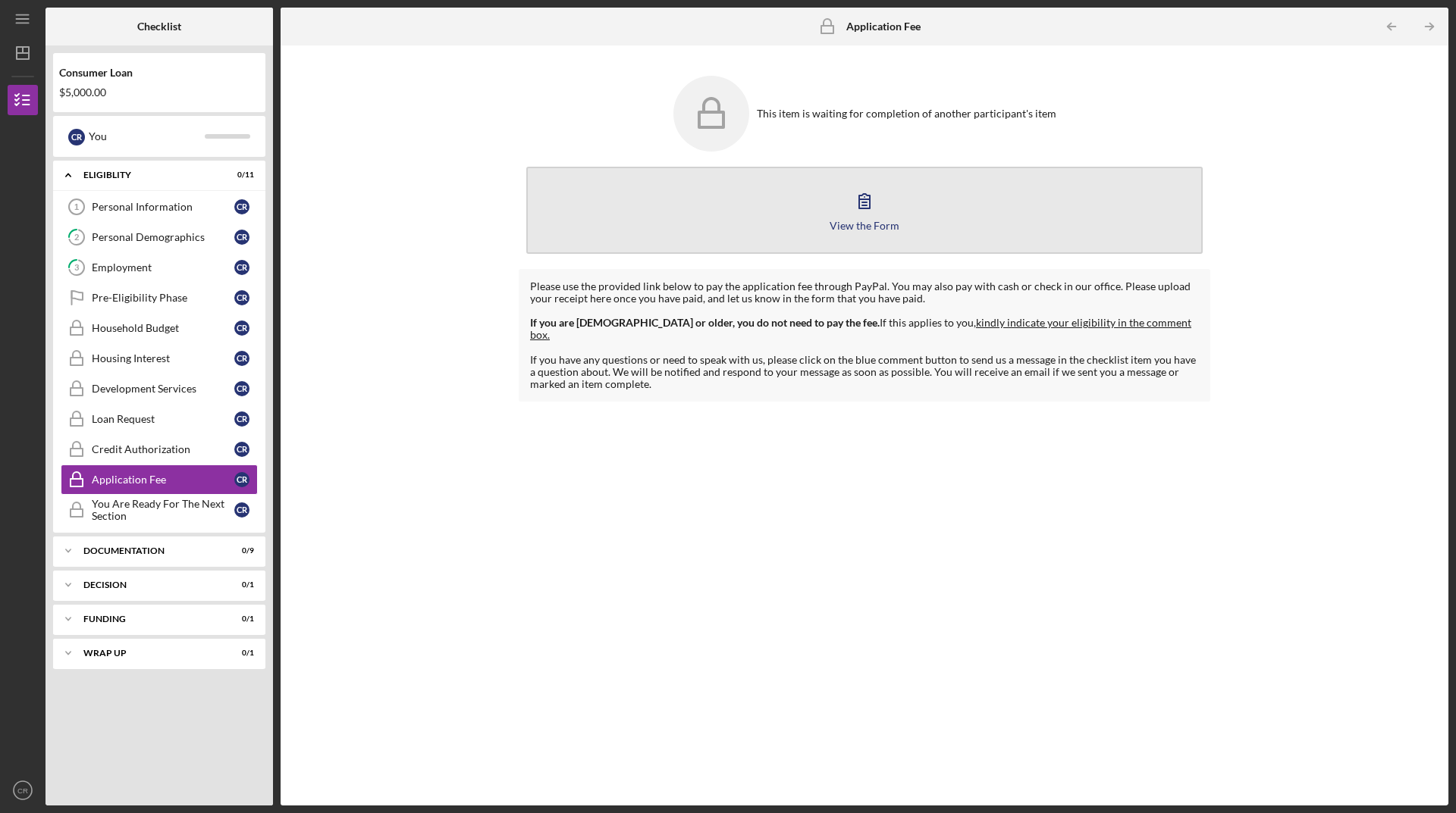
click at [912, 221] on button "View the Form Form" at bounding box center [864, 210] width 677 height 87
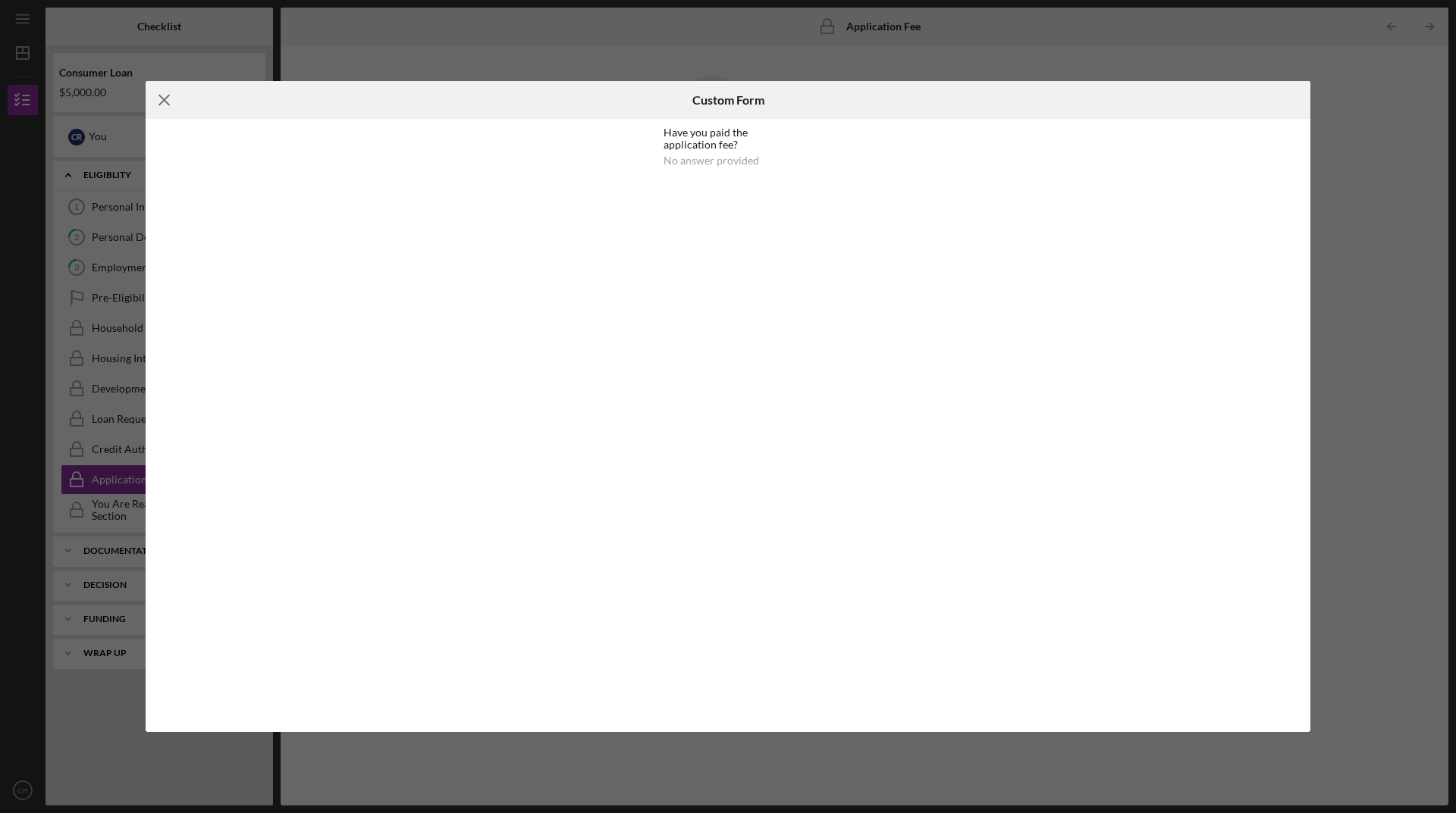
click at [163, 99] on line at bounding box center [164, 100] width 10 height 10
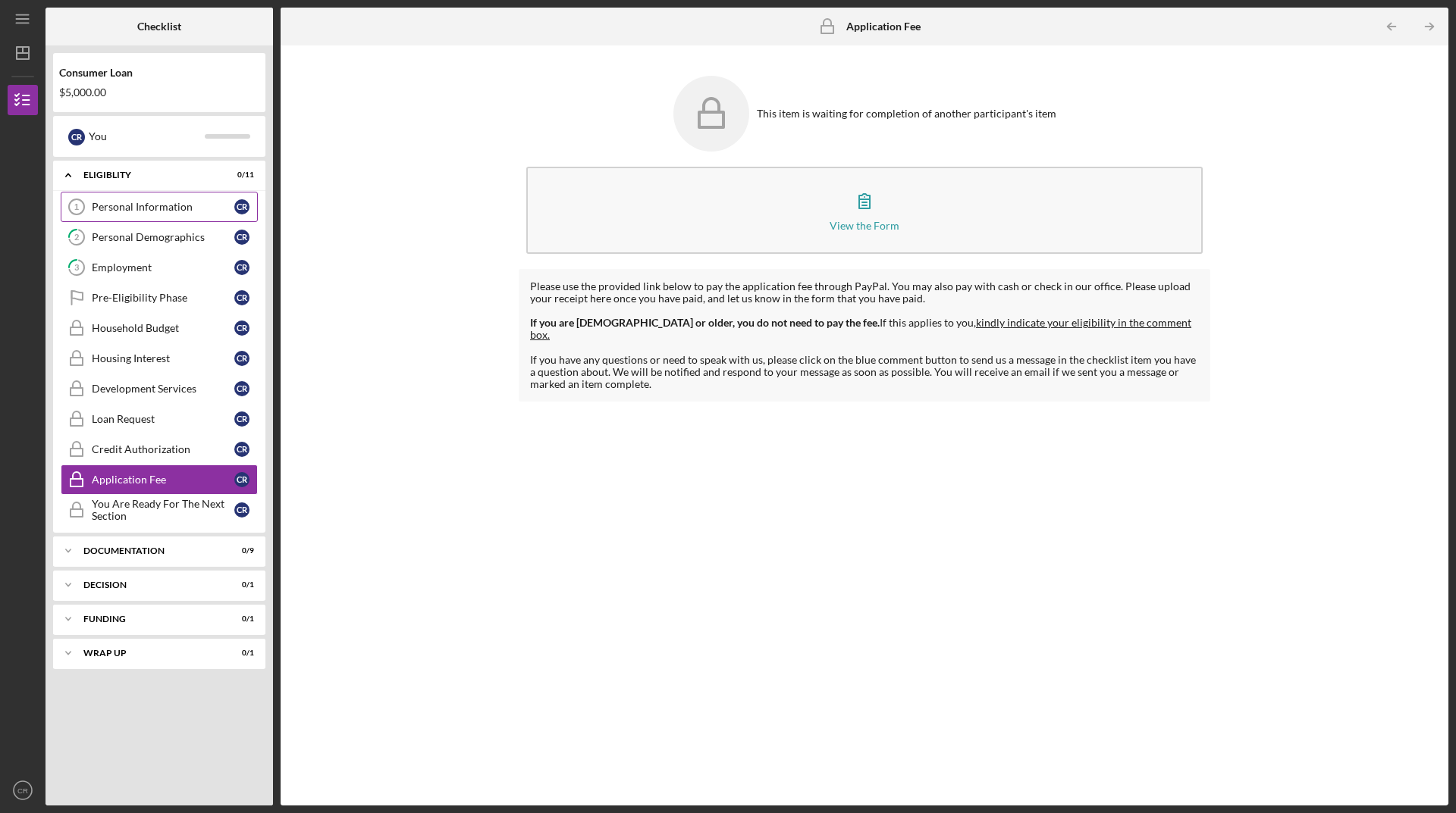
click at [123, 212] on div "Personal Information" at bounding box center [162, 207] width 143 height 12
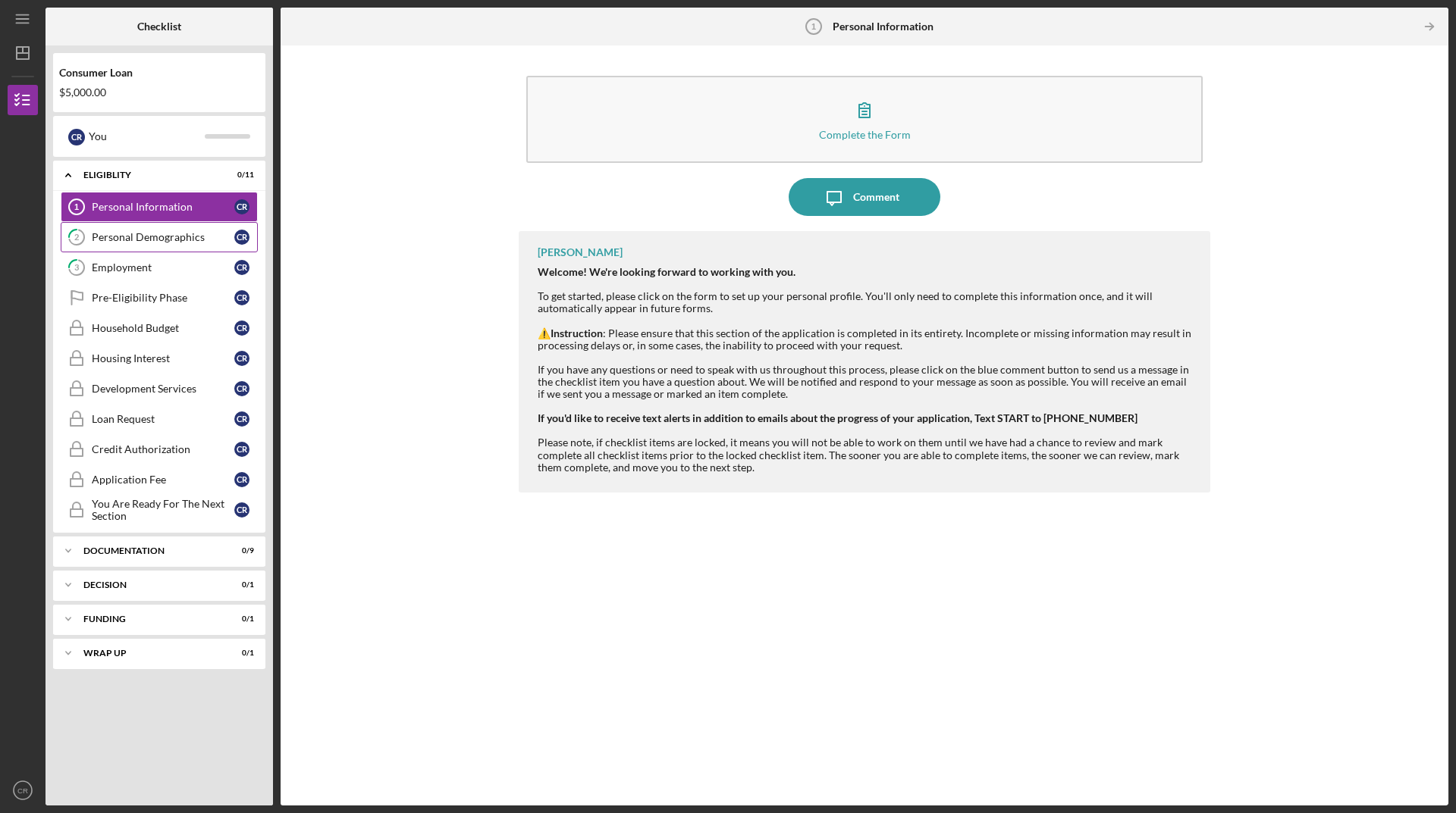
click at [104, 248] on link "2 Personal Demographics C R" at bounding box center [159, 238] width 197 height 30
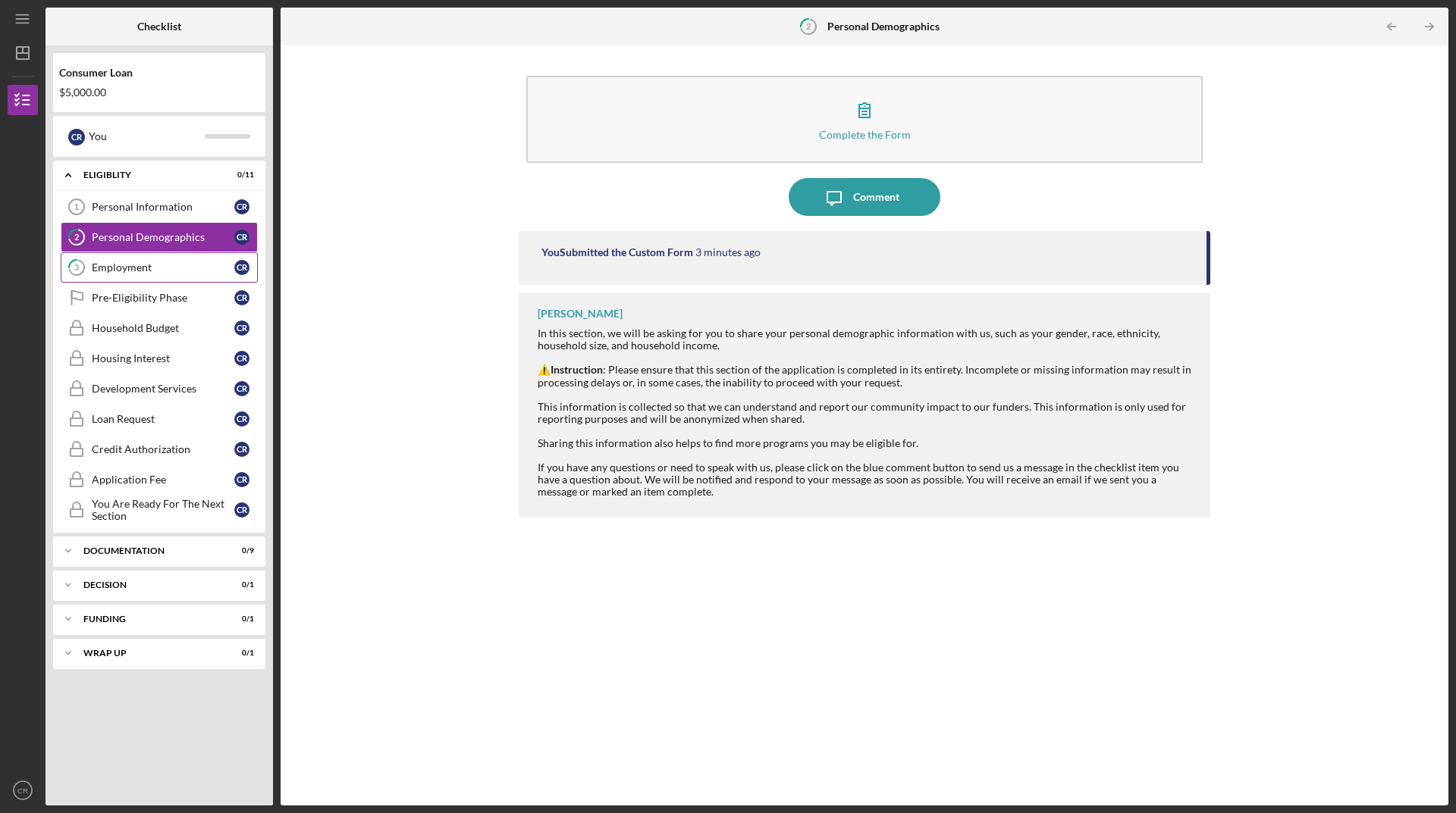
click at [112, 259] on link "3 Employment C R" at bounding box center [159, 268] width 197 height 30
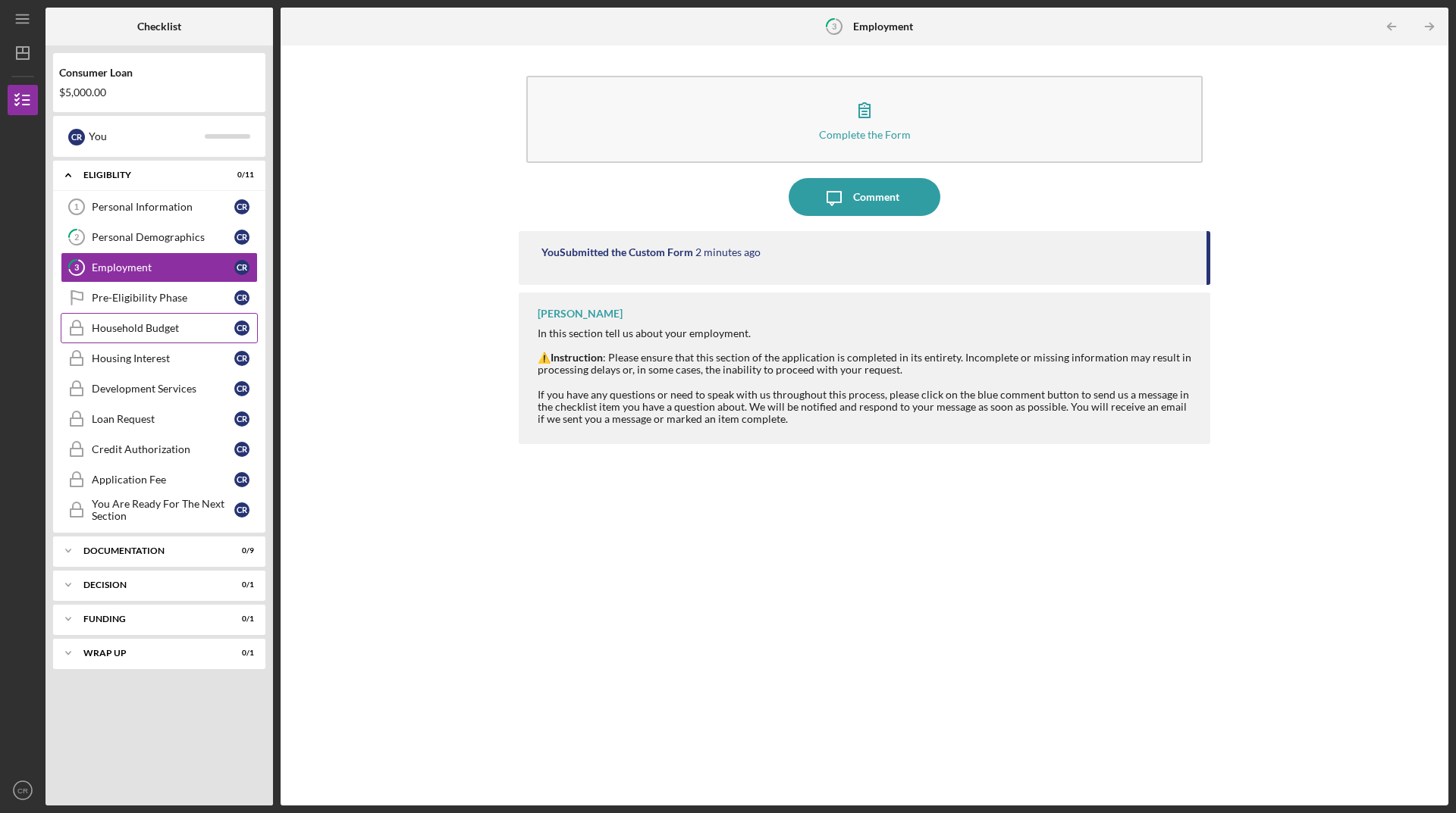
click at [128, 316] on link "Household Budget Household Budget C R" at bounding box center [159, 328] width 197 height 30
